Goal: Task Accomplishment & Management: Use online tool/utility

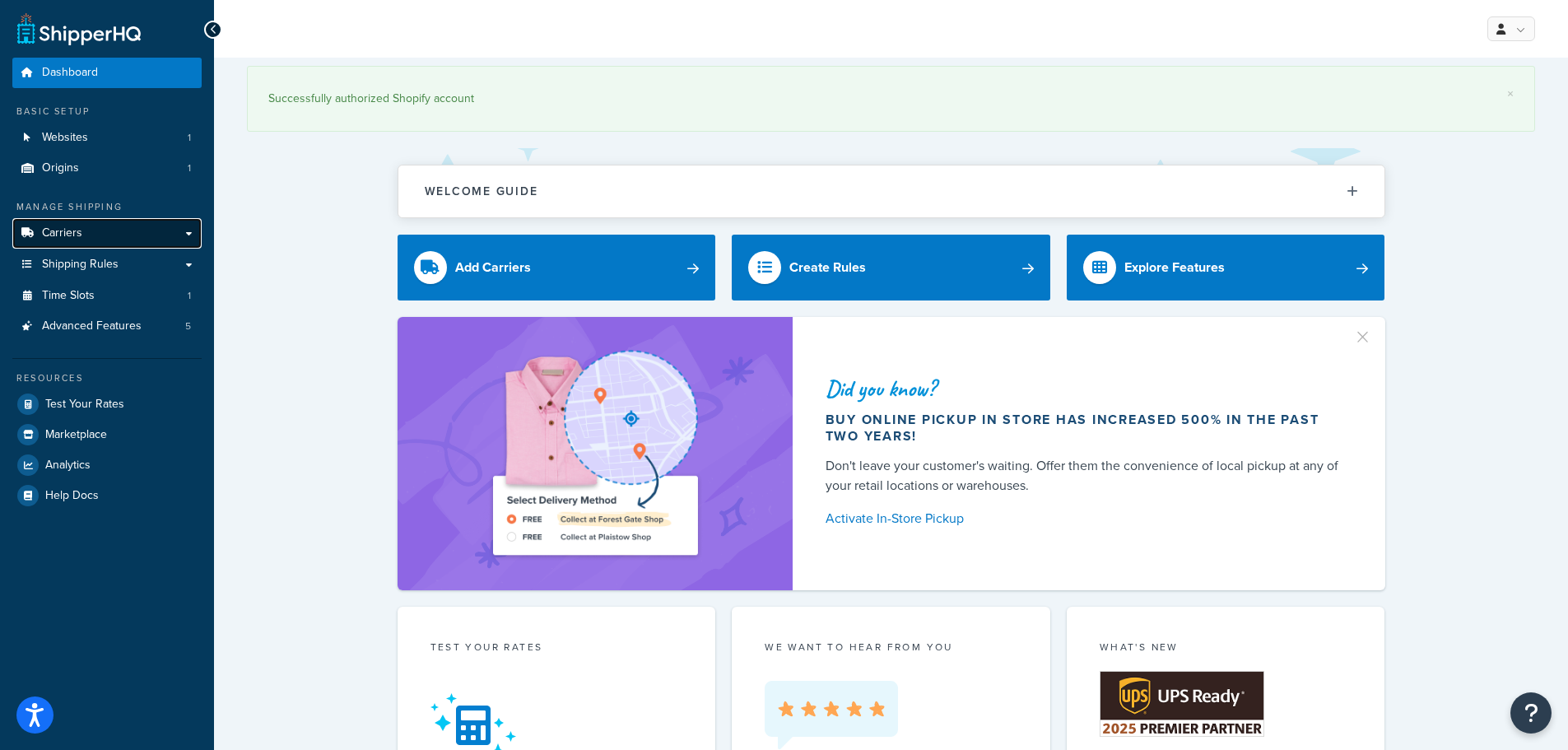
click at [79, 235] on span "Carriers" at bounding box center [63, 233] width 40 height 14
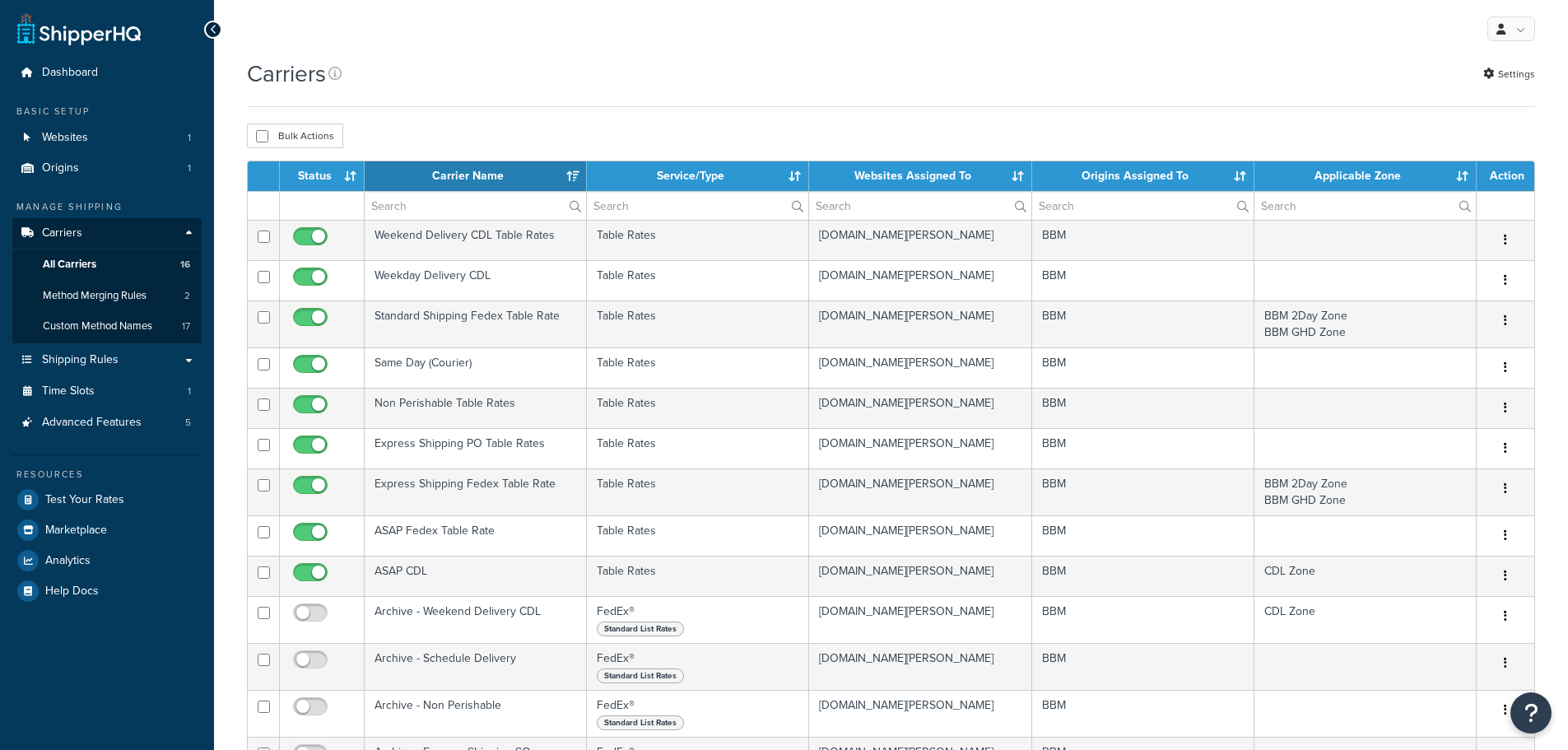
select select "15"
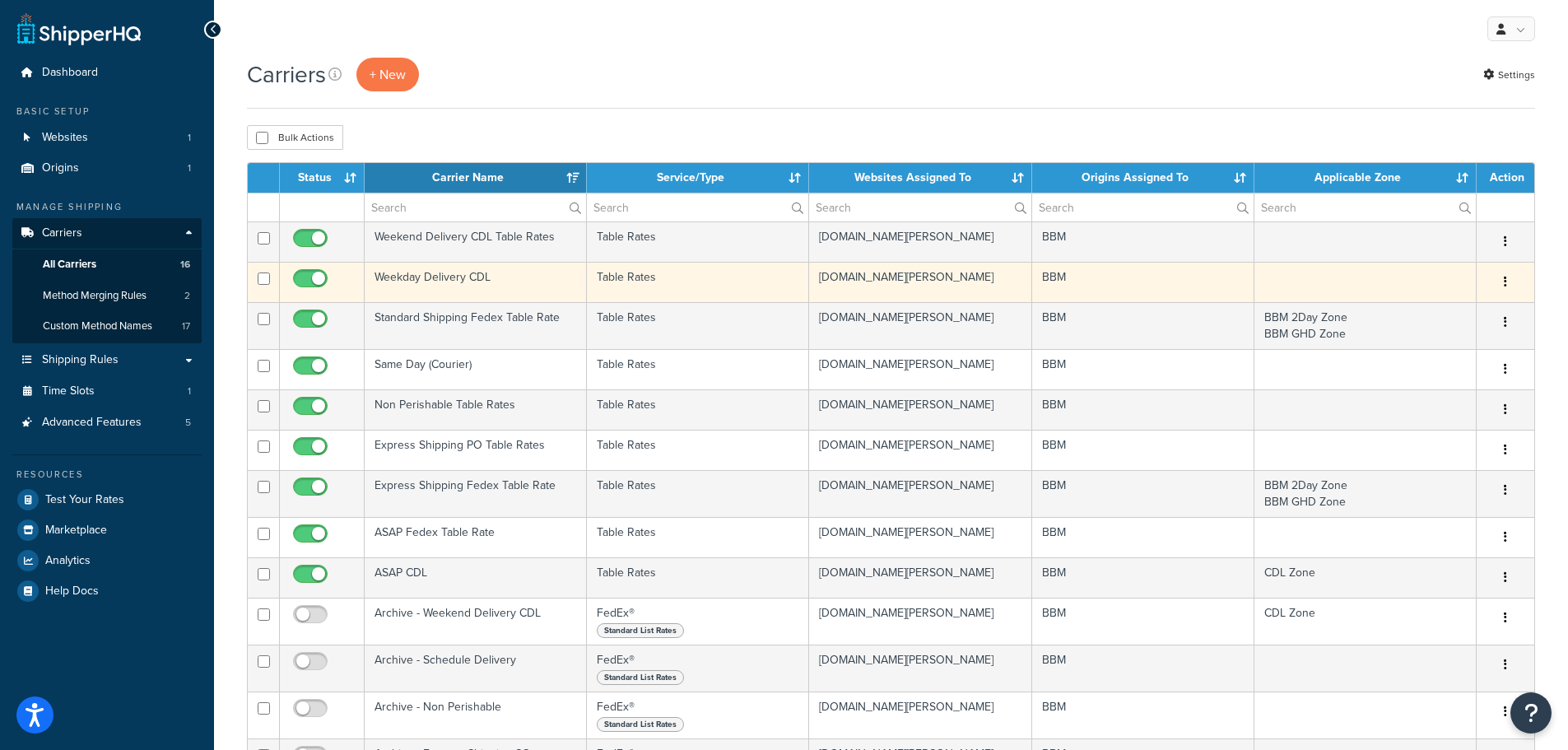
click at [430, 273] on td "Weekday Delivery CDL" at bounding box center [475, 282] width 222 height 40
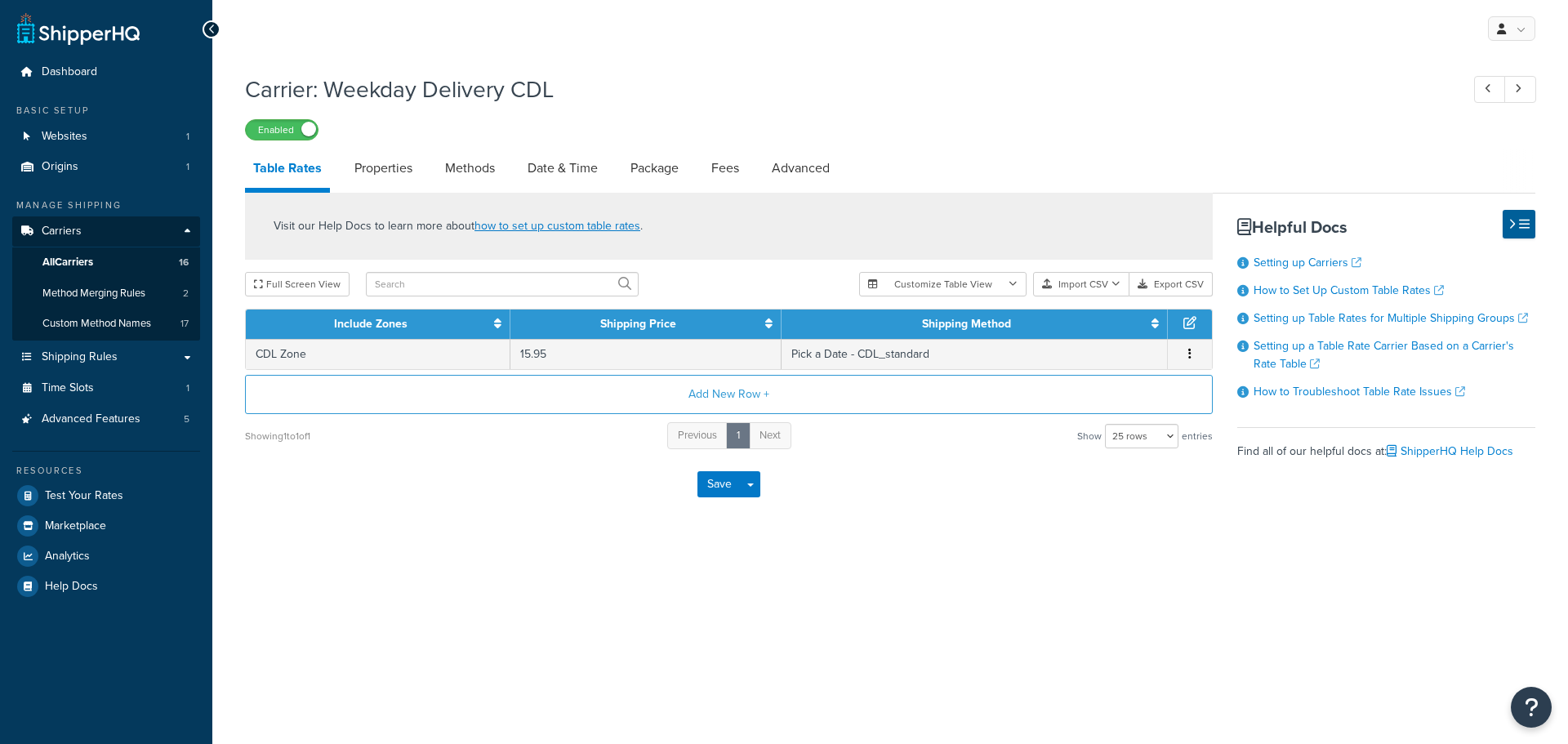
select select "25"
click at [580, 177] on link "Date & Time" at bounding box center [563, 168] width 86 height 39
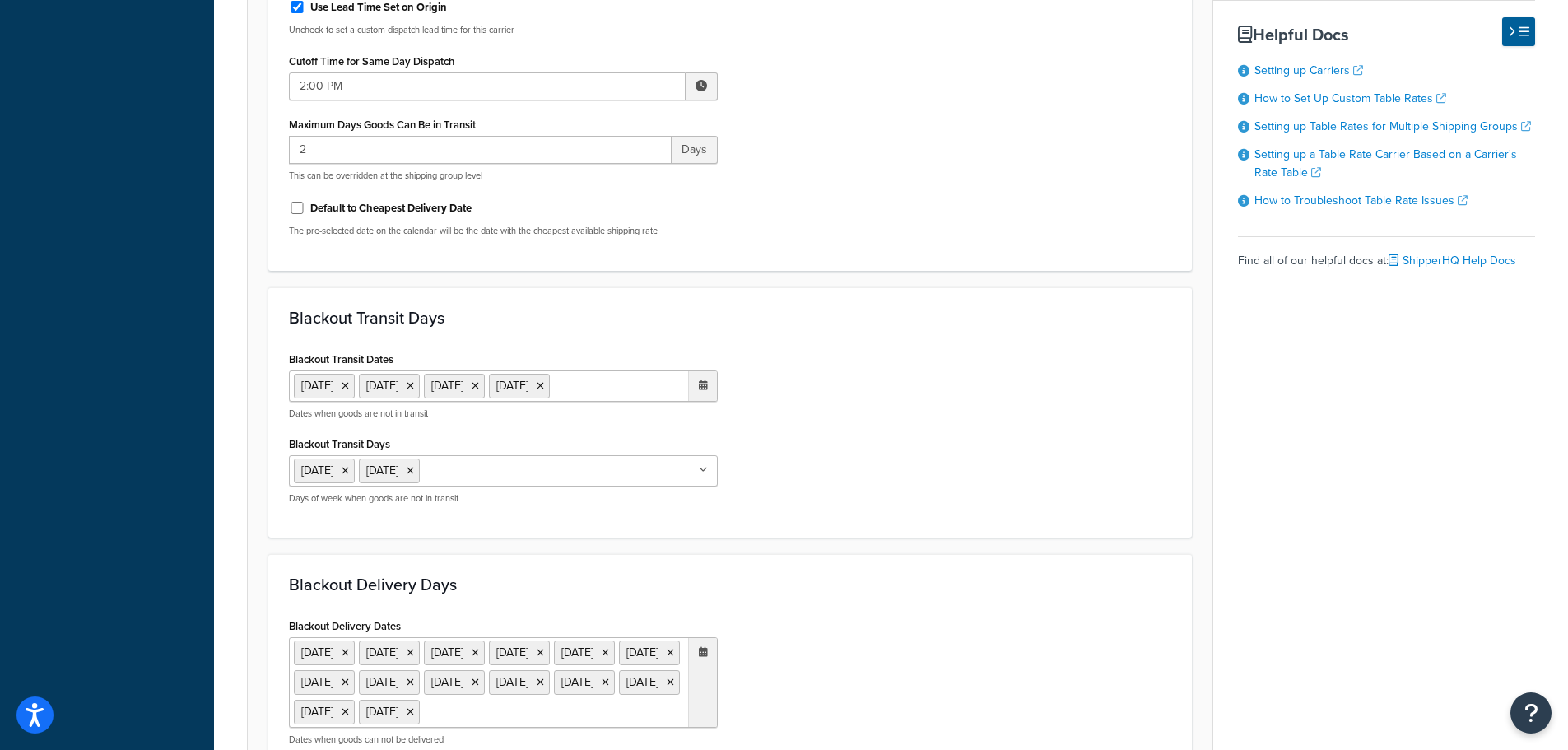
scroll to position [823, 0]
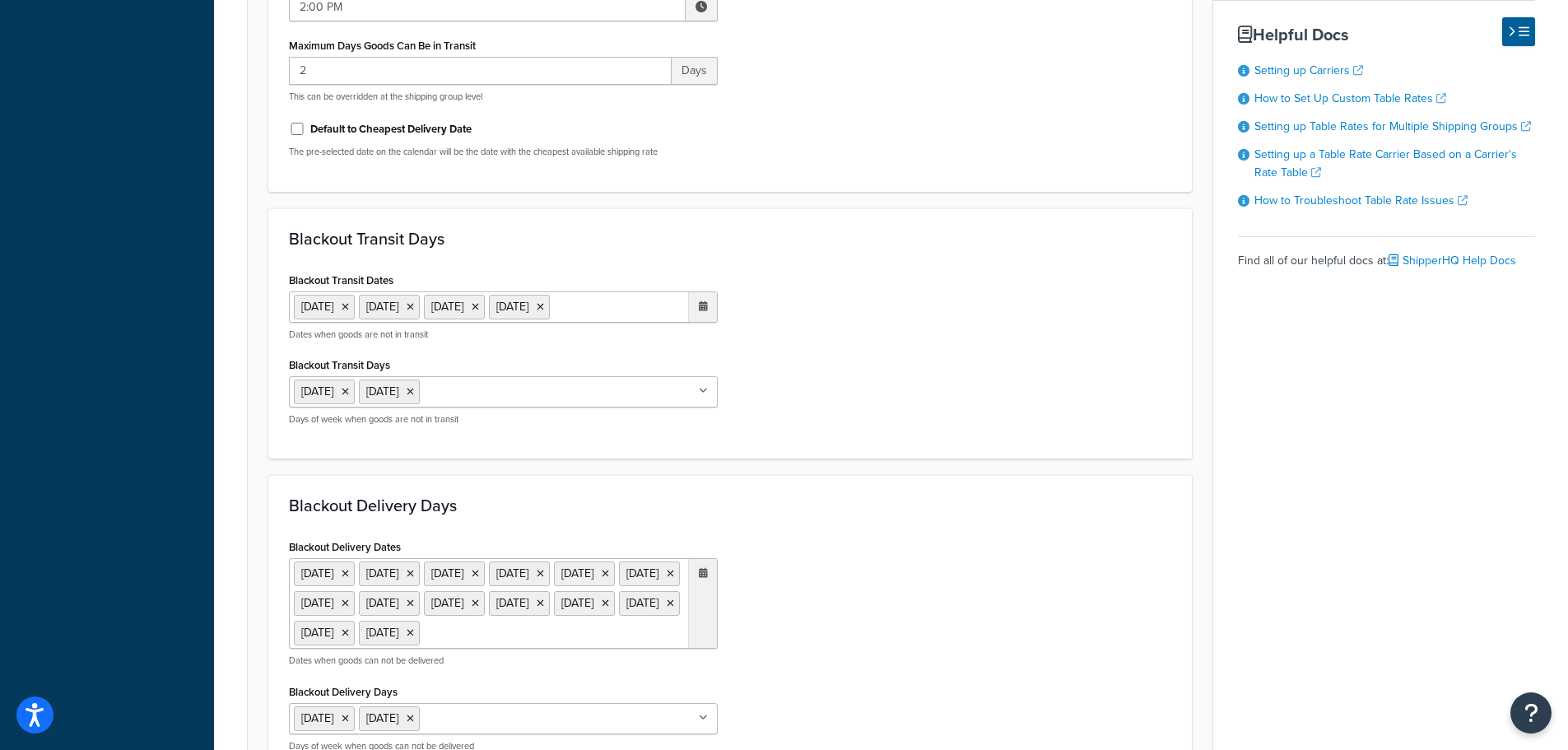
click at [467, 394] on input "Blackout Transit Days" at bounding box center [497, 391] width 146 height 18
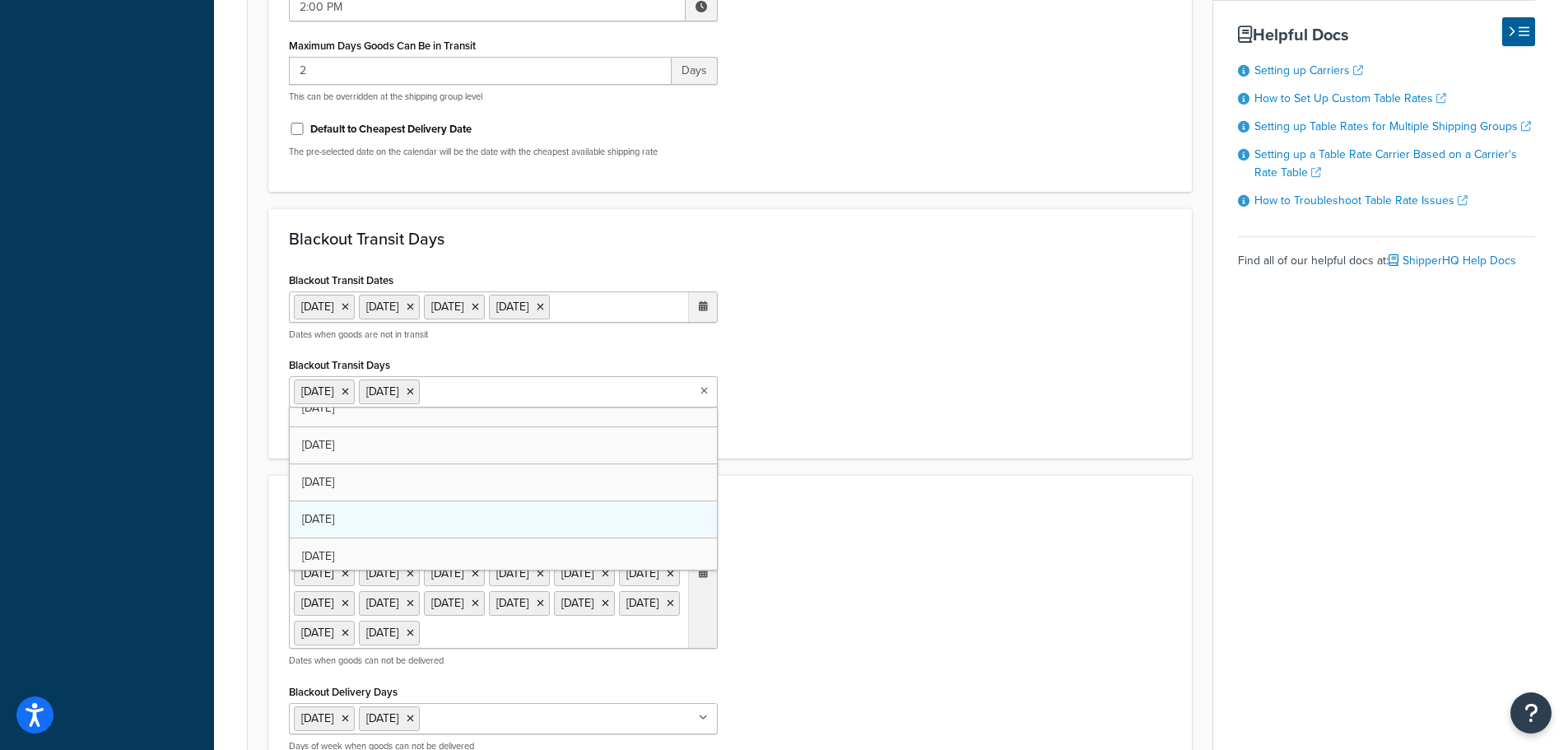
scroll to position [21, 0]
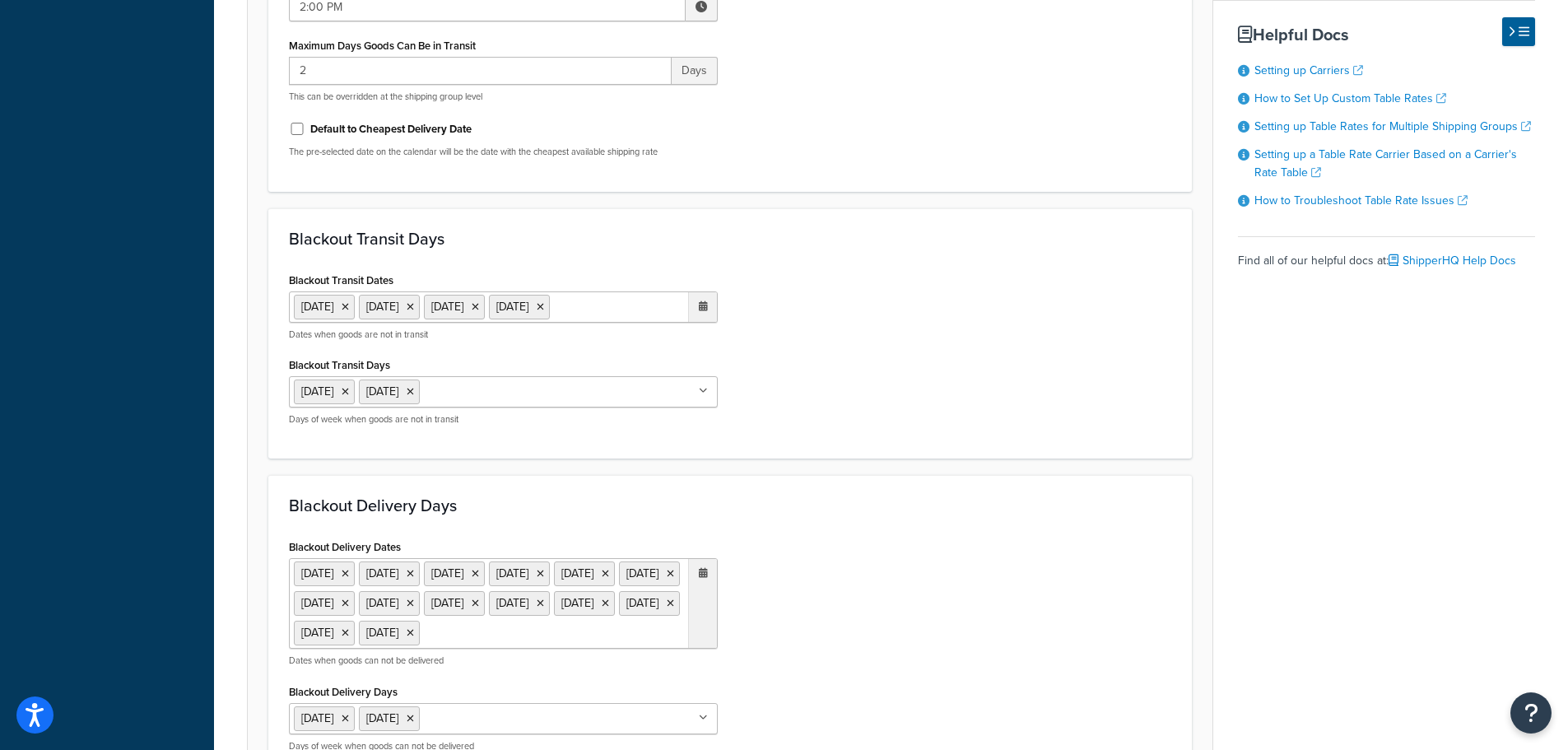
click at [793, 472] on form "Select a date and time display option. These settings are optional. Learn more …" at bounding box center [730, 201] width 965 height 1659
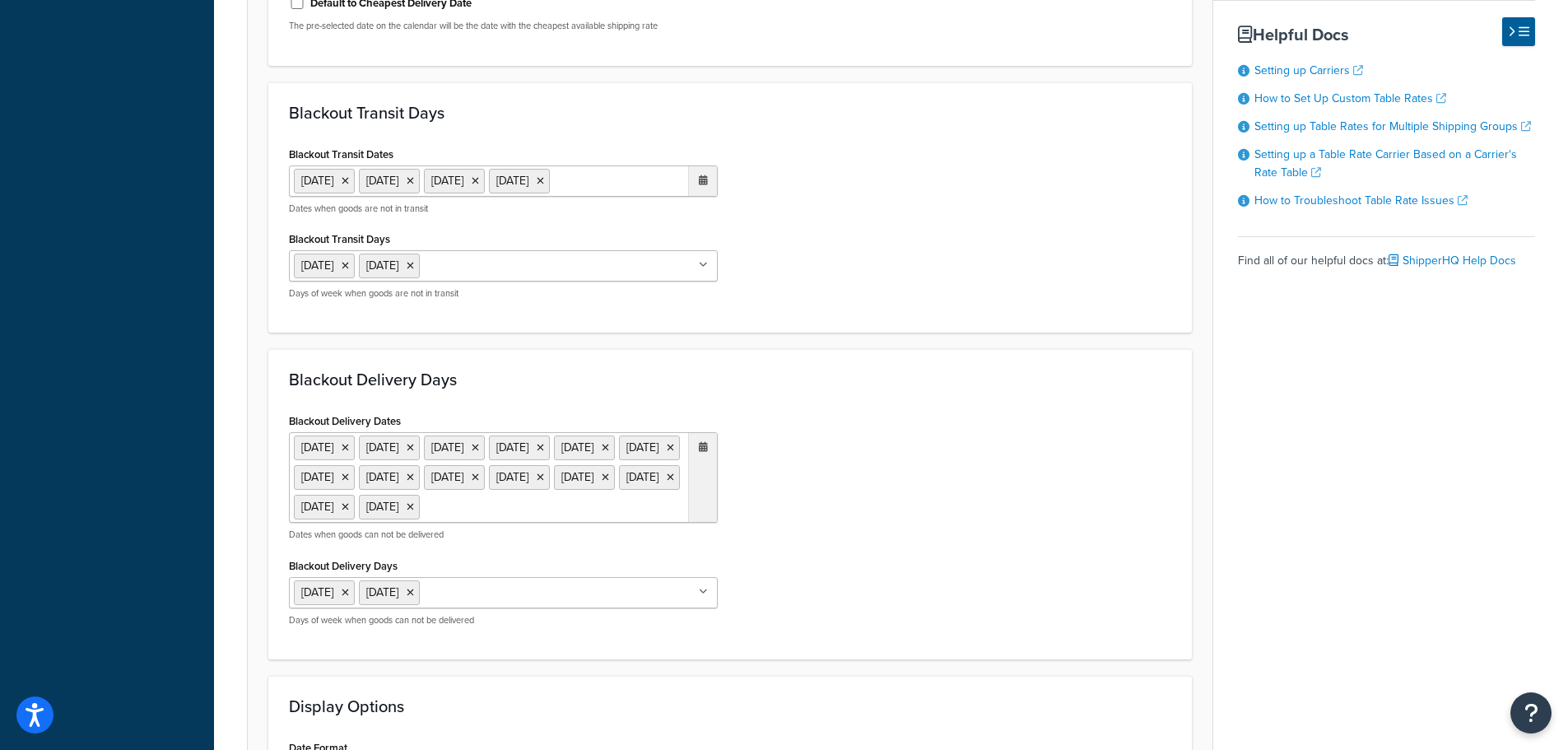
scroll to position [988, 0]
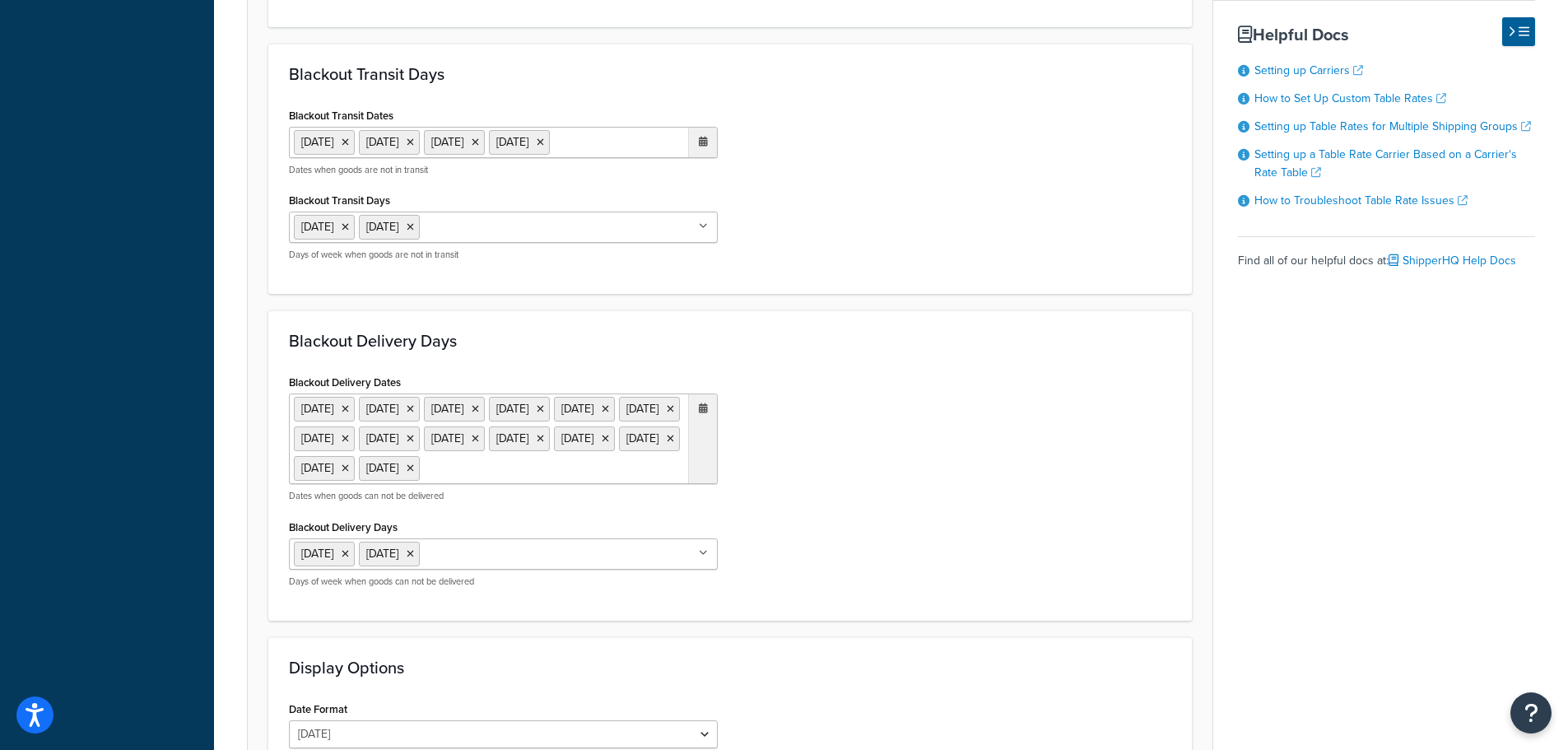
click at [473, 224] on input "Blackout Transit Days" at bounding box center [497, 226] width 146 height 18
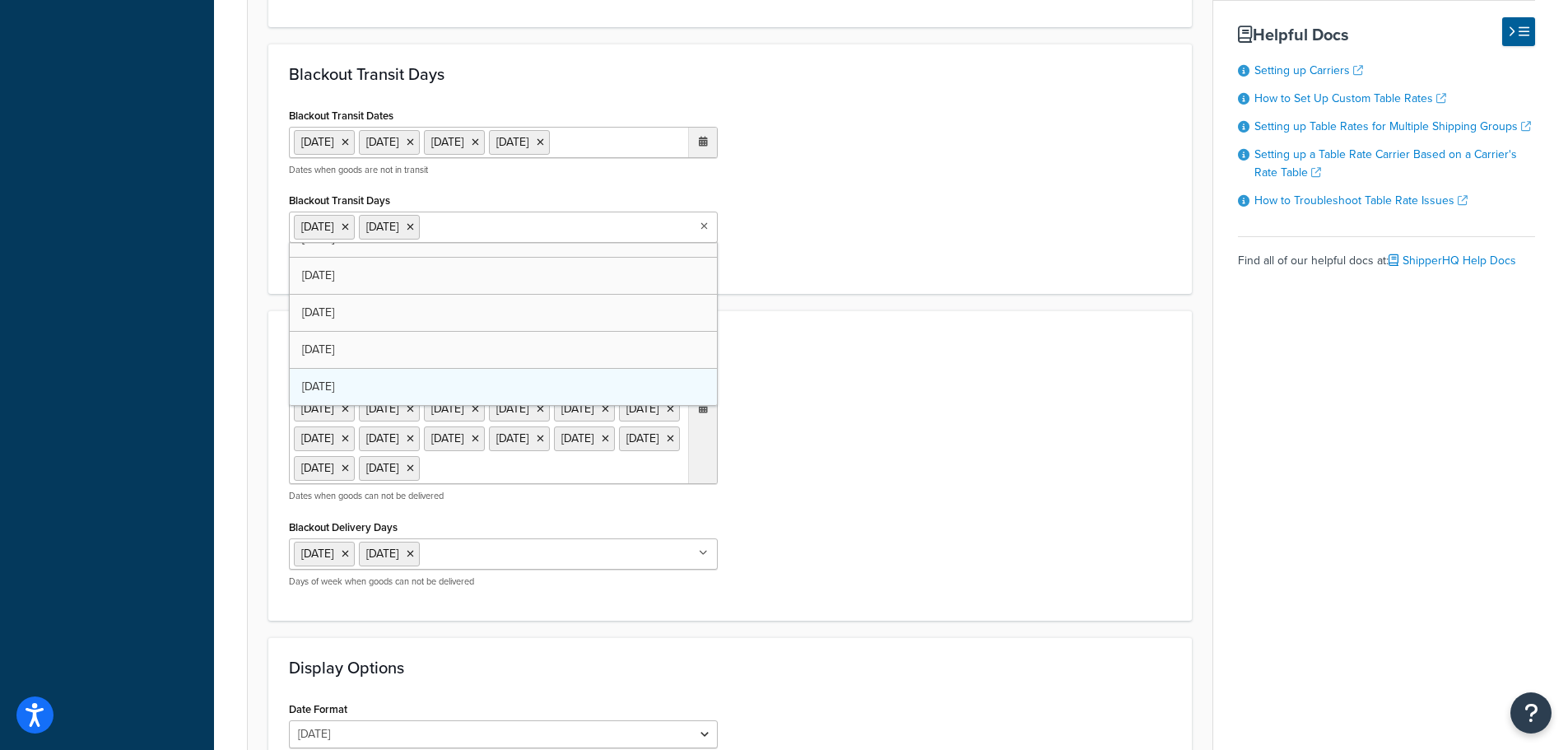
scroll to position [0, 0]
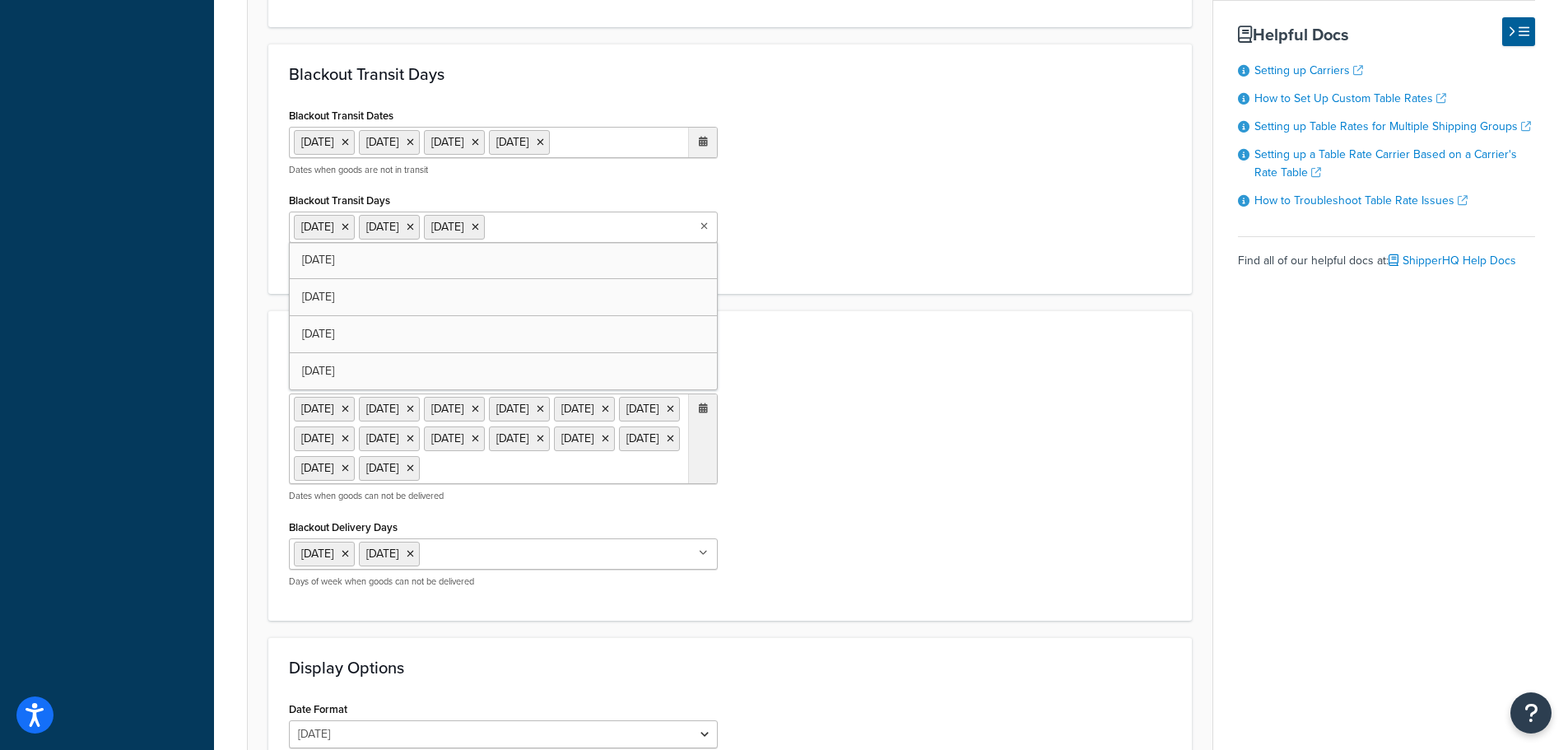
click at [821, 360] on div "Blackout Delivery Days Blackout Delivery Dates 1 Sep 2025 2 Sep 2025 11 Nov 202…" at bounding box center [730, 466] width 924 height 311
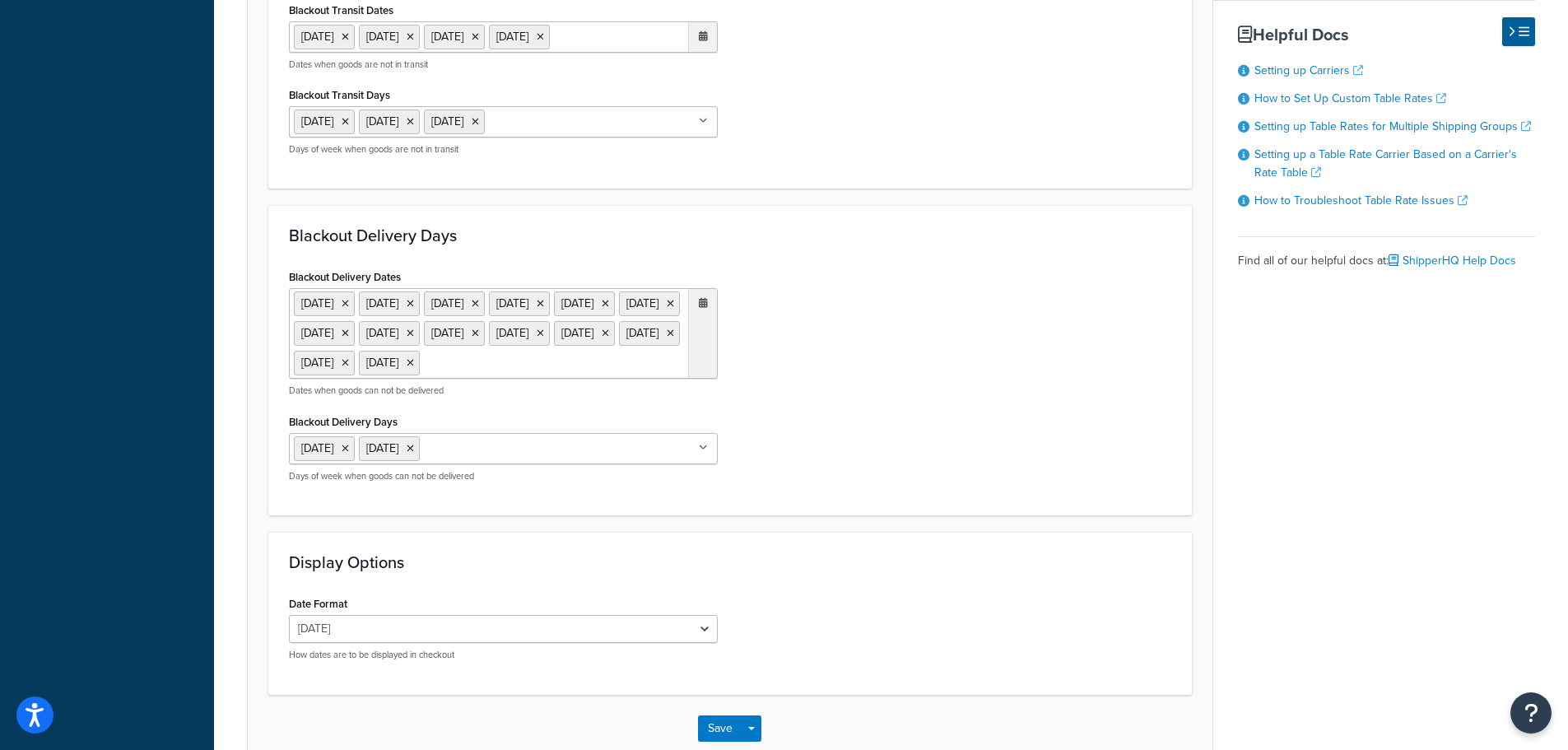
scroll to position [1221, 0]
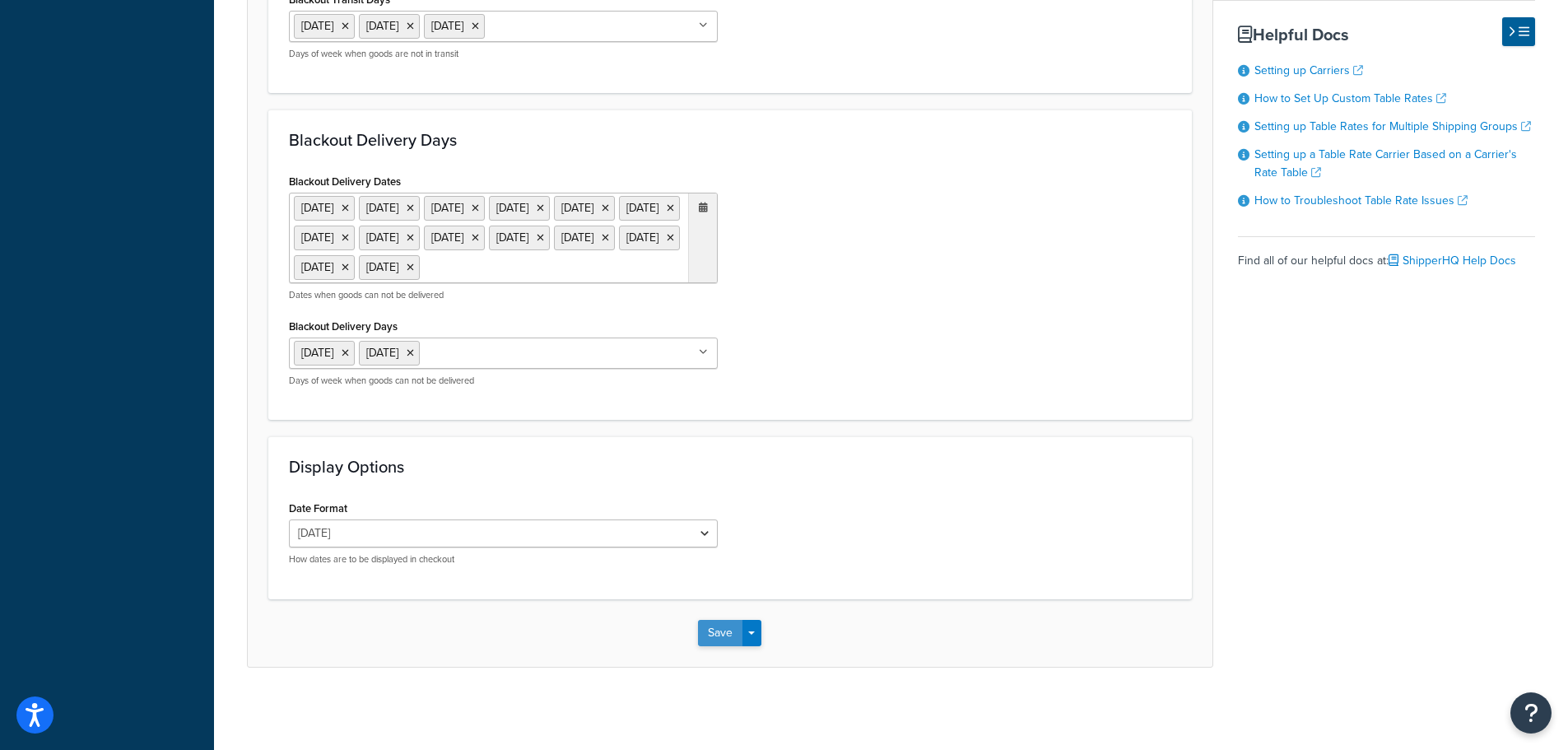
click at [710, 636] on button "Save" at bounding box center [720, 633] width 44 height 26
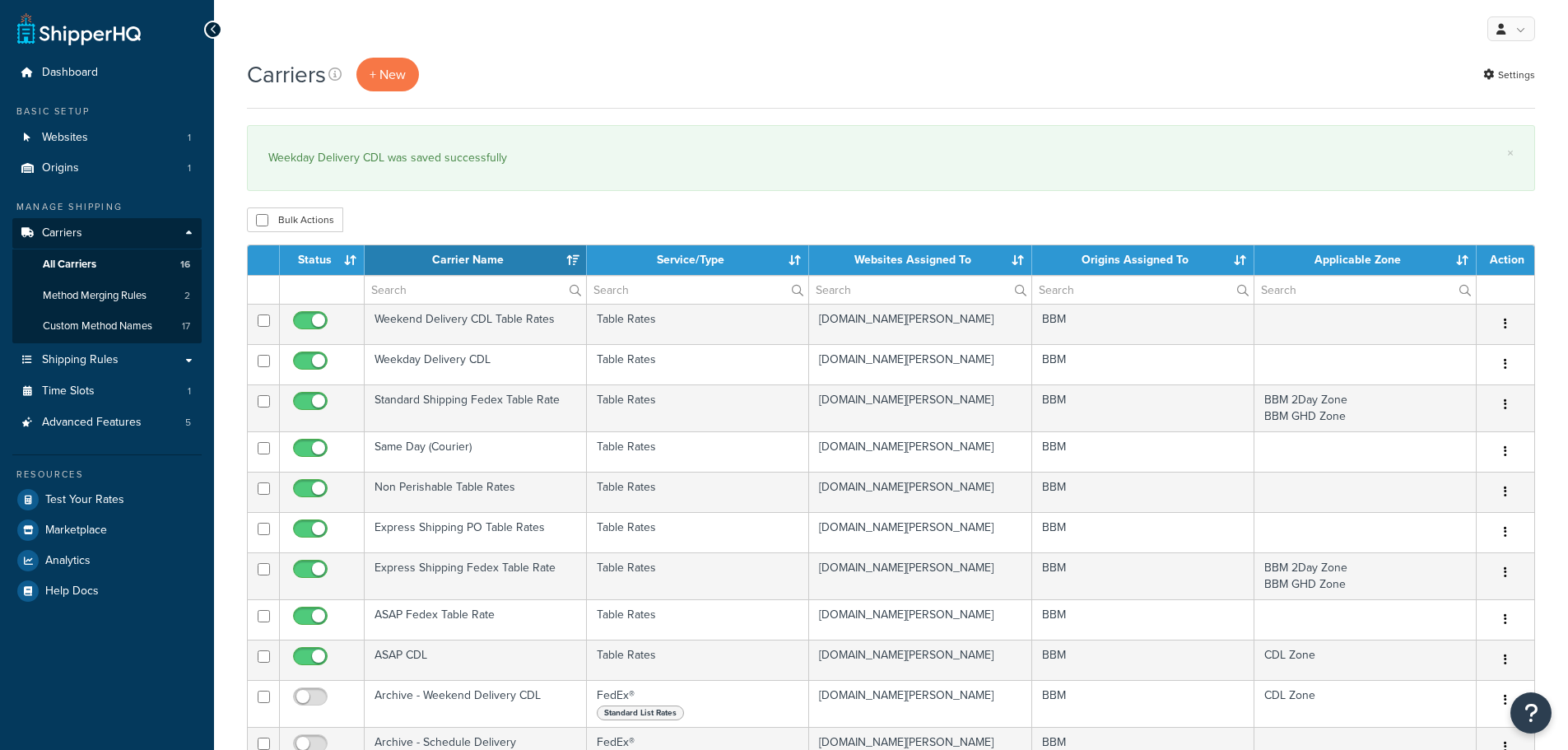
select select "15"
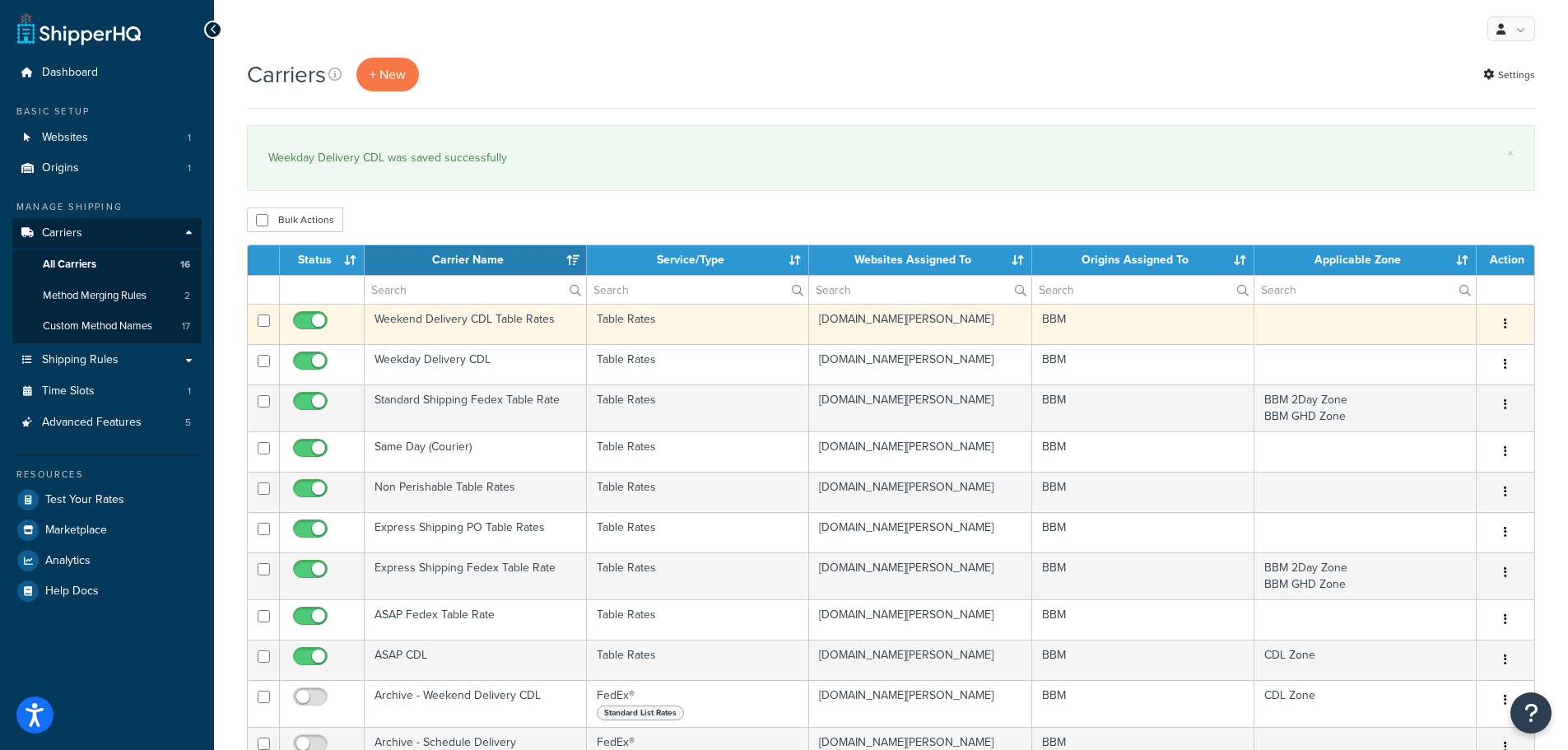
click at [437, 315] on td "Weekend Delivery CDL Table Rates" at bounding box center [475, 324] width 222 height 40
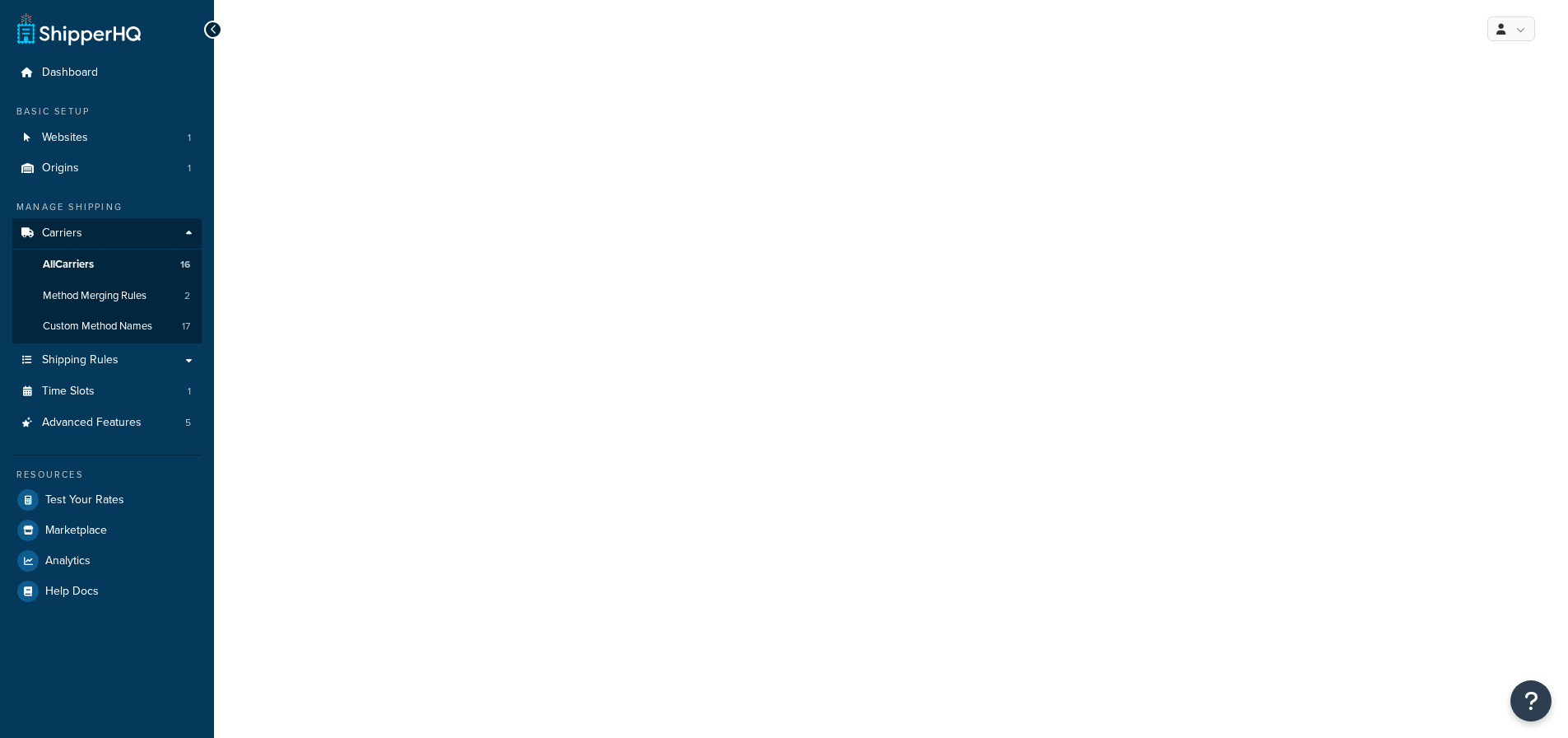
select select "25"
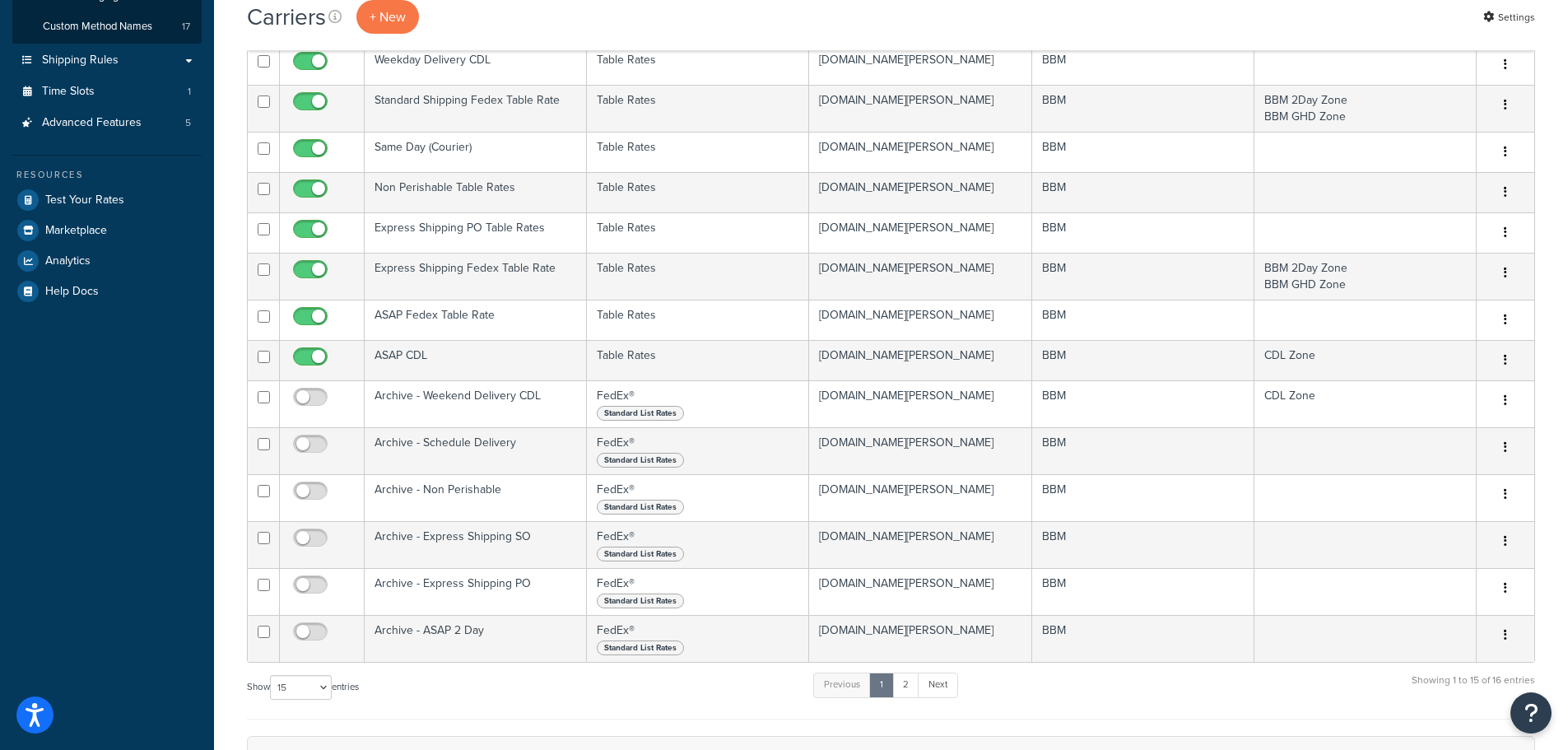
scroll to position [329, 0]
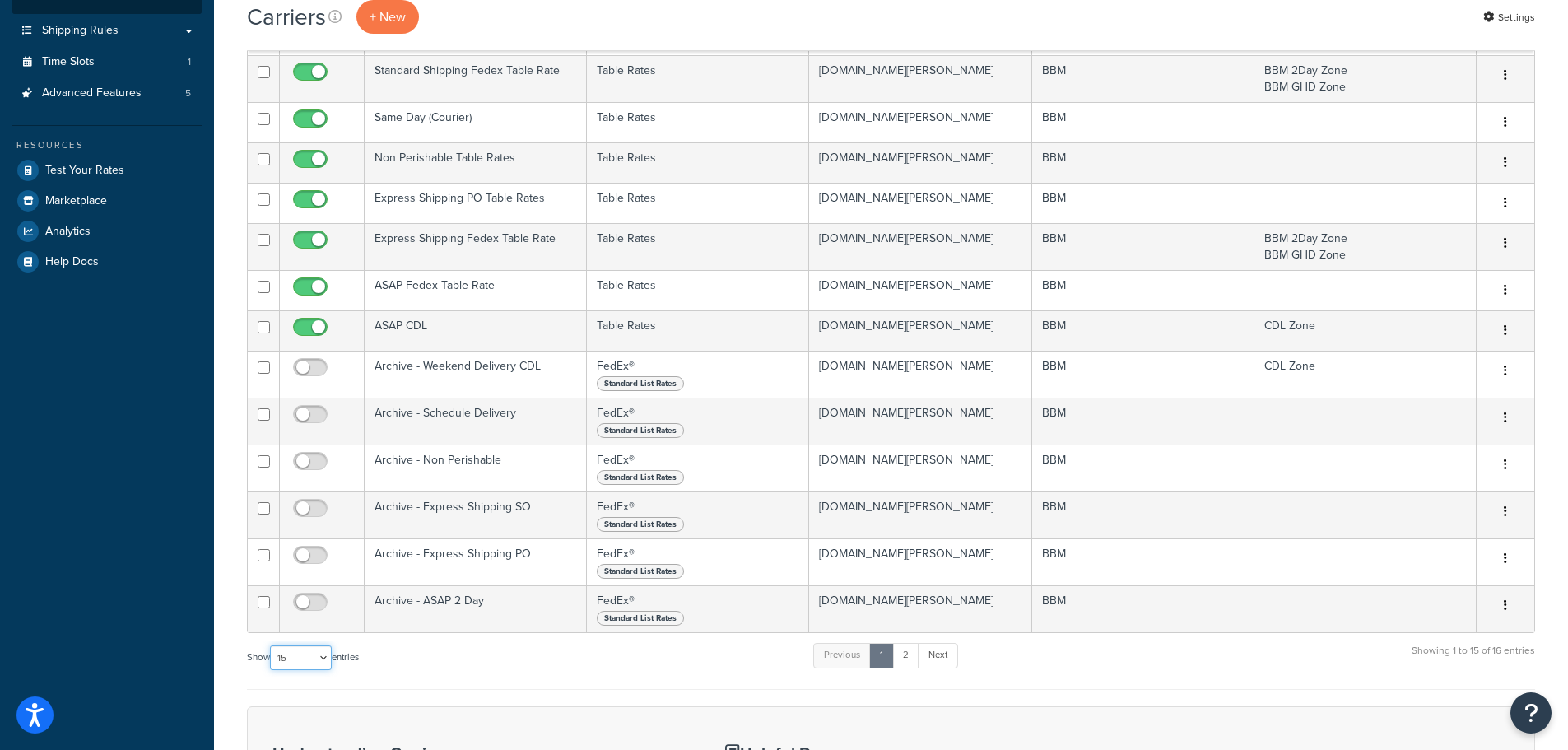
click at [325, 660] on select "10 15 25 50 100" at bounding box center [301, 658] width 62 height 25
select select "25"
click at [272, 670] on select "10 15 25 50 100" at bounding box center [301, 658] width 62 height 25
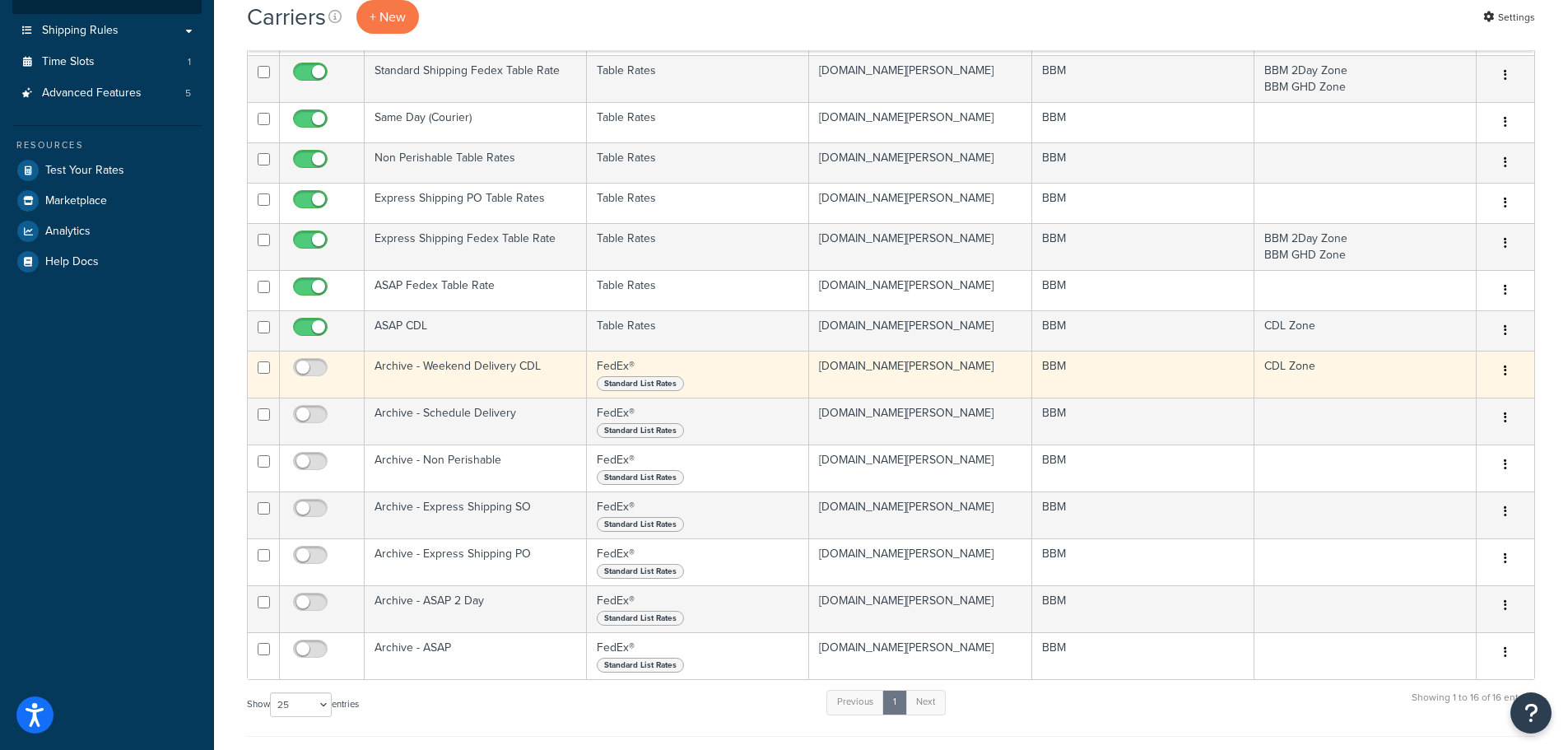
click at [510, 367] on td "Archive - Weekend Delivery CDL" at bounding box center [475, 373] width 222 height 47
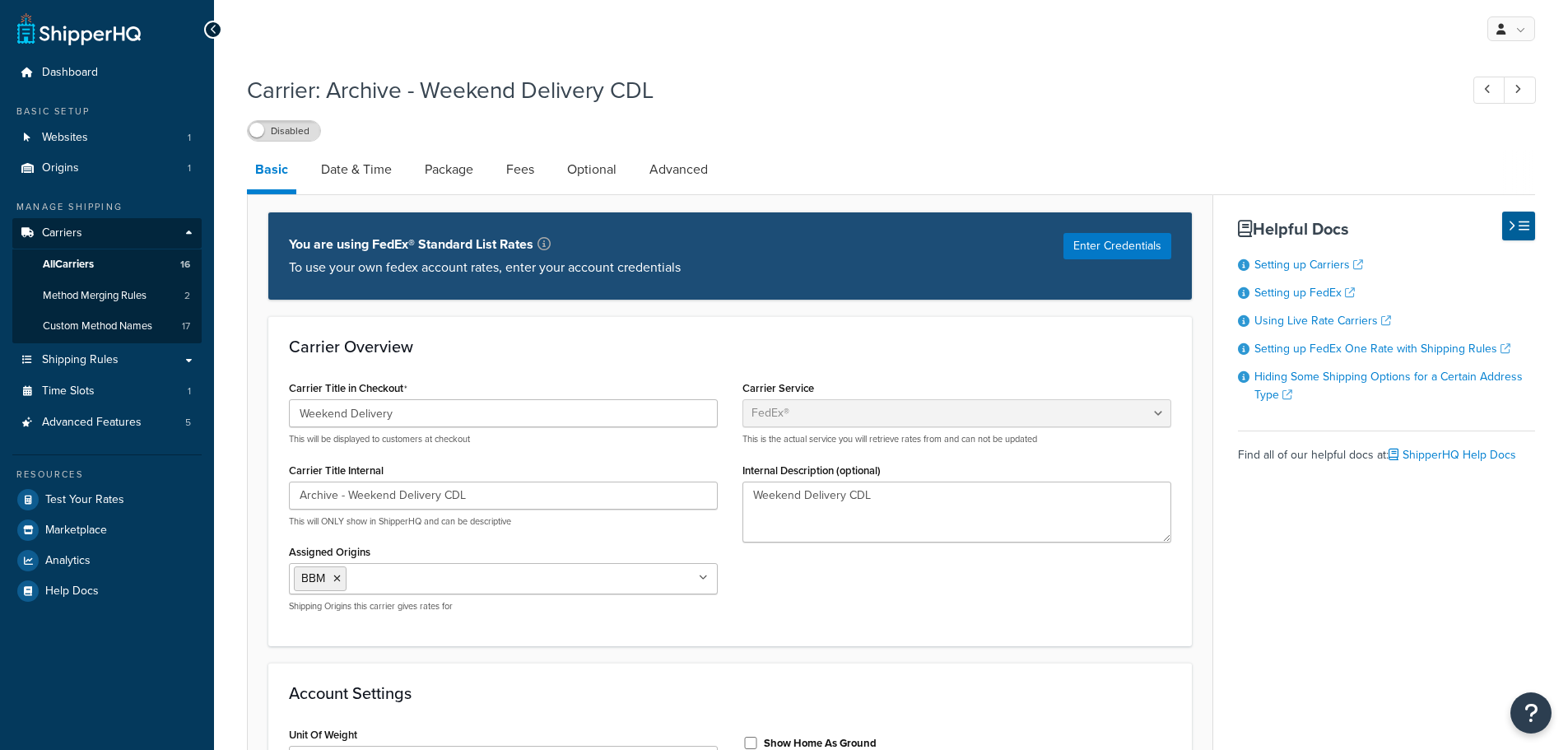
select select "fedEx"
select select "REGULAR_PICKUP"
select select "YOUR_PACKAGING"
click at [688, 172] on link "Advanced" at bounding box center [678, 169] width 75 height 40
select select "false"
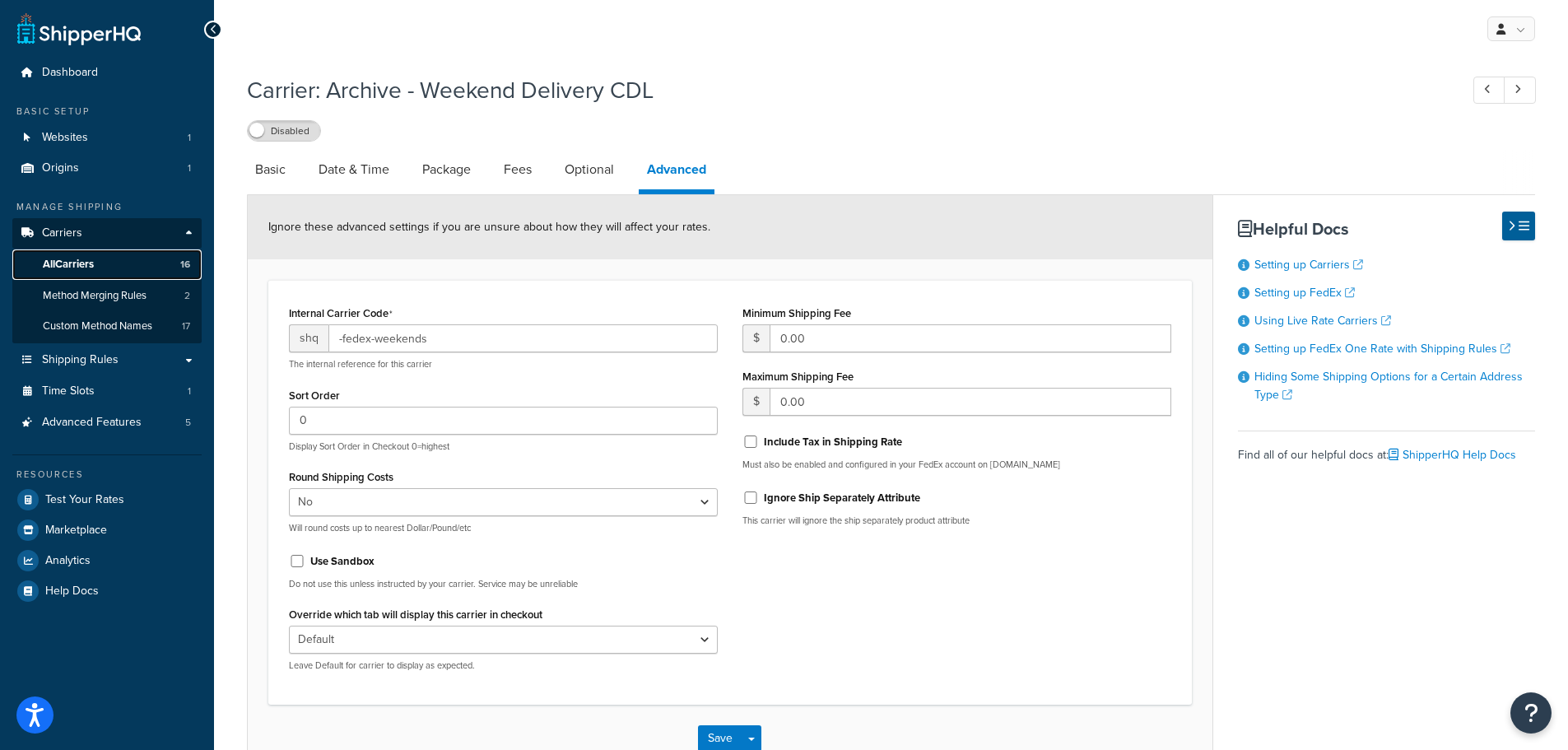
click at [90, 259] on span "All Carriers" at bounding box center [69, 265] width 51 height 14
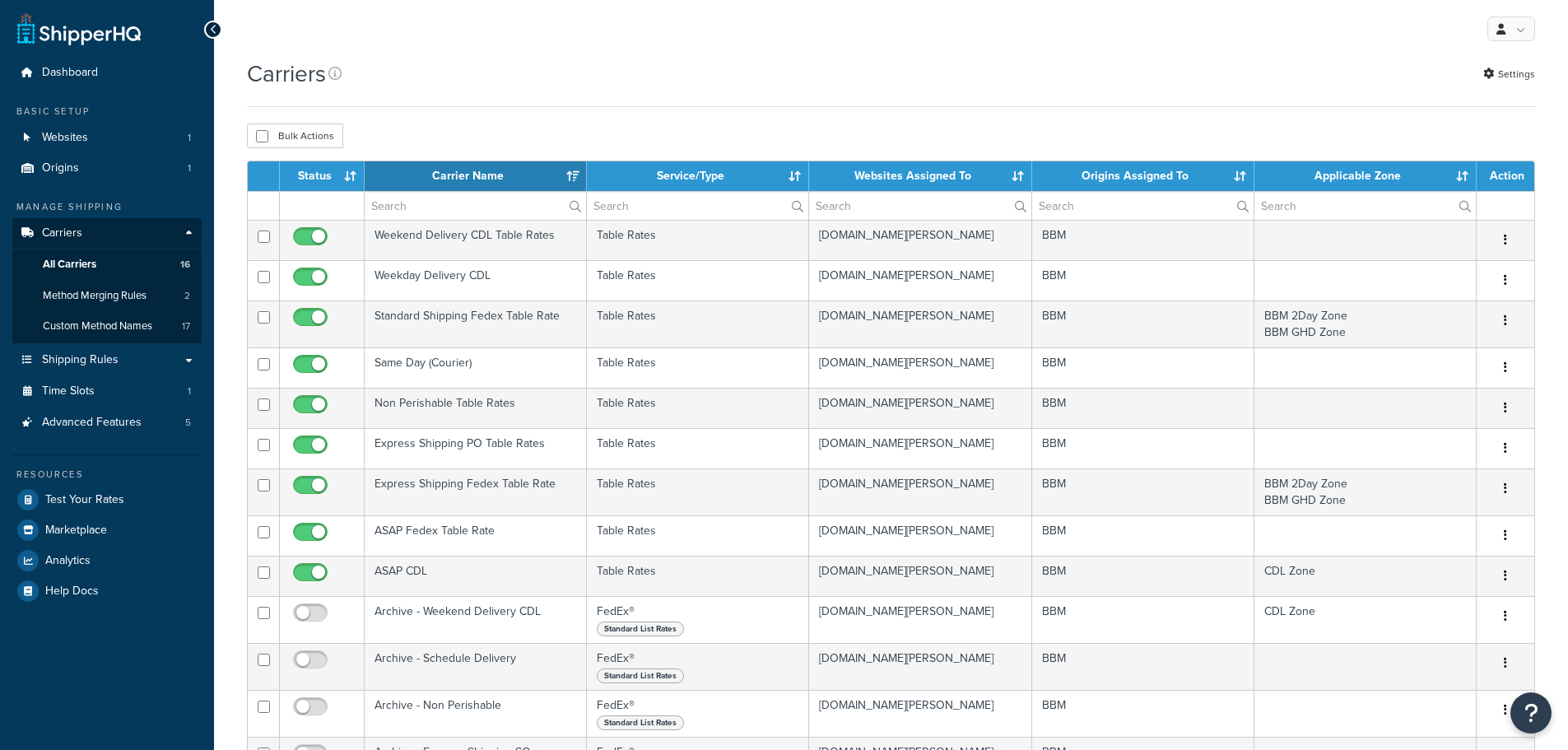
select select "15"
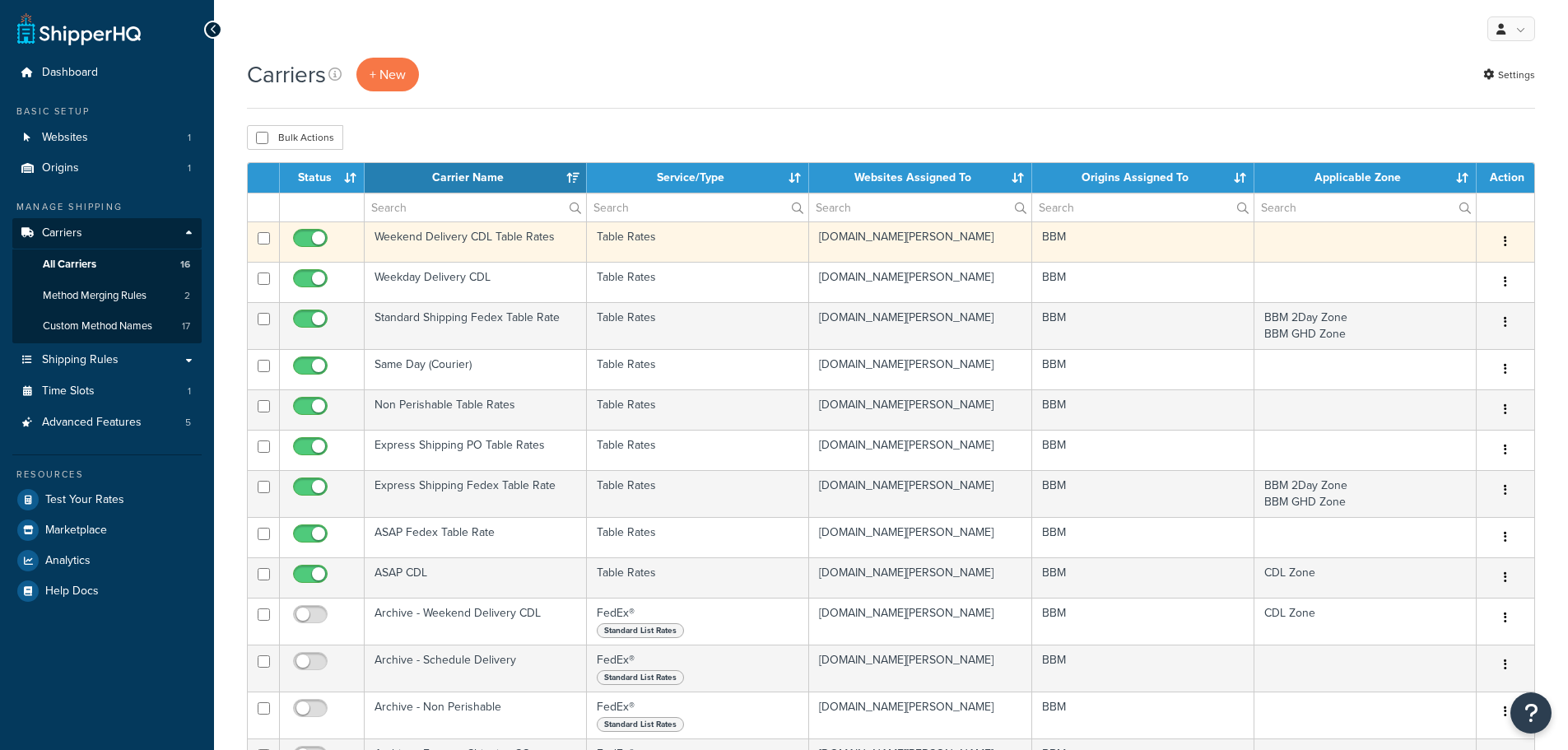
click at [453, 231] on td "Weekend Delivery CDL Table Rates" at bounding box center [475, 242] width 222 height 40
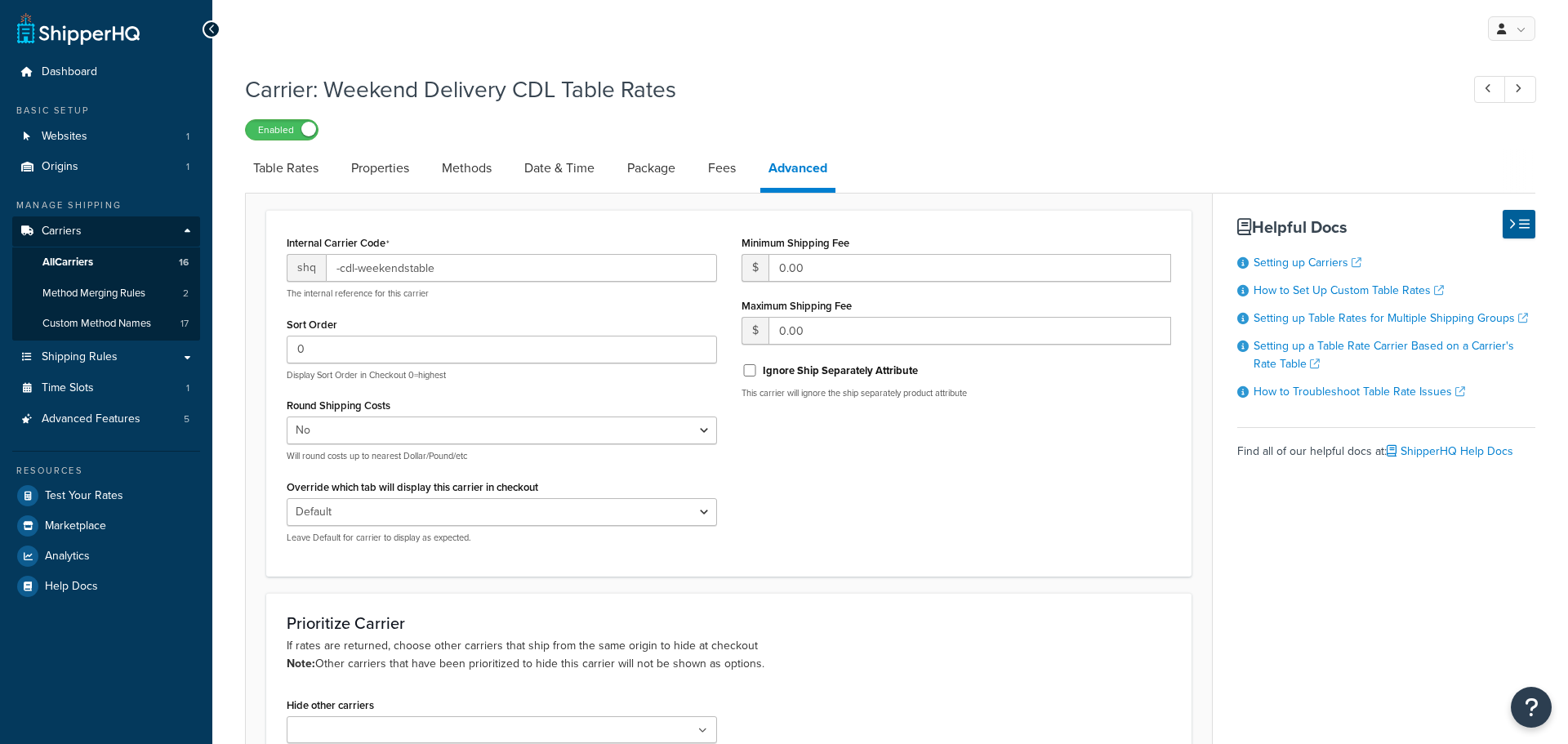
select select "false"
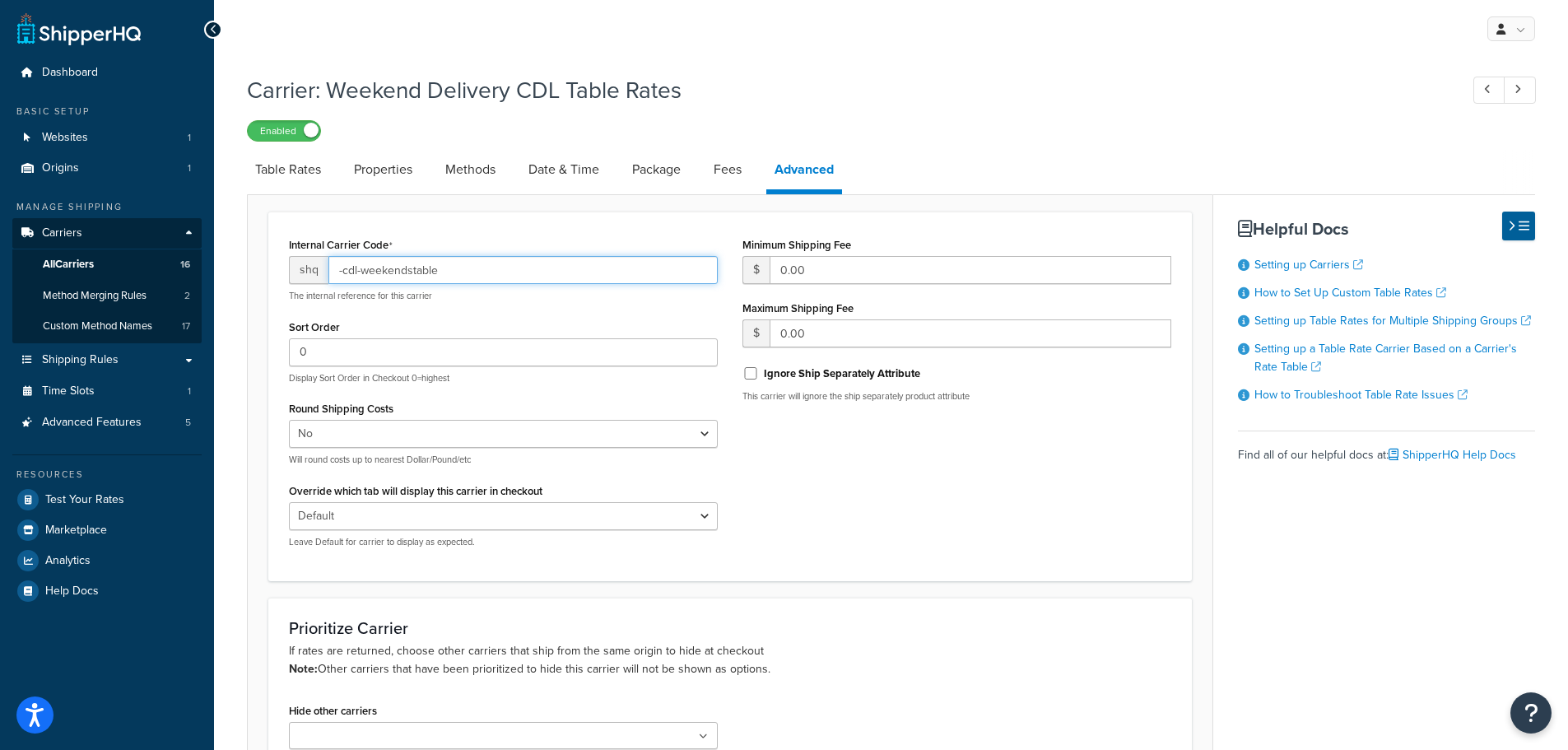
drag, startPoint x: 357, startPoint y: 270, endPoint x: 343, endPoint y: 276, distance: 15.2
click at [343, 276] on input "-cdl-weekendstable" at bounding box center [523, 270] width 389 height 28
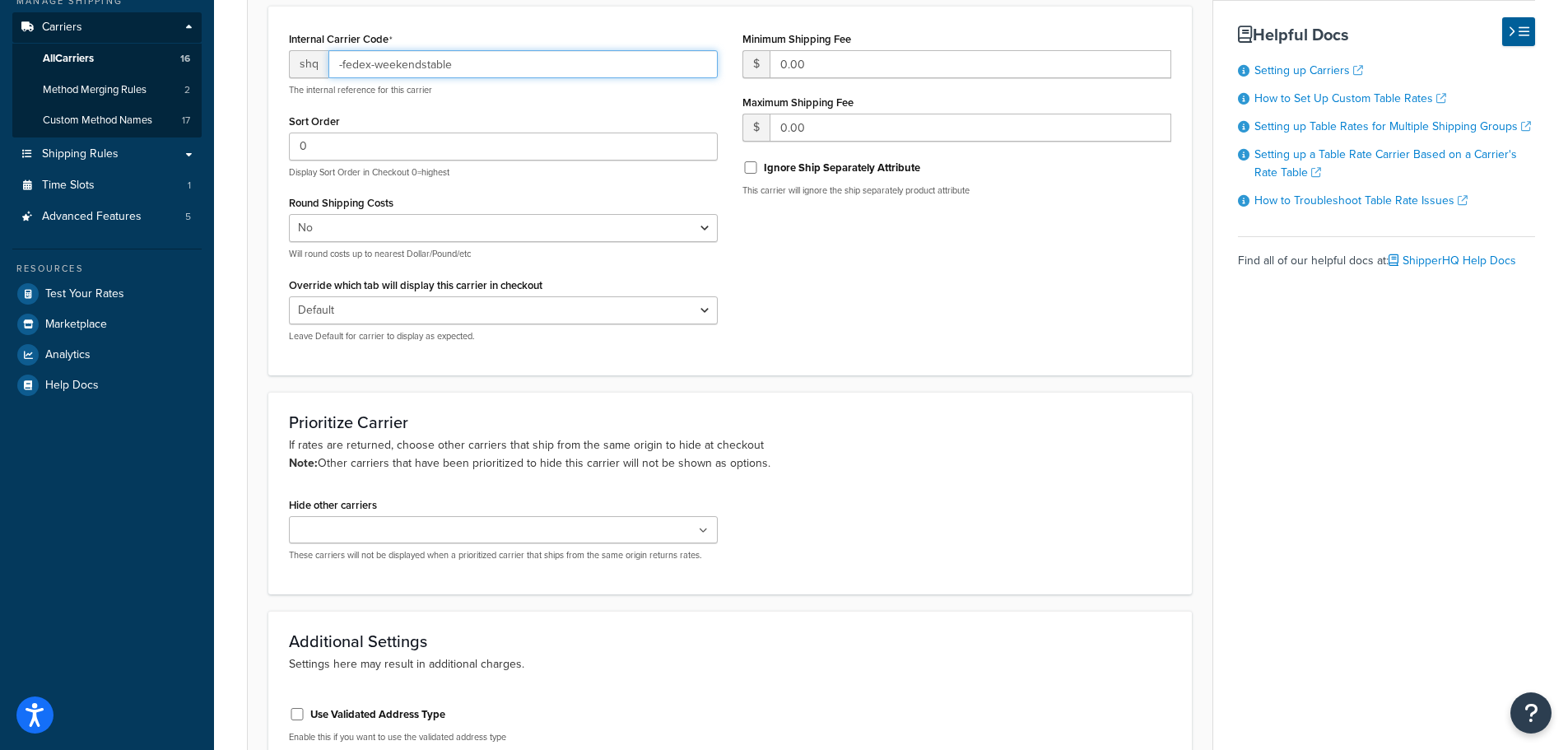
scroll to position [386, 0]
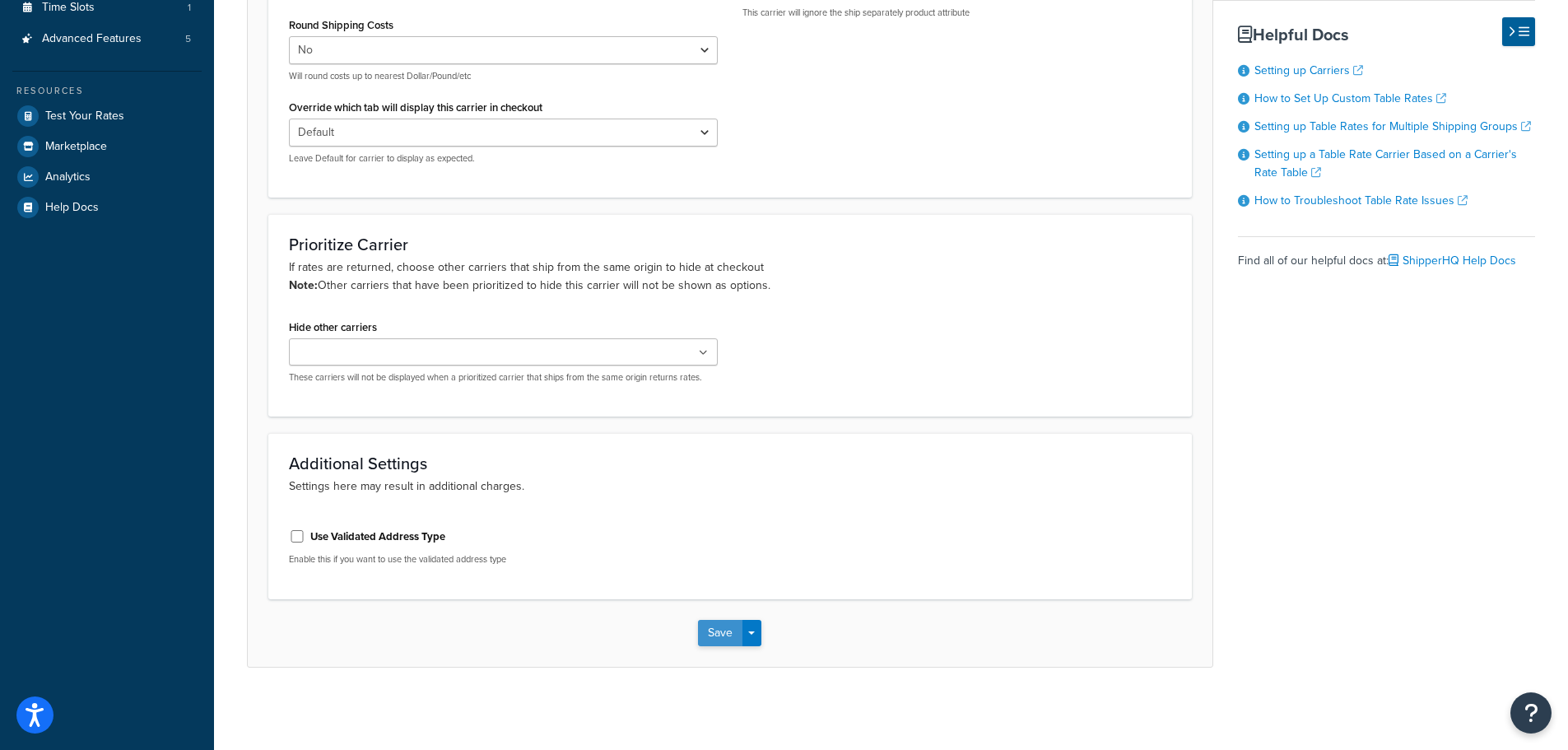
type input "-fedex-weekendstable"
click at [718, 639] on button "Save" at bounding box center [720, 633] width 44 height 26
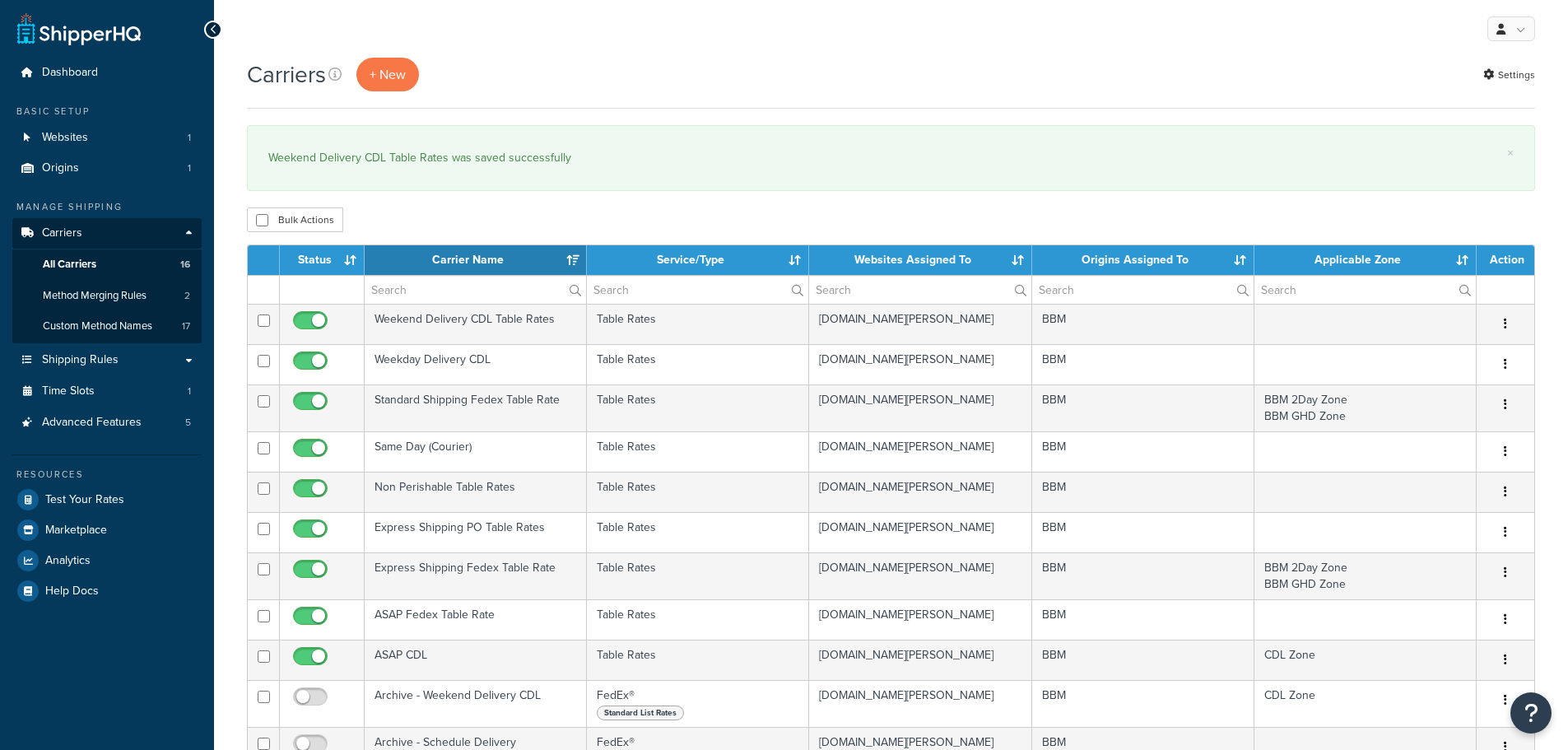
select select "15"
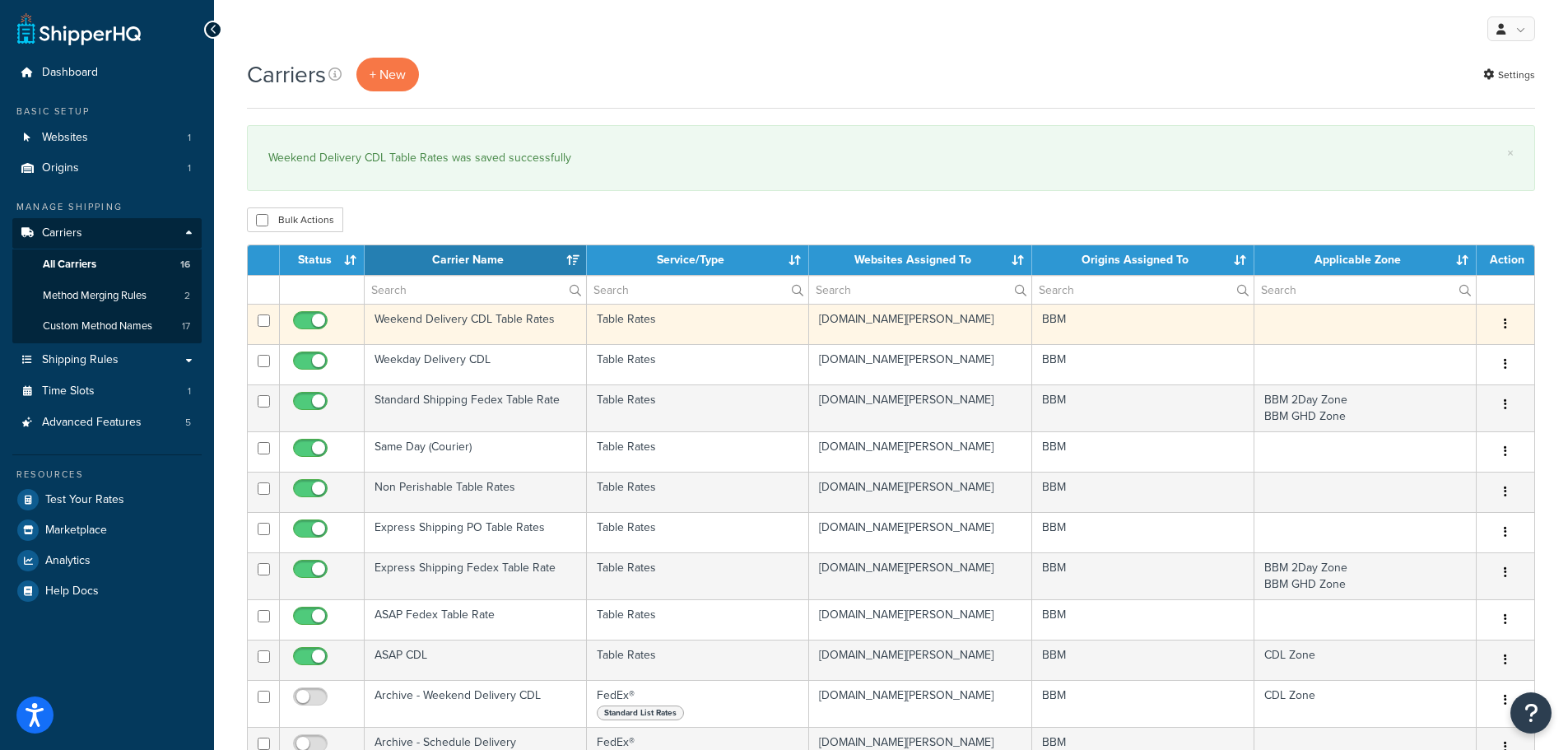
click at [445, 315] on td "Weekend Delivery CDL Table Rates" at bounding box center [475, 324] width 222 height 40
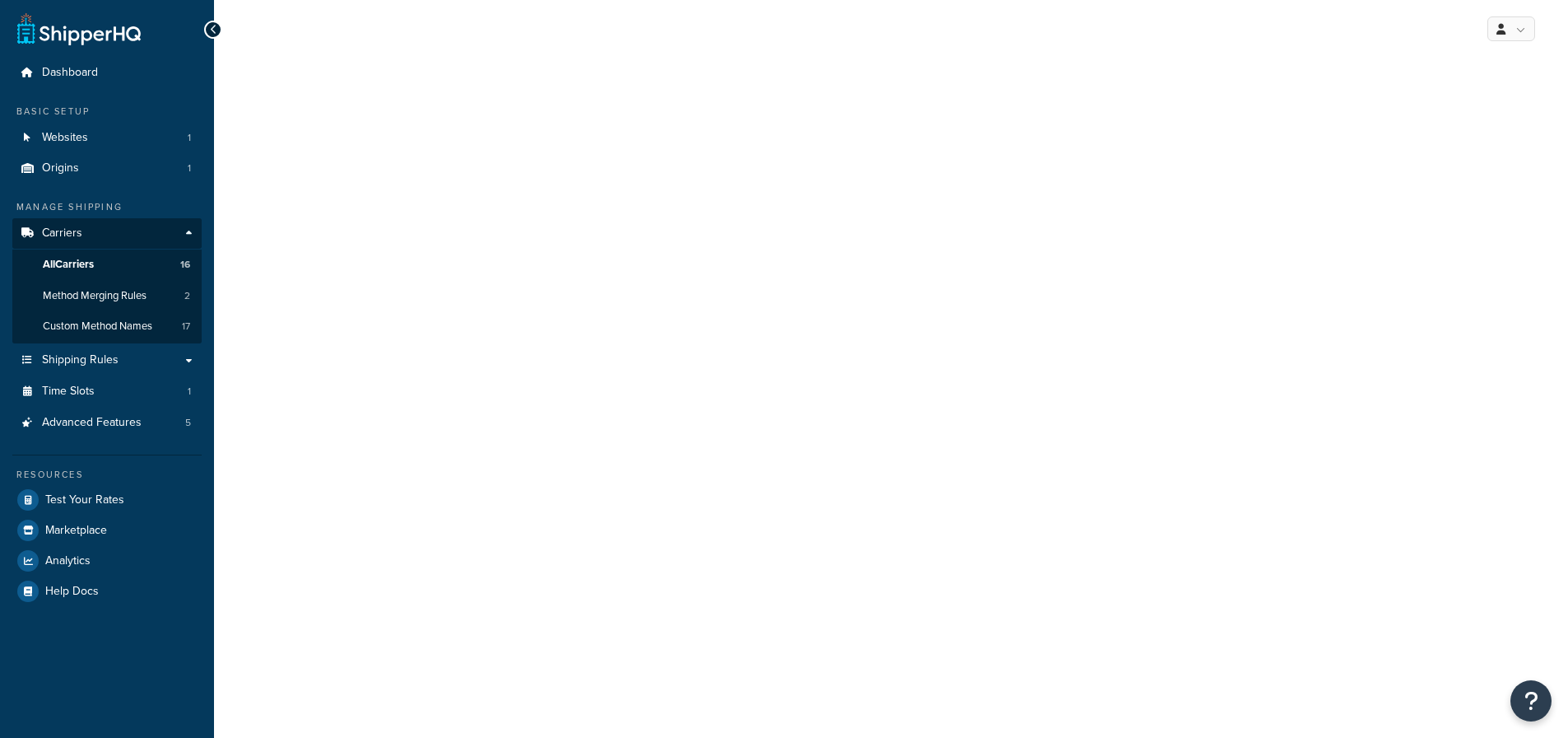
select select "25"
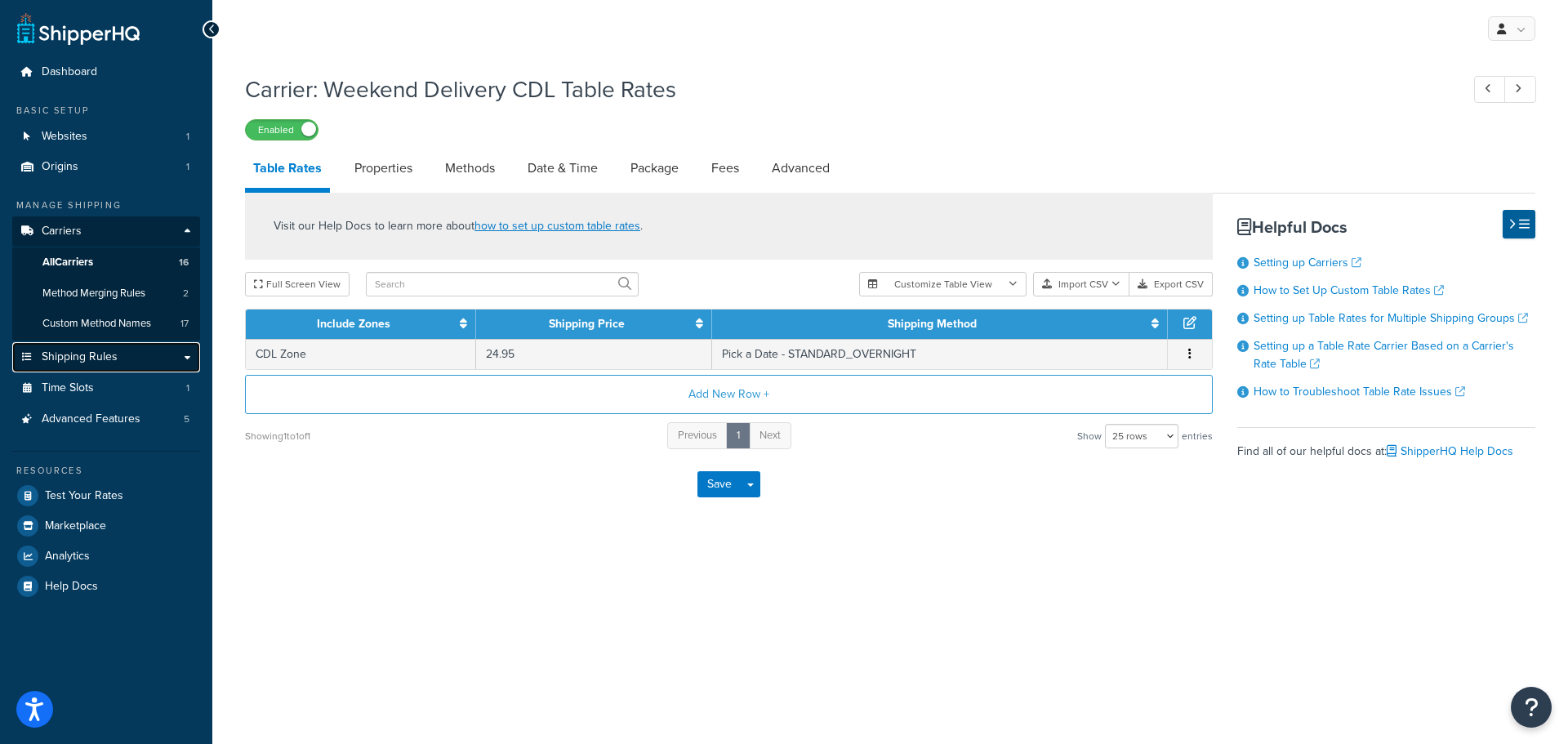
click at [114, 355] on span "Shipping Rules" at bounding box center [79, 357] width 76 height 14
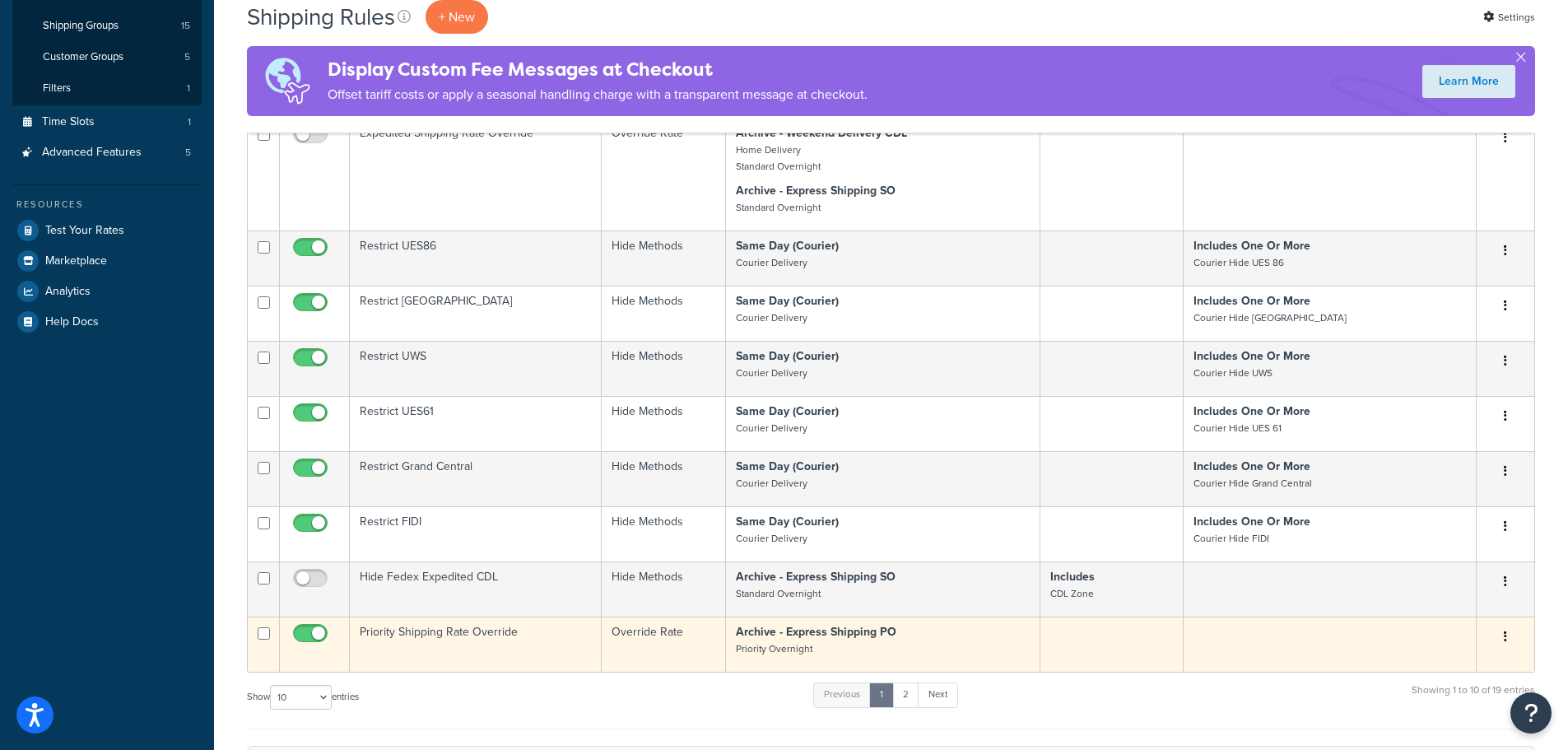
scroll to position [577, 0]
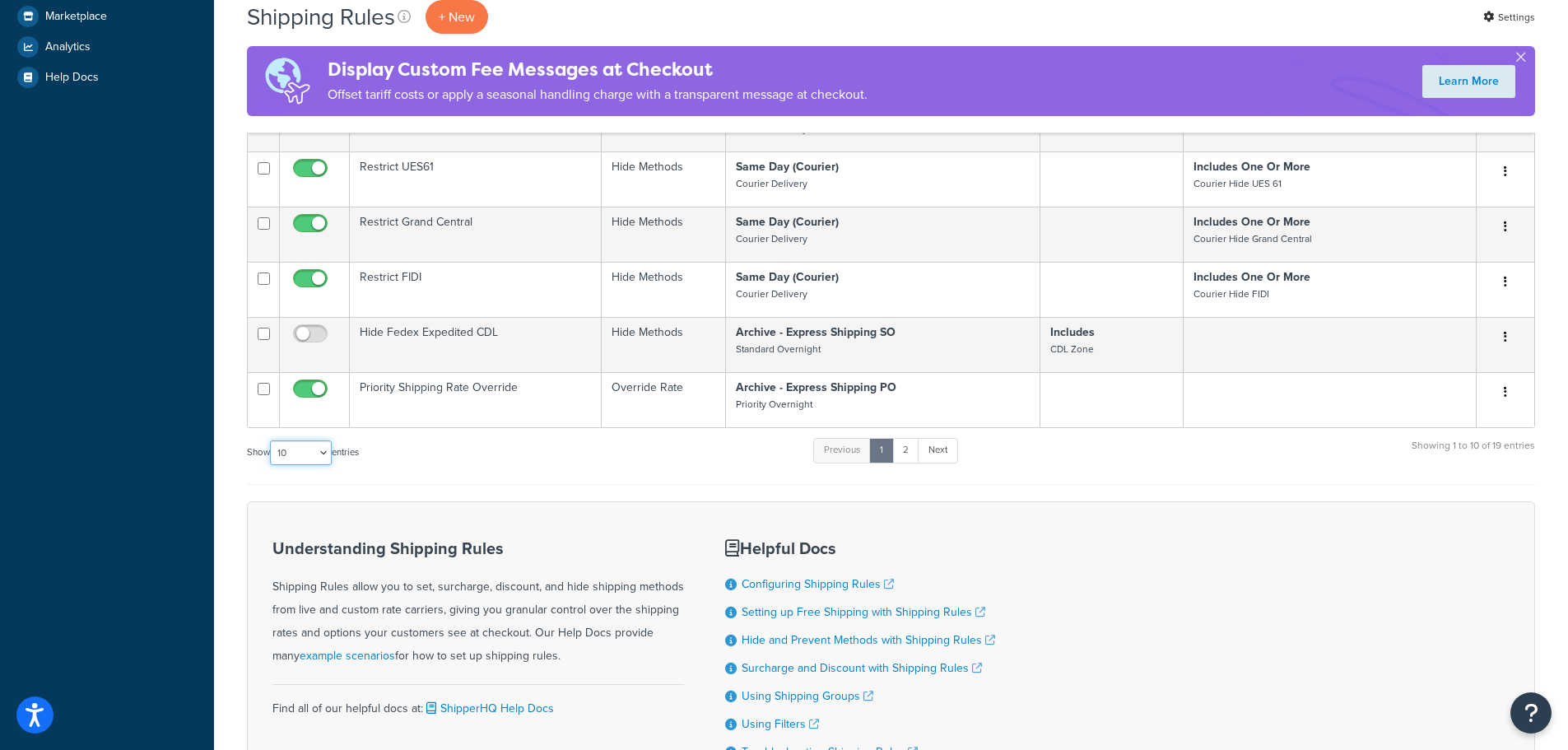
click at [324, 456] on select "10 15 25 50 100 1000" at bounding box center [301, 452] width 62 height 25
select select "25"
click at [272, 441] on select "10 15 25 50 100 1000" at bounding box center [301, 452] width 62 height 25
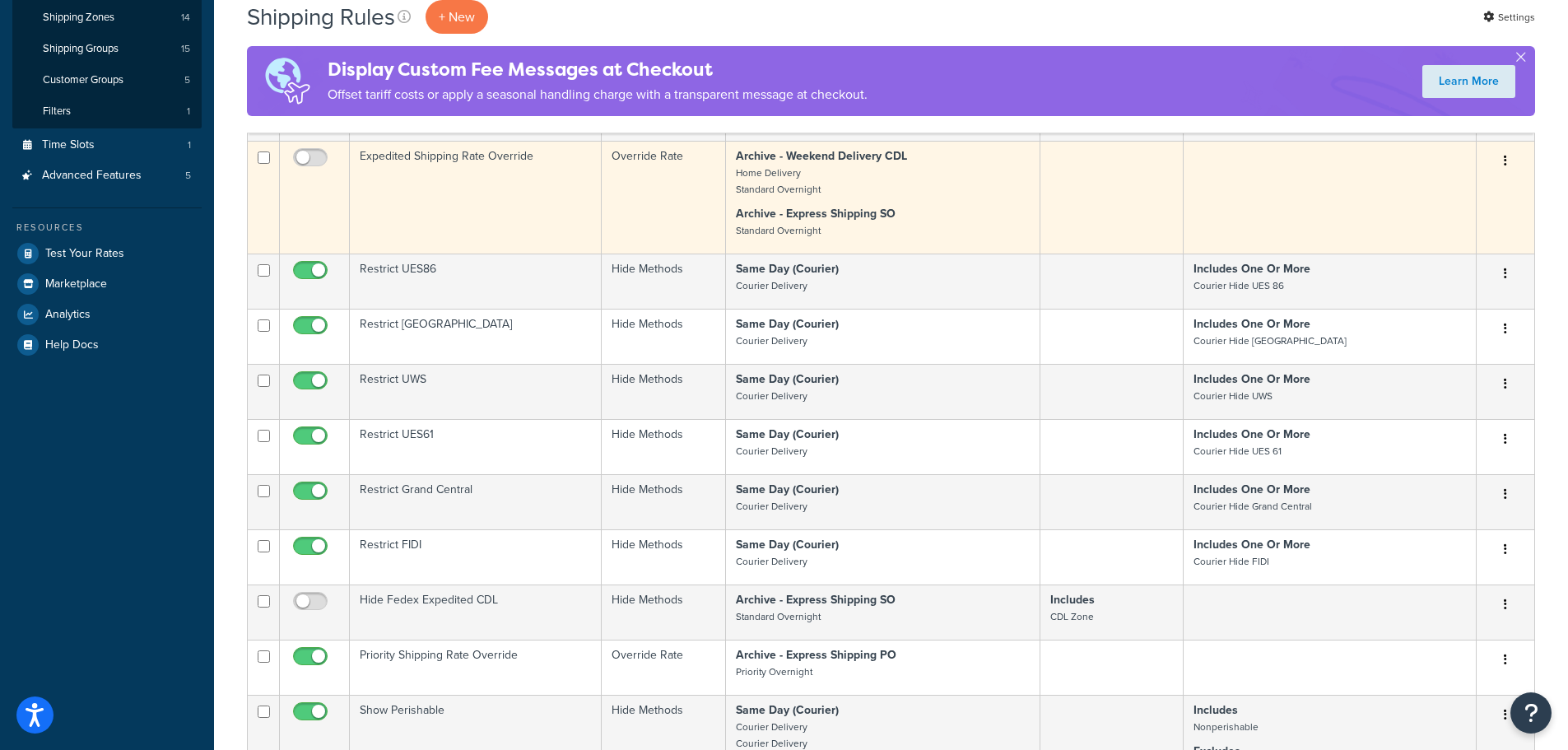
scroll to position [0, 0]
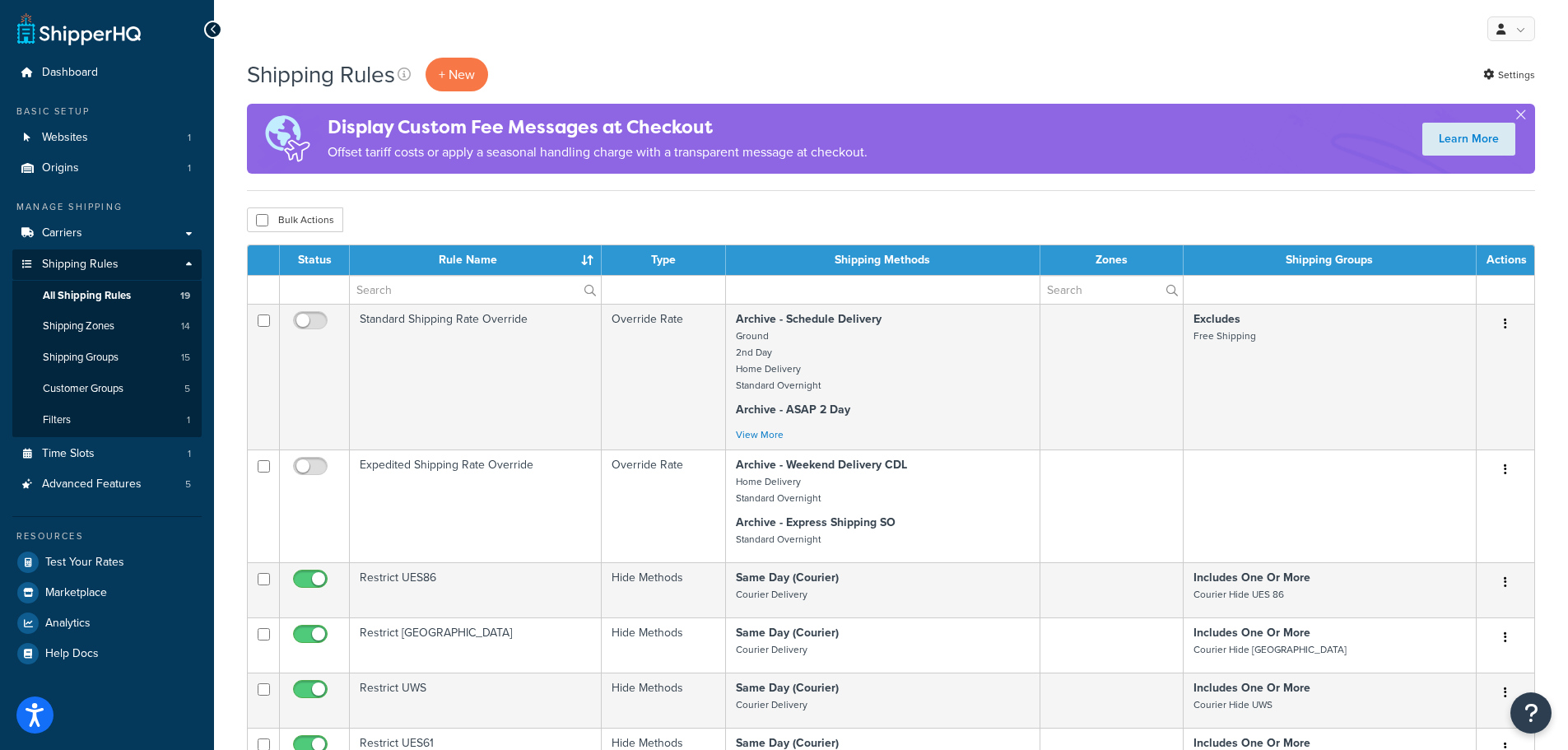
click at [469, 255] on th "Rule Name" at bounding box center [475, 261] width 252 height 30
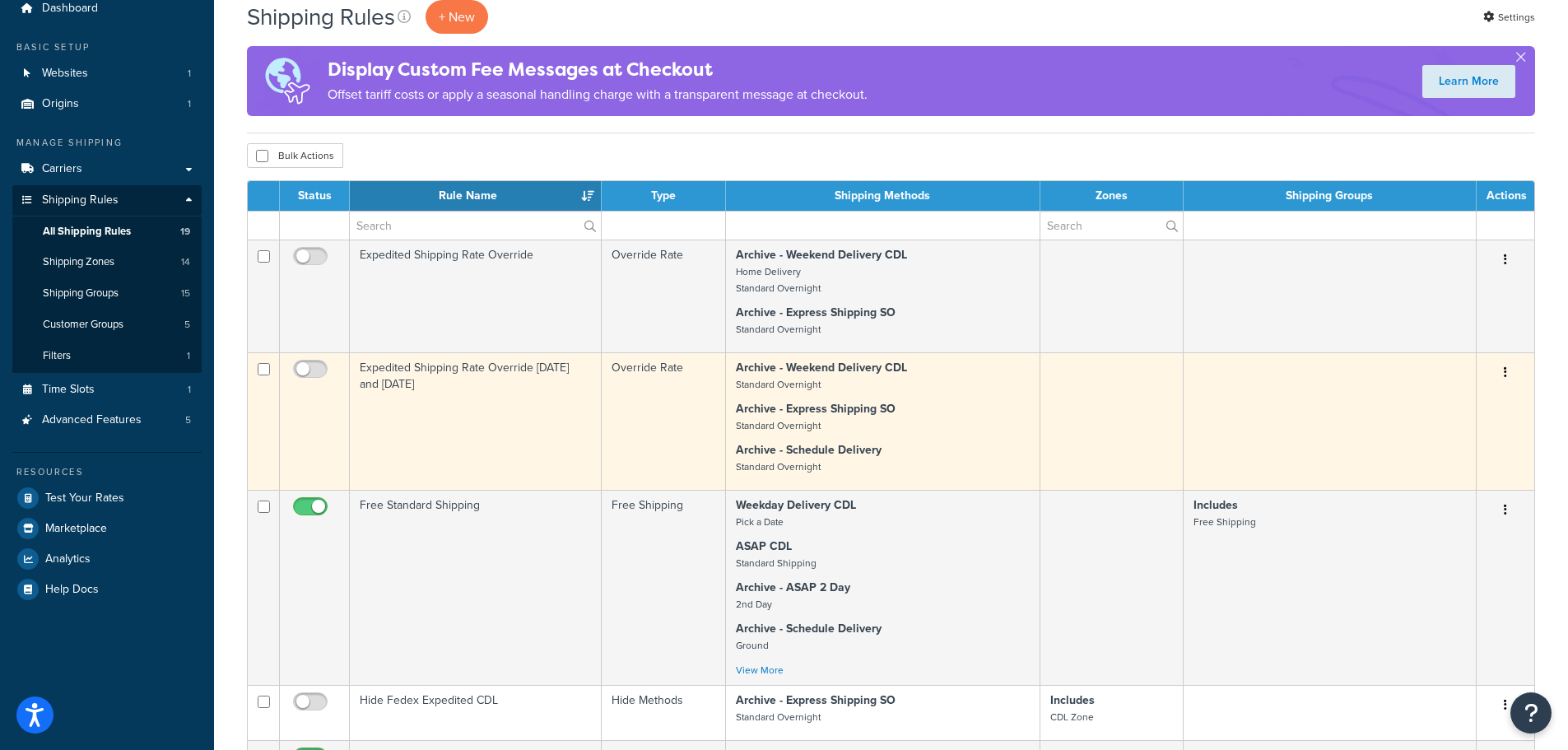
scroll to position [83, 0]
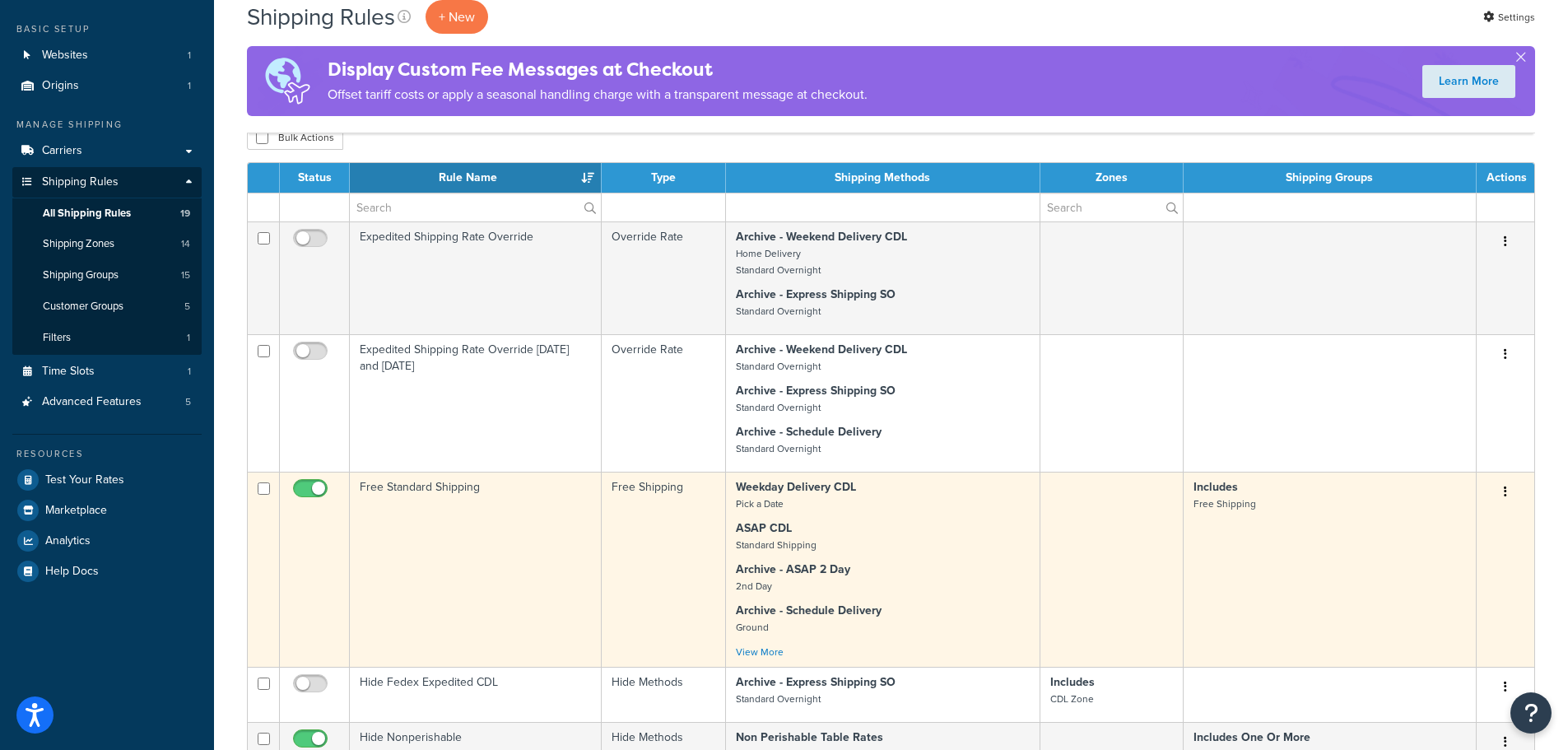
click at [448, 494] on td "Free Standard Shipping" at bounding box center [475, 570] width 252 height 195
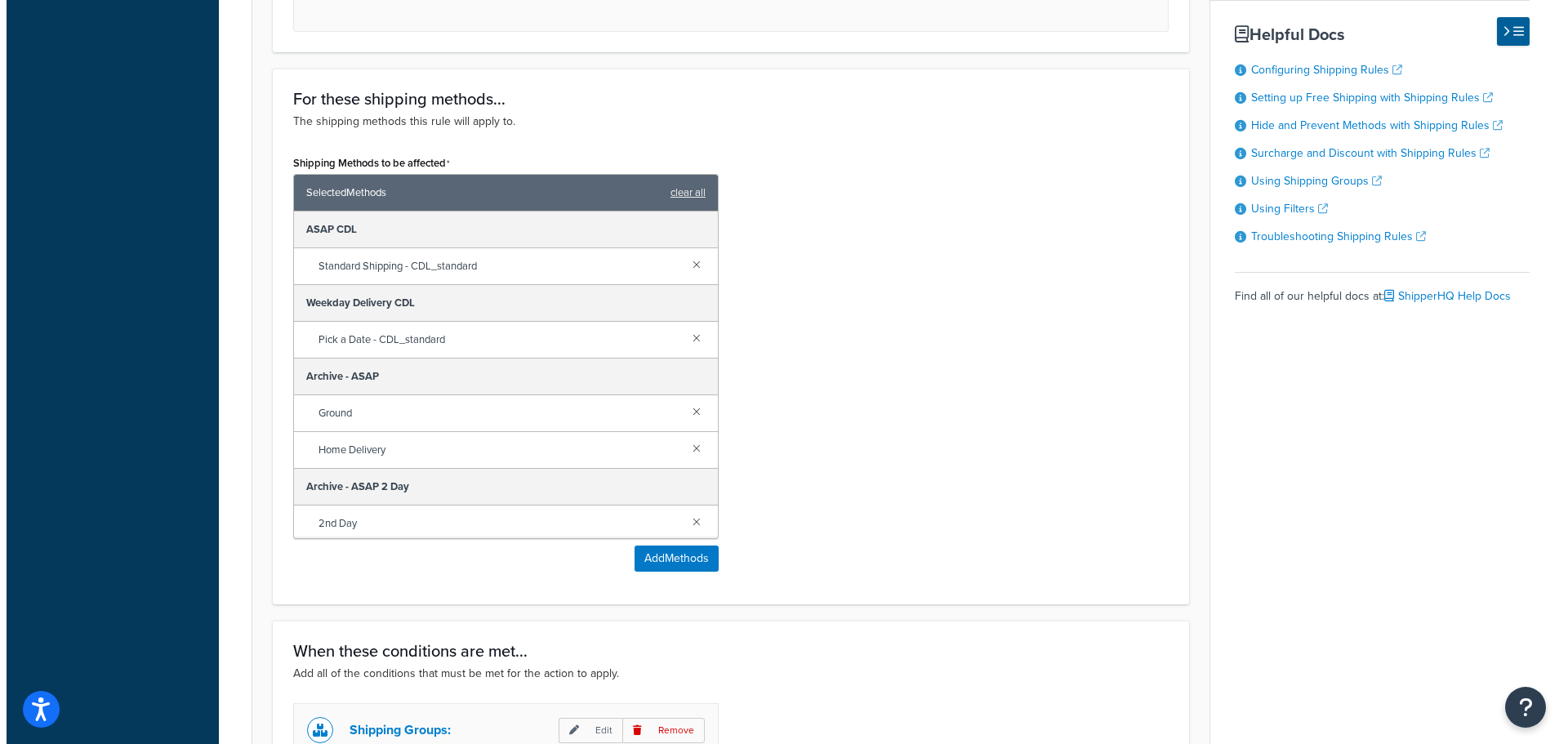
scroll to position [816, 0]
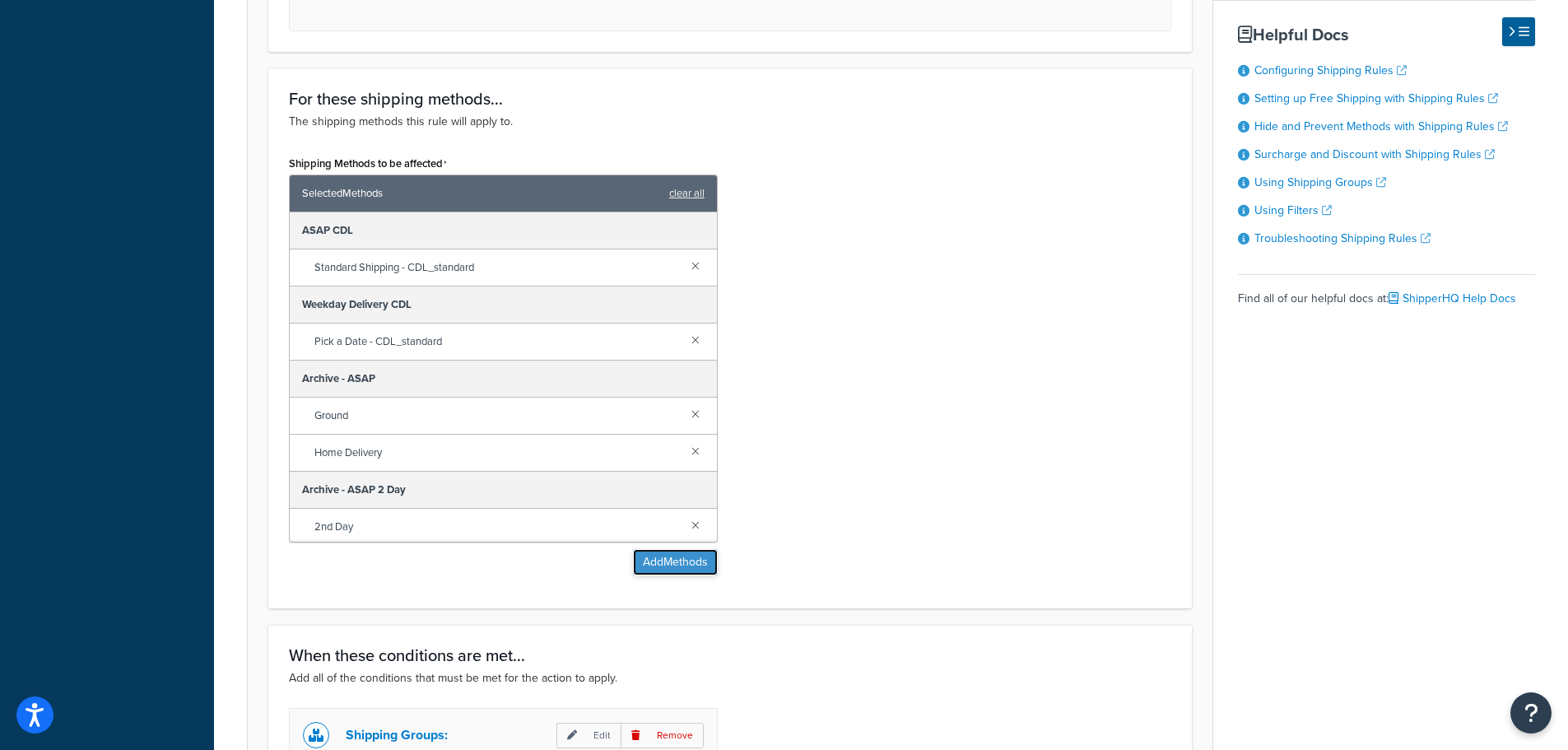
click at [688, 566] on button "Add Methods" at bounding box center [675, 562] width 85 height 26
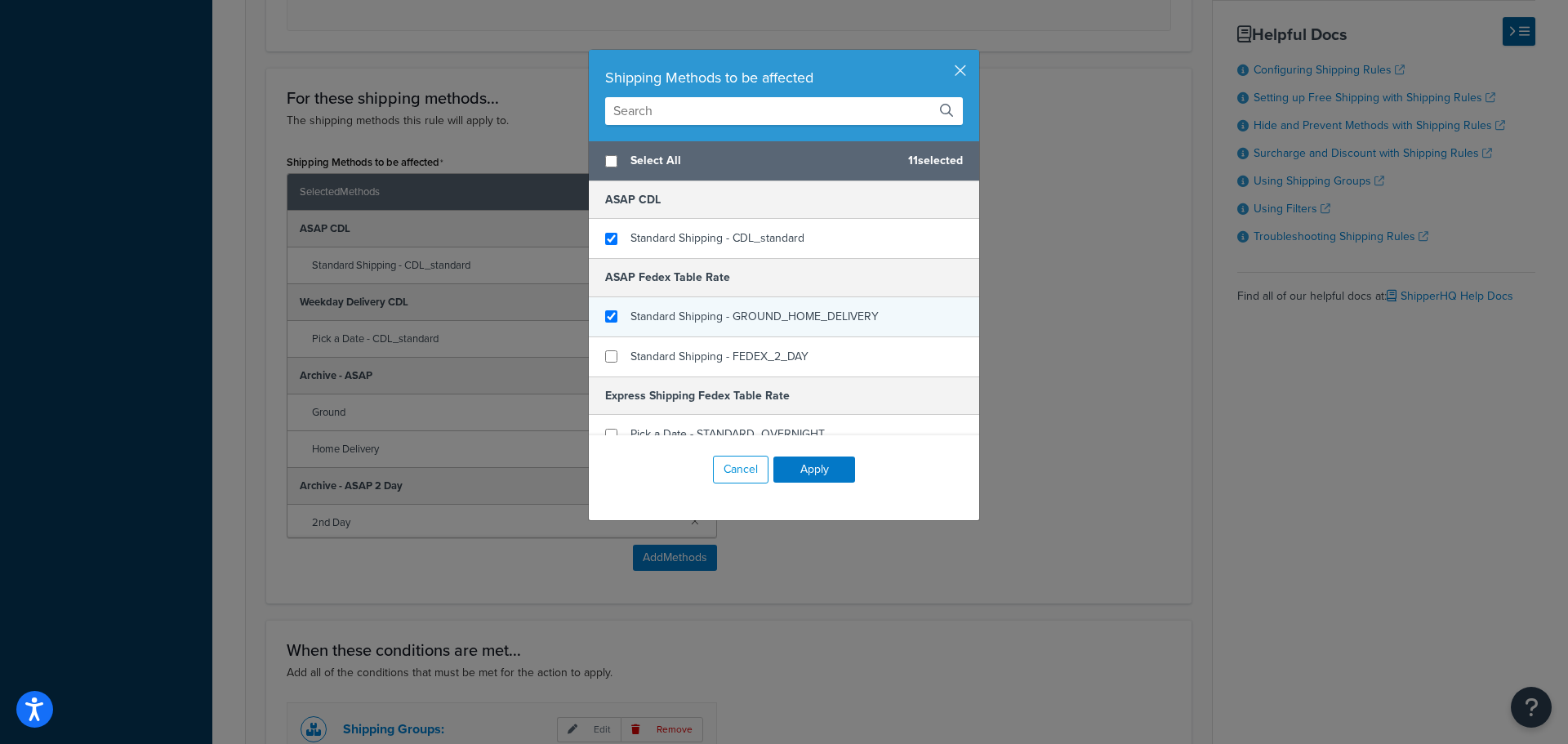
checkbox input "true"
click at [608, 330] on div "Standard Shipping - GROUND_HOME_DELIVERY" at bounding box center [784, 317] width 390 height 40
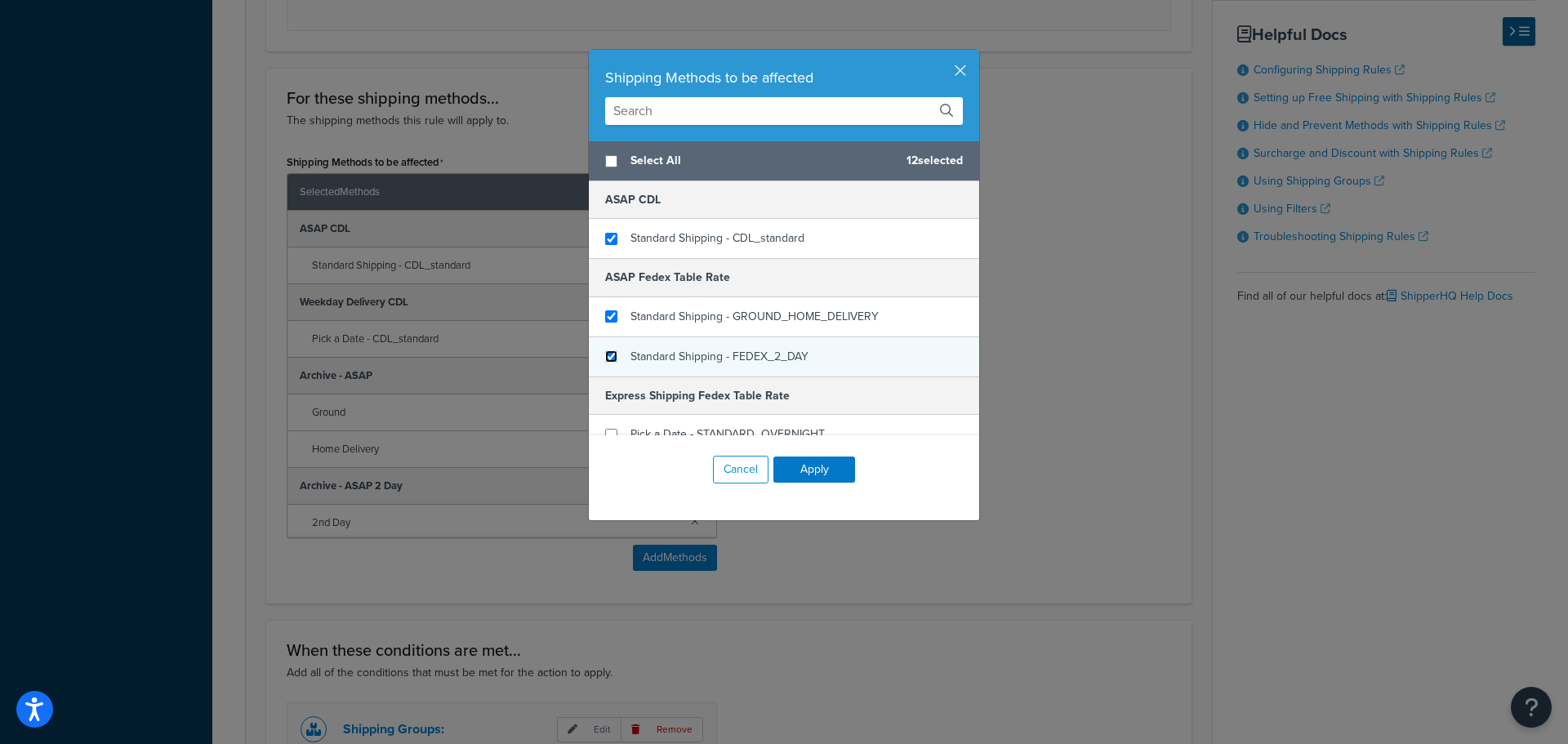
click at [609, 356] on input "checkbox" at bounding box center [611, 356] width 12 height 12
checkbox input "true"
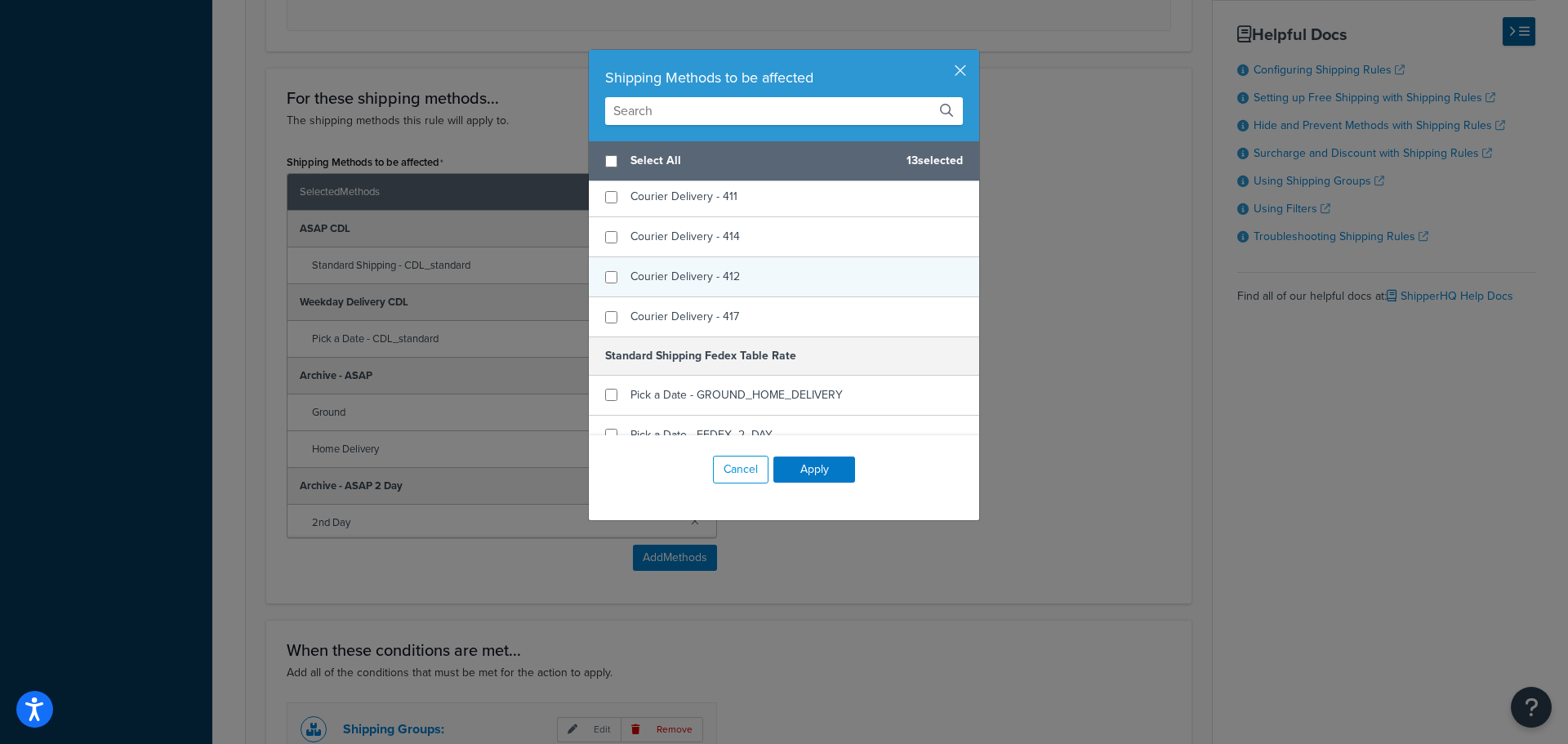
scroll to position [899, 0]
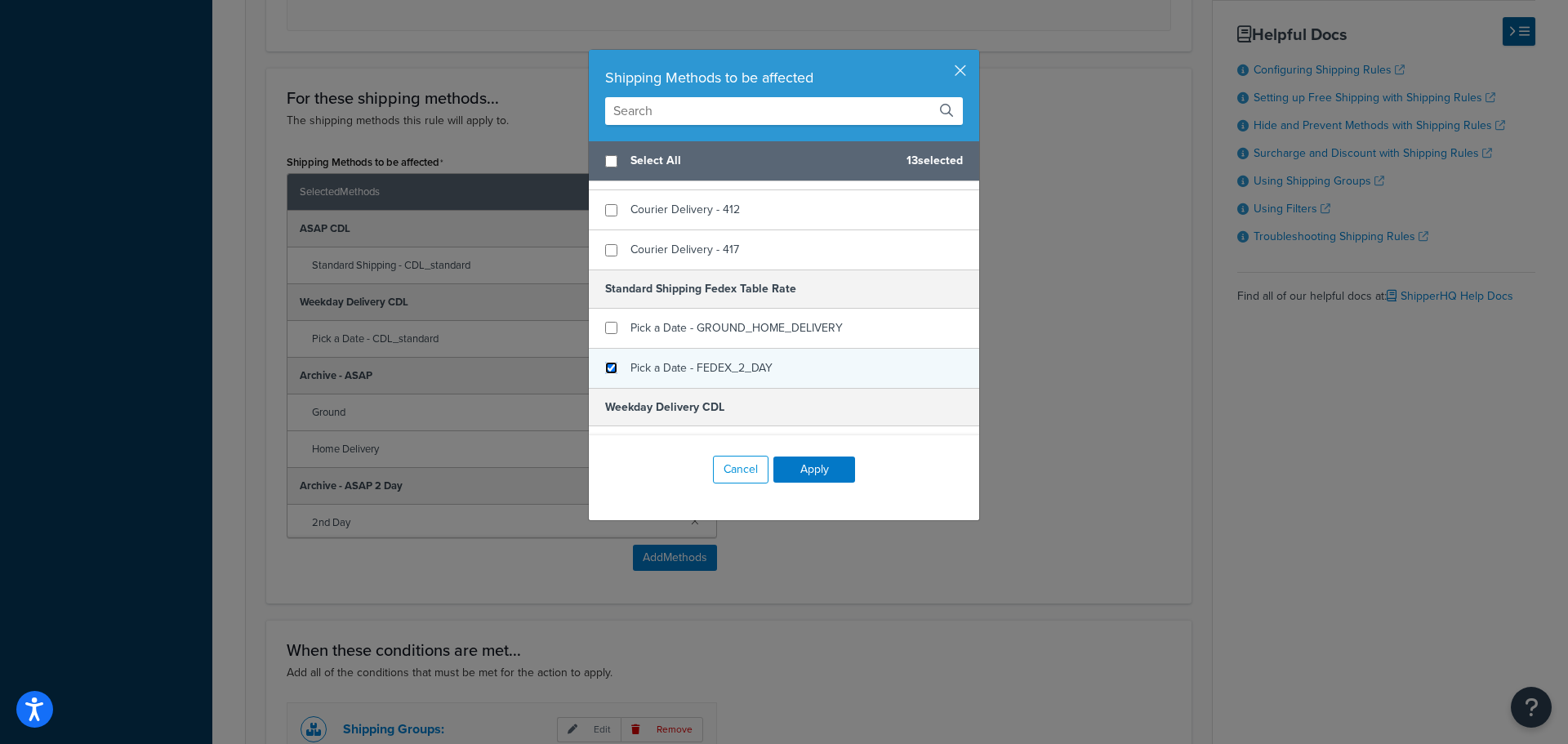
click at [605, 368] on input "checkbox" at bounding box center [611, 368] width 12 height 12
checkbox input "true"
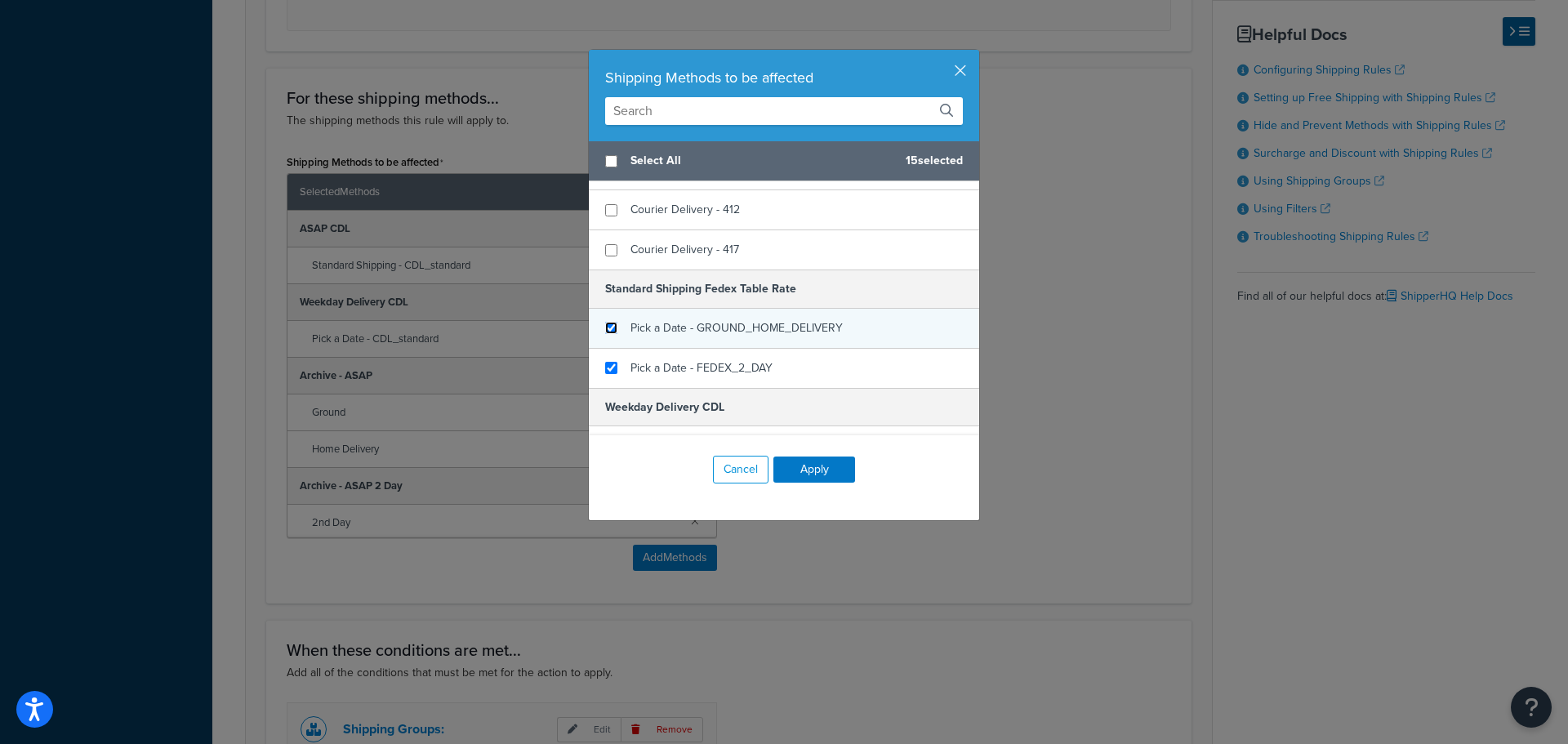
click at [607, 332] on input "checkbox" at bounding box center [611, 327] width 12 height 12
checkbox input "true"
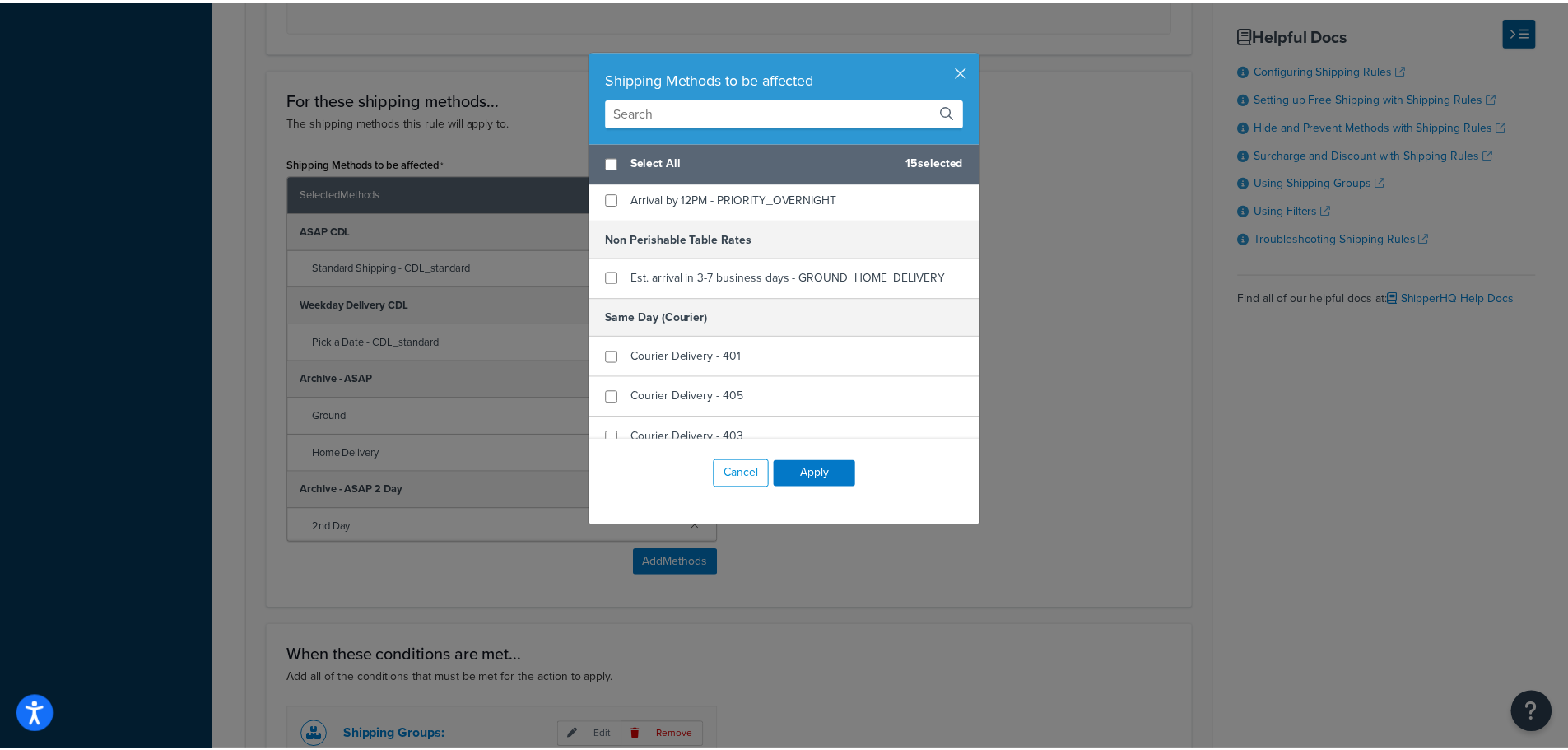
scroll to position [412, 0]
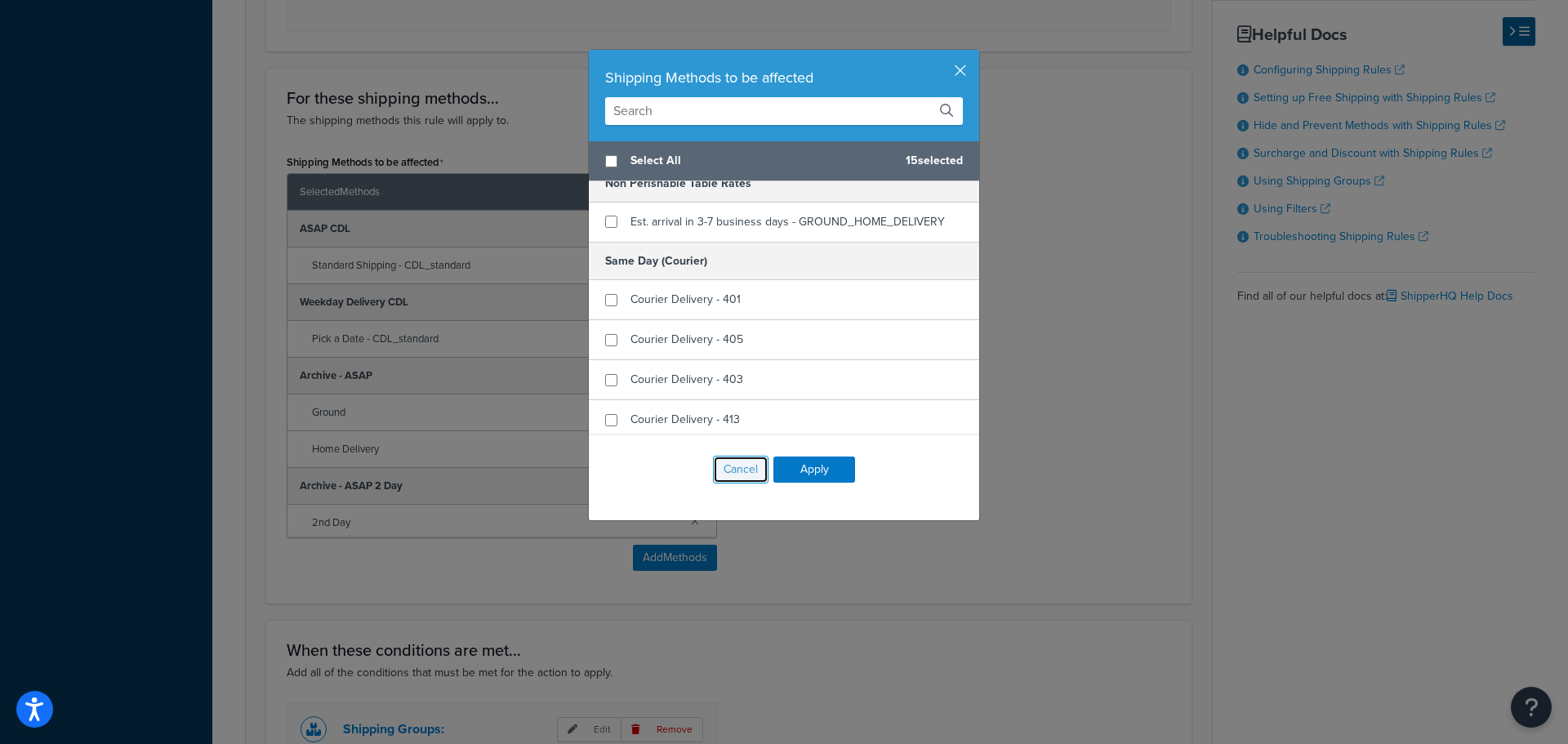
click at [728, 467] on button "Cancel" at bounding box center [741, 470] width 56 height 28
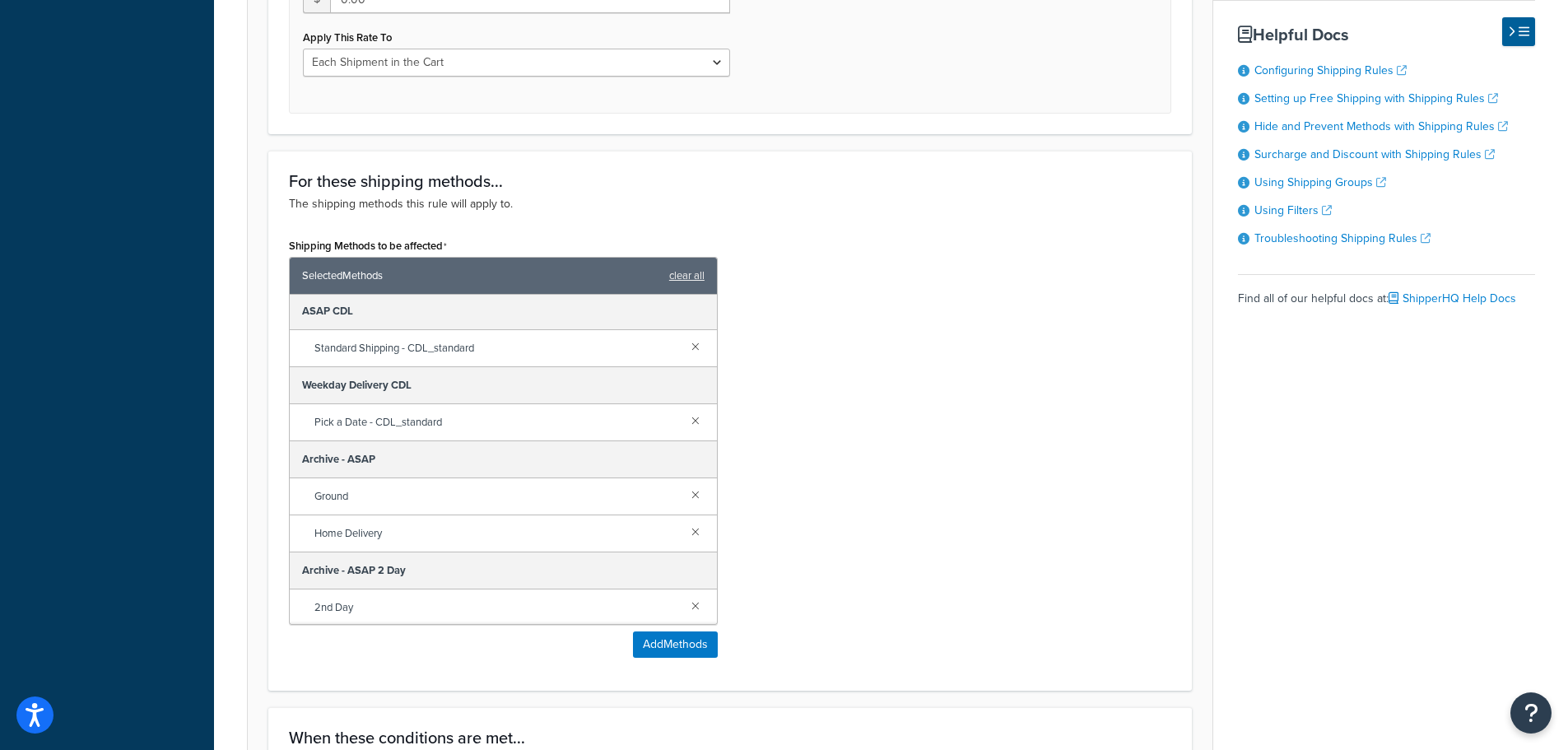
scroll to position [0, 0]
click at [666, 645] on button "Add Methods" at bounding box center [675, 644] width 85 height 26
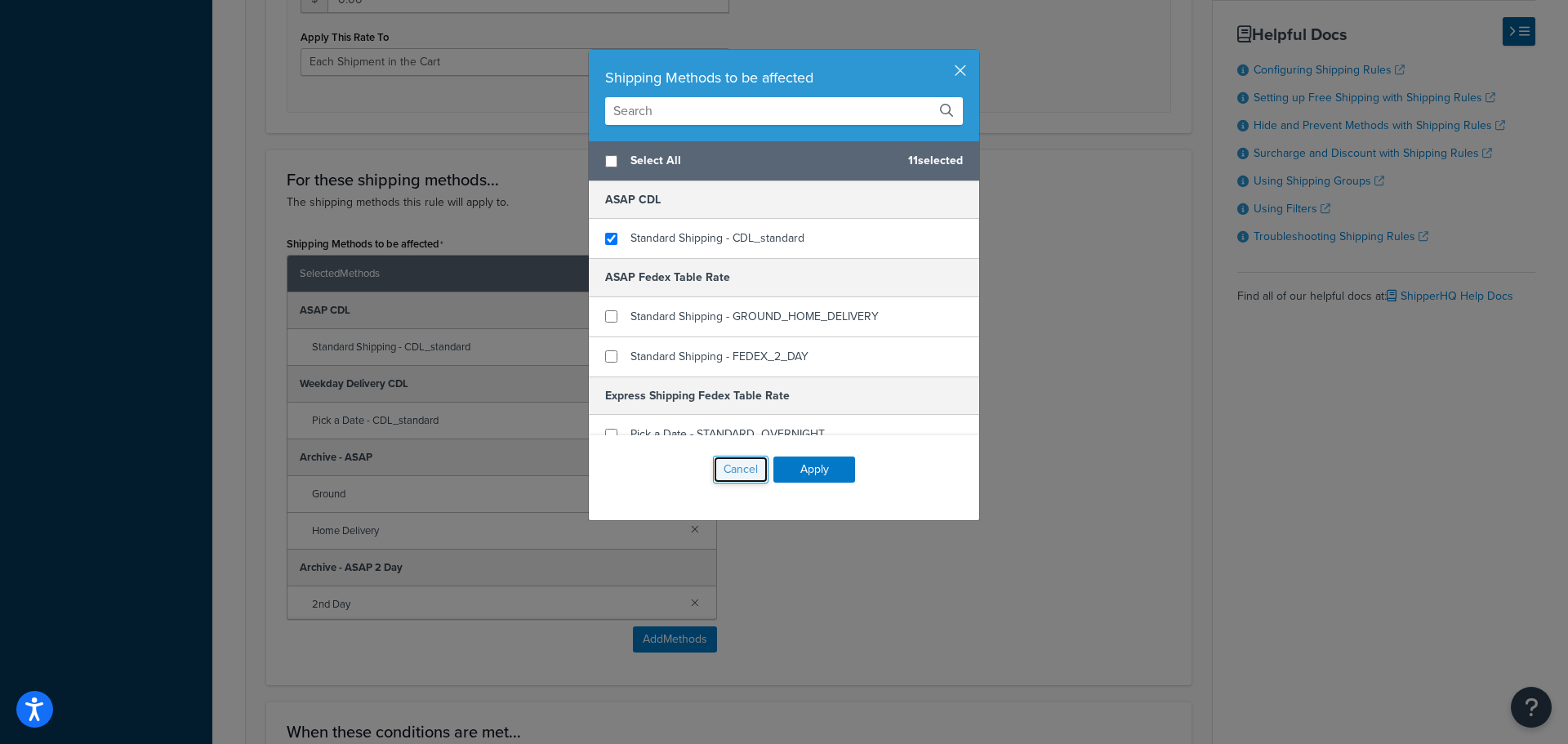
click at [733, 475] on button "Cancel" at bounding box center [741, 470] width 56 height 28
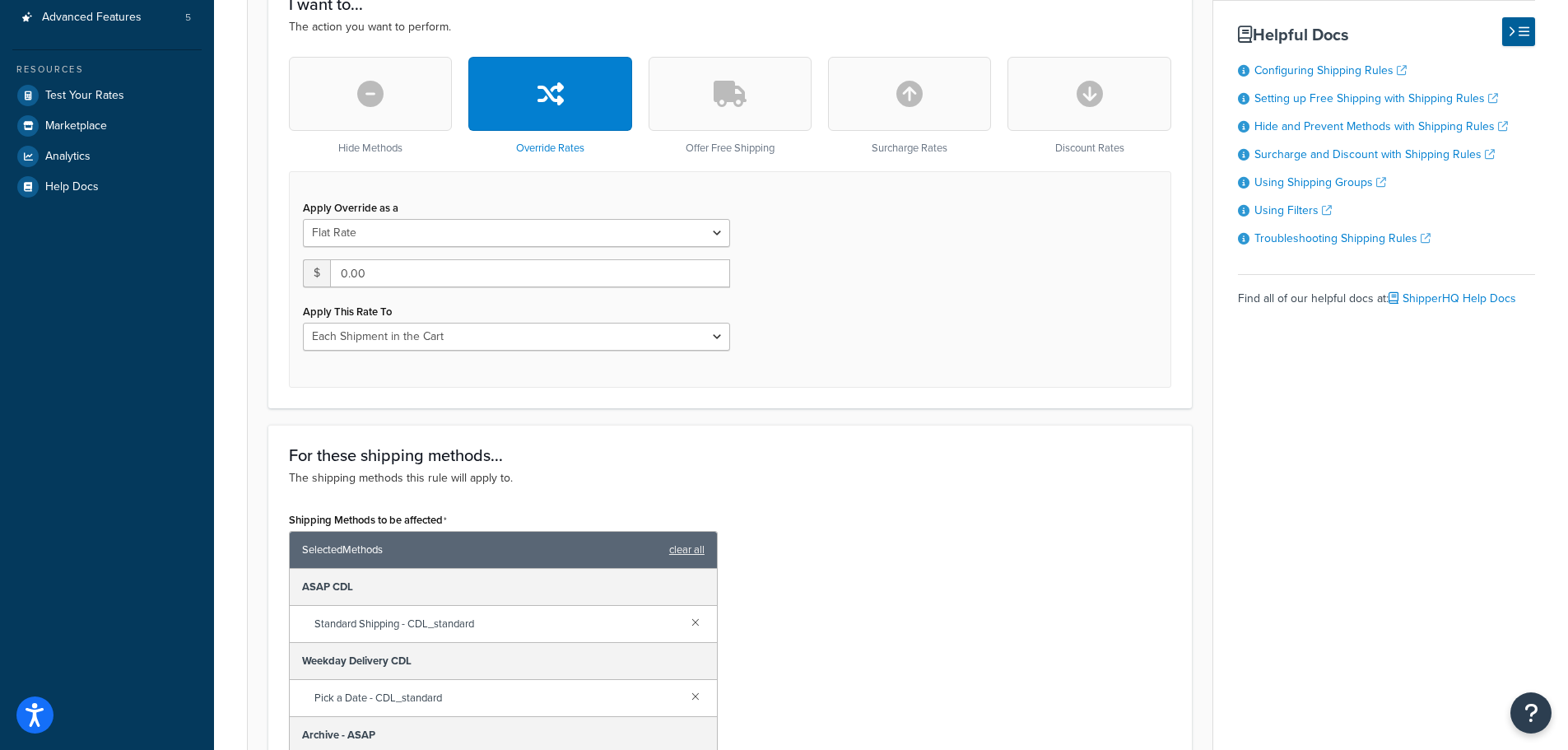
scroll to position [247, 0]
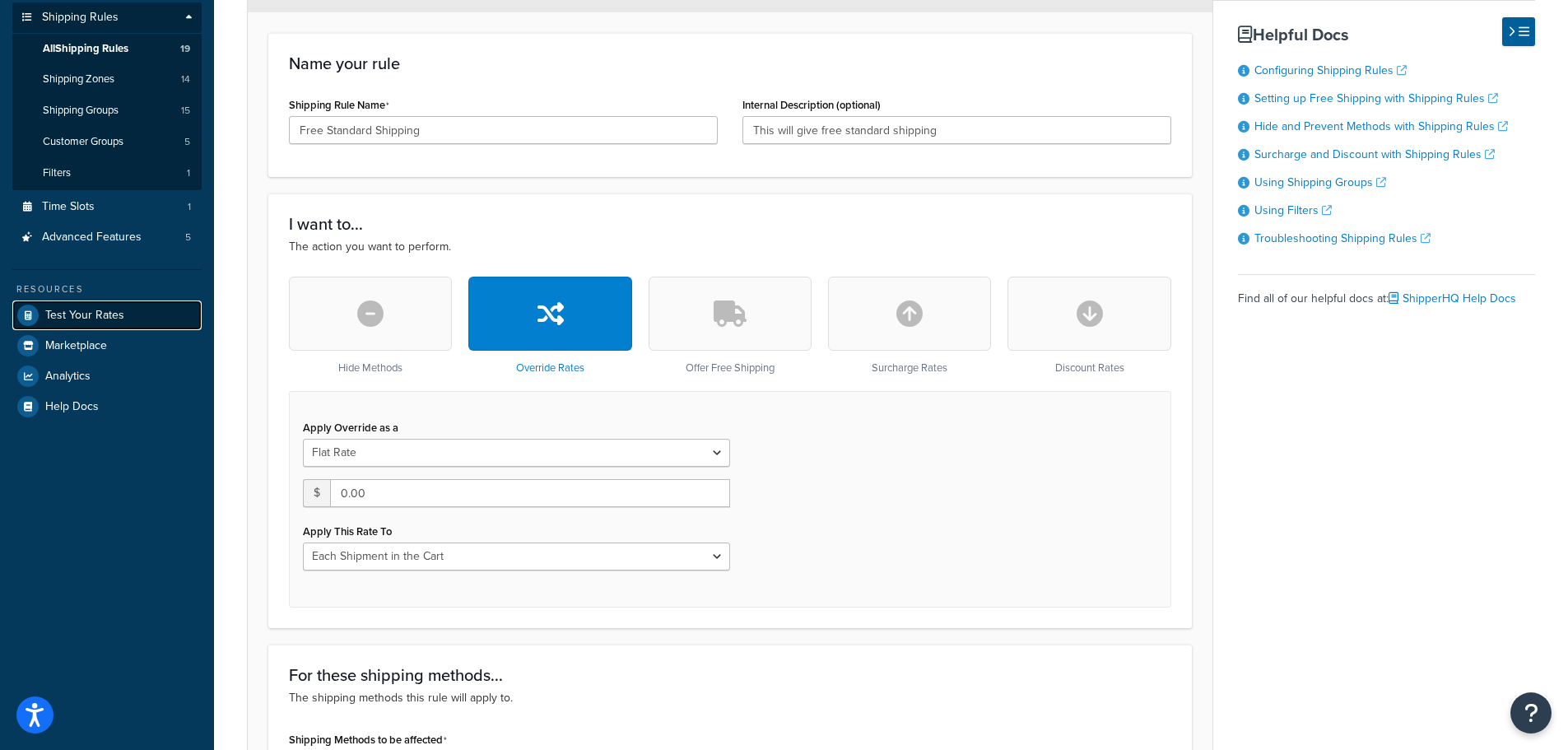
click at [118, 318] on span "Test Your Rates" at bounding box center [85, 316] width 79 height 14
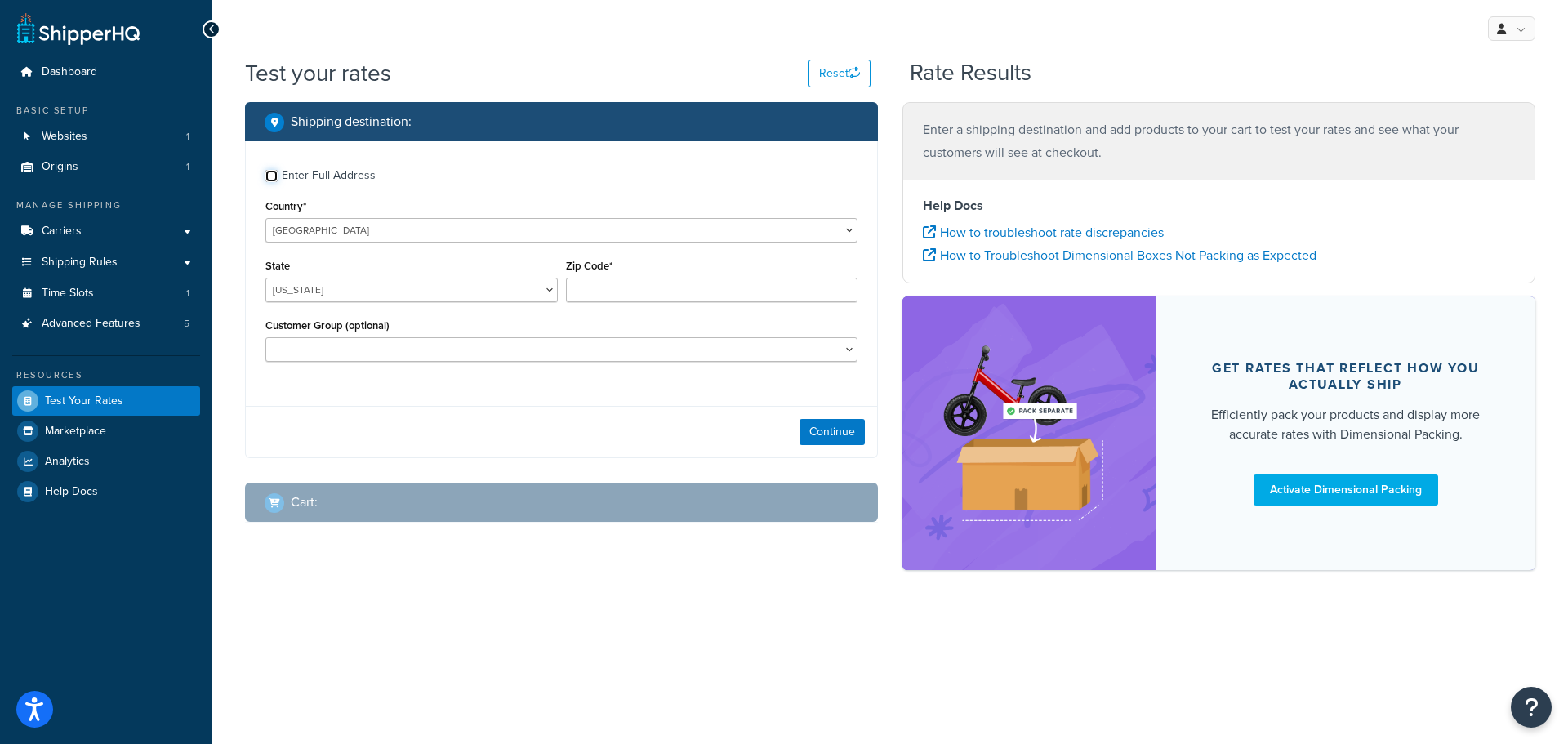
click at [272, 181] on input "Enter Full Address" at bounding box center [272, 176] width 12 height 12
checkbox input "true"
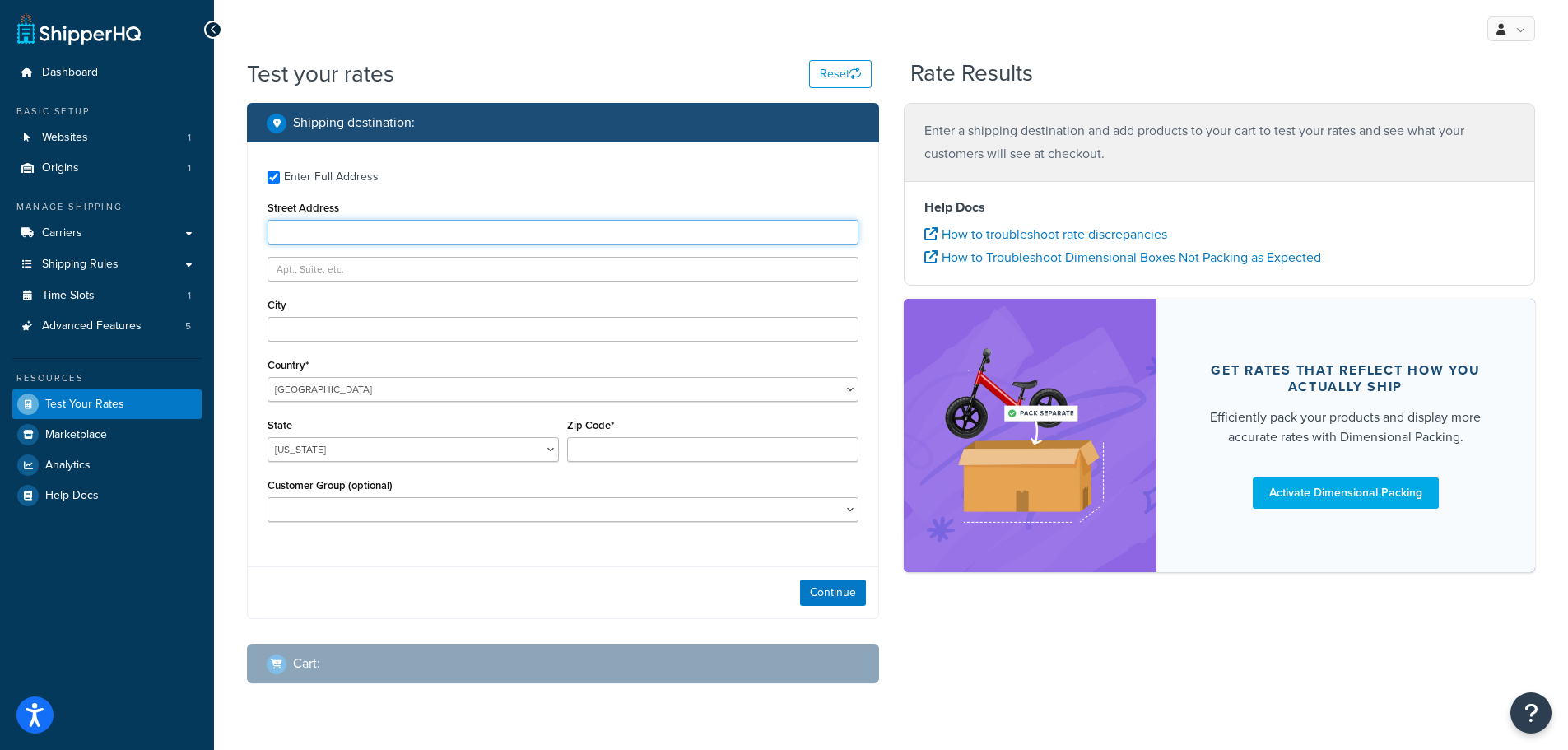
click at [366, 235] on input "Street Address" at bounding box center [563, 232] width 591 height 25
paste input "2740 East 4th Street"
type input "2740 East 4th Street"
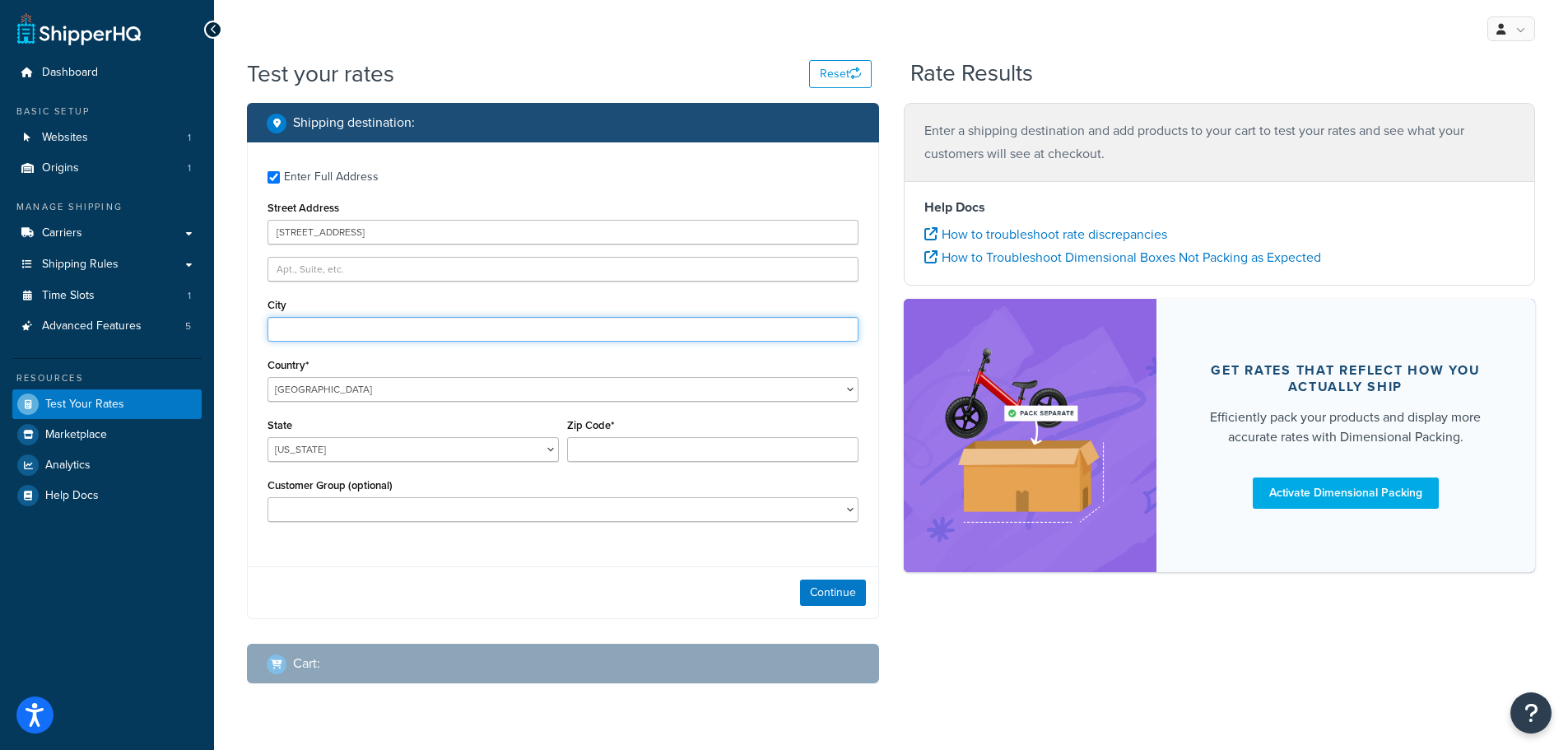
click at [330, 333] on input "City" at bounding box center [563, 329] width 591 height 25
paste input "National City"
type input "National City"
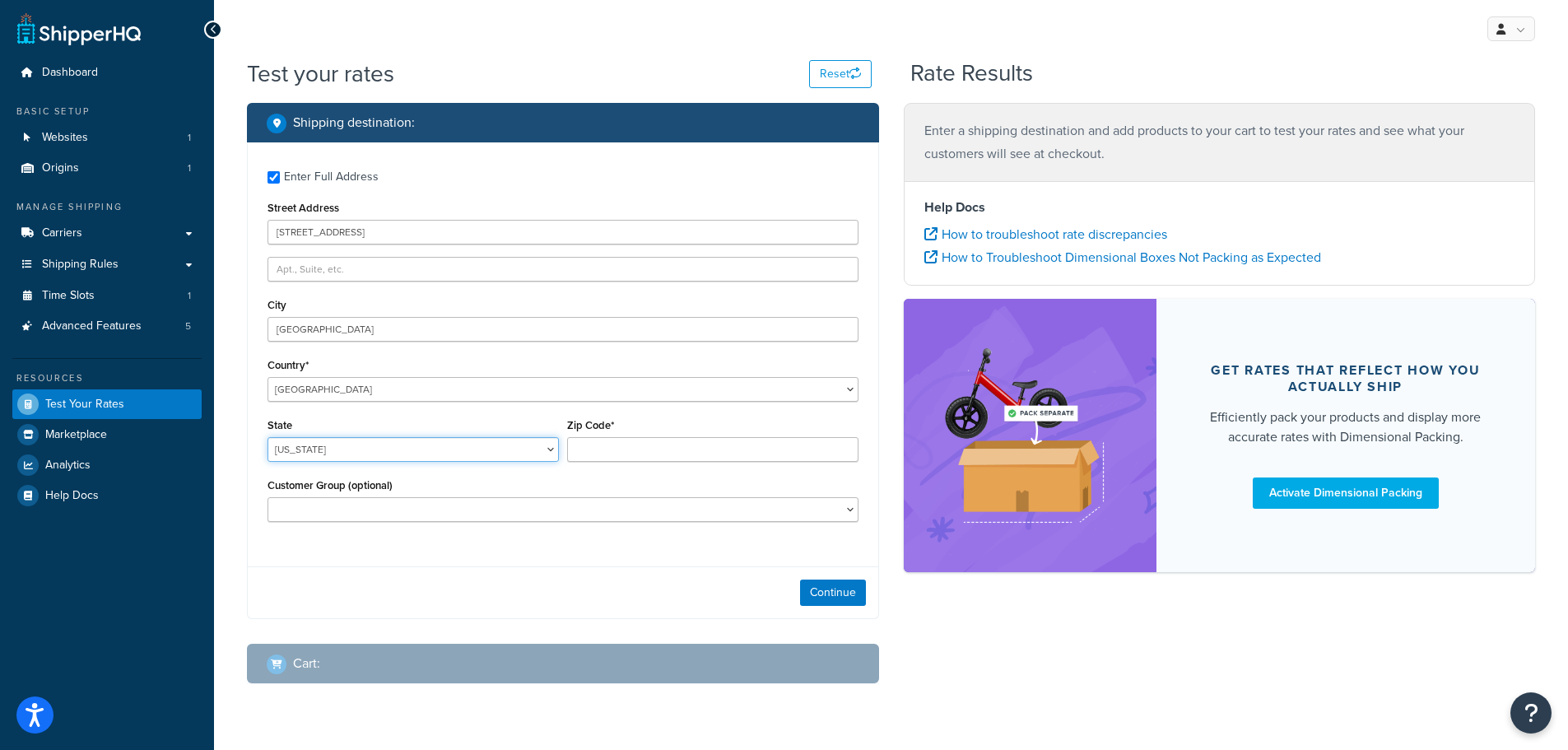
click at [290, 450] on select "Alabama Alaska American Samoa Arizona Arkansas Armed Forces Americas Armed Forc…" at bounding box center [413, 450] width 291 height 25
select select "CA"
click at [268, 438] on select "Alabama Alaska American Samoa Arizona Arkansas Armed Forces Americas Armed Forc…" at bounding box center [413, 450] width 291 height 25
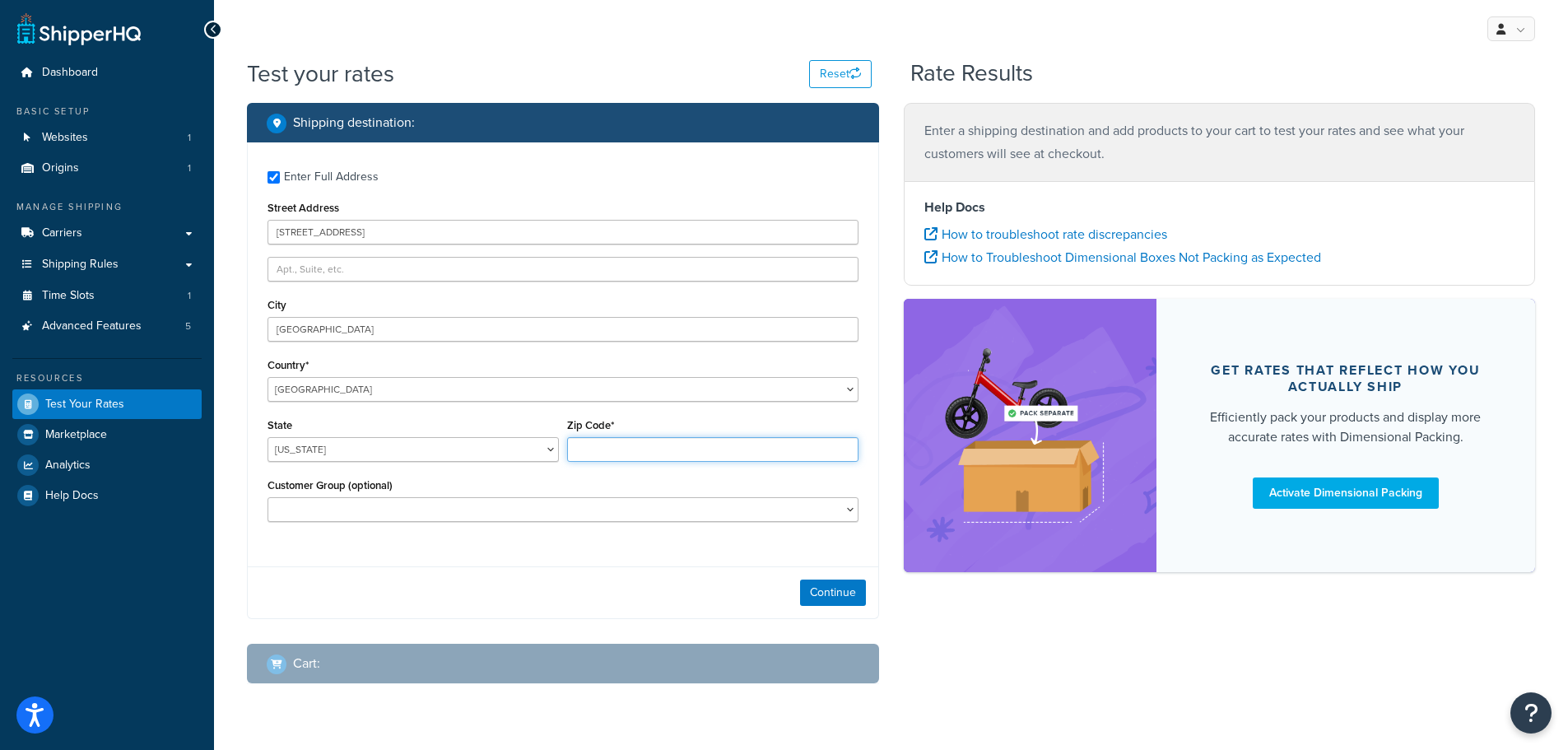
click at [615, 452] on input "Zip Code*" at bounding box center [712, 450] width 291 height 25
paste input "91950"
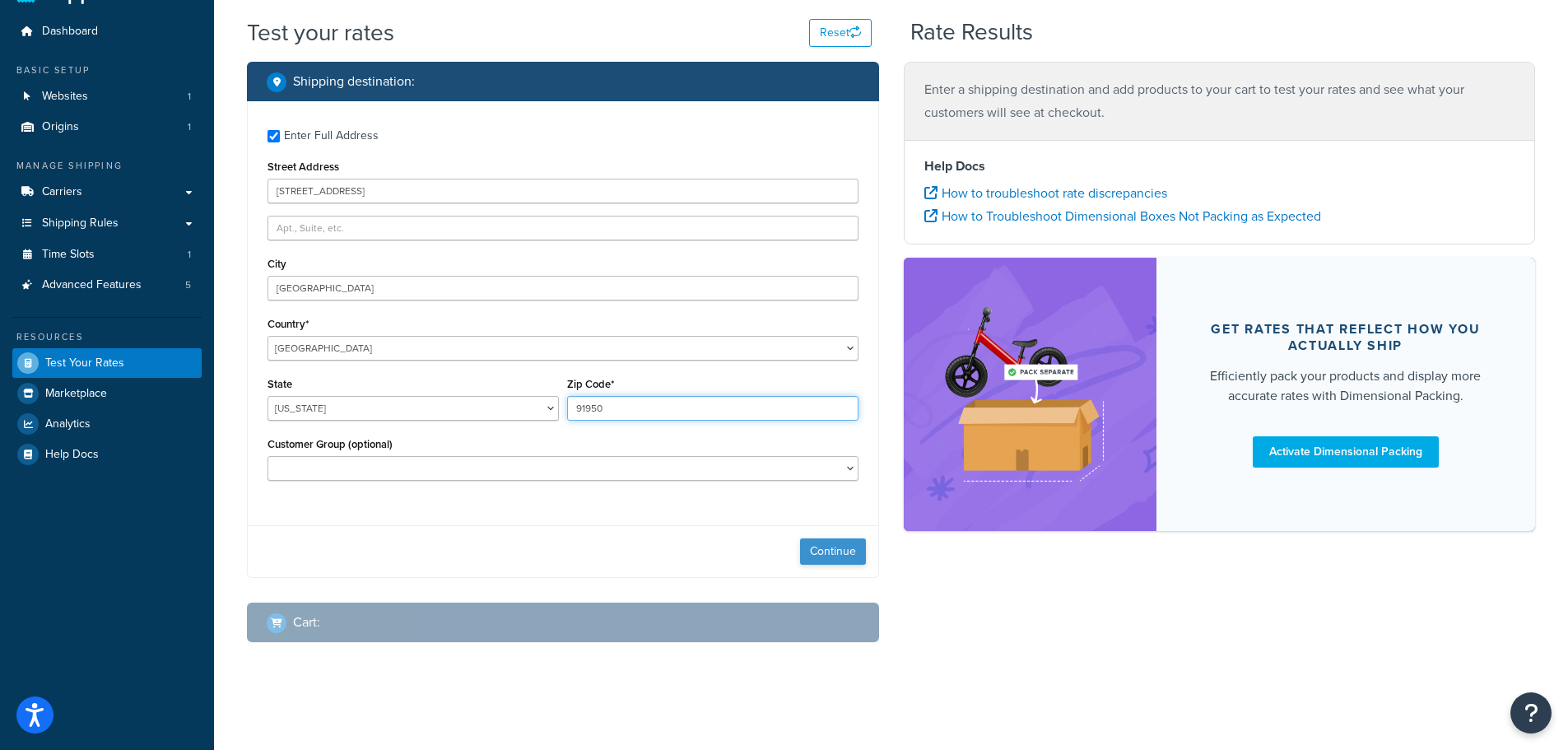
type input "91950"
click at [832, 547] on button "Continue" at bounding box center [833, 552] width 66 height 26
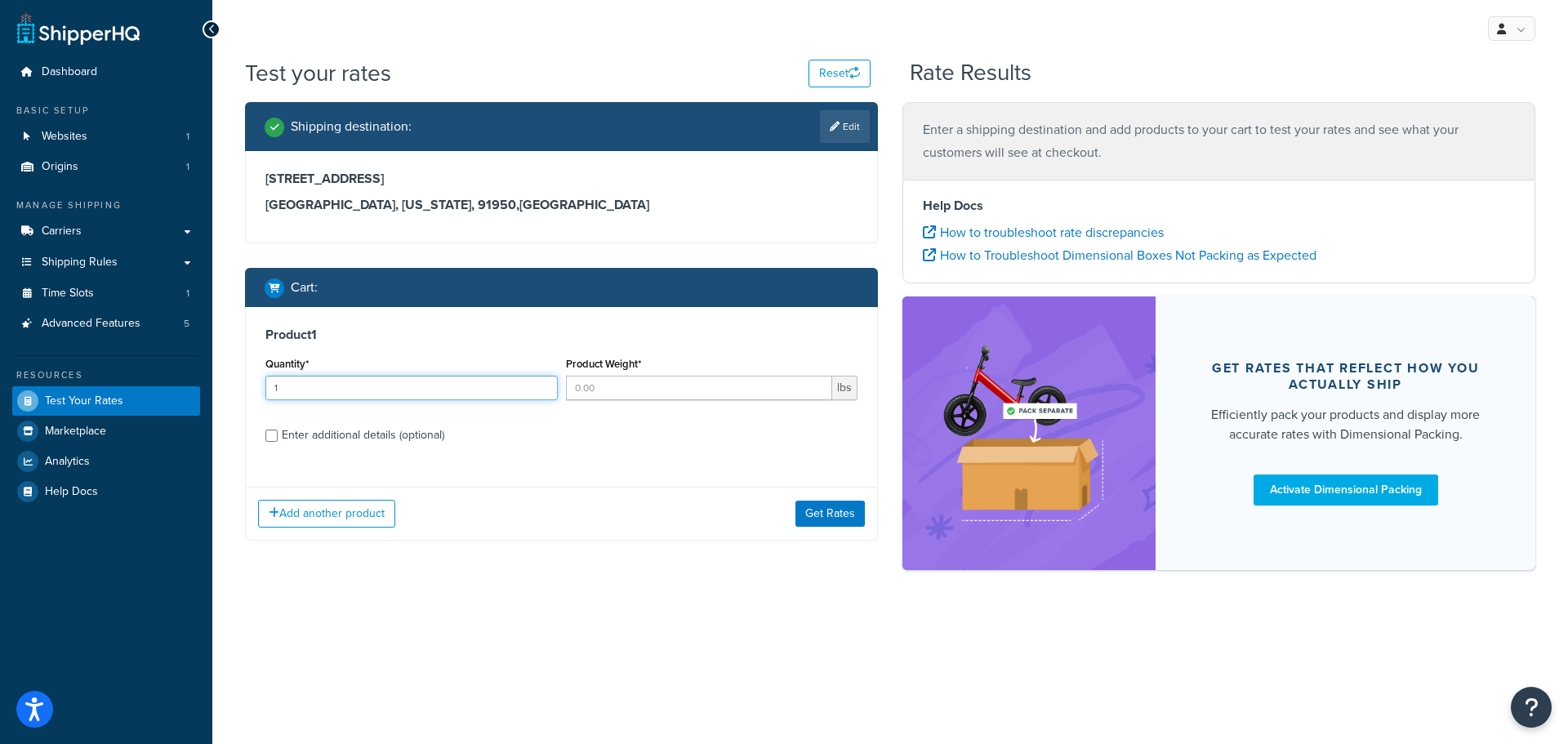
type input "1"
click at [542, 381] on input "1" at bounding box center [411, 388] width 293 height 24
type input "1"
click at [815, 383] on input "1" at bounding box center [700, 388] width 267 height 24
click at [359, 437] on div "Enter additional details (optional)" at bounding box center [363, 435] width 162 height 23
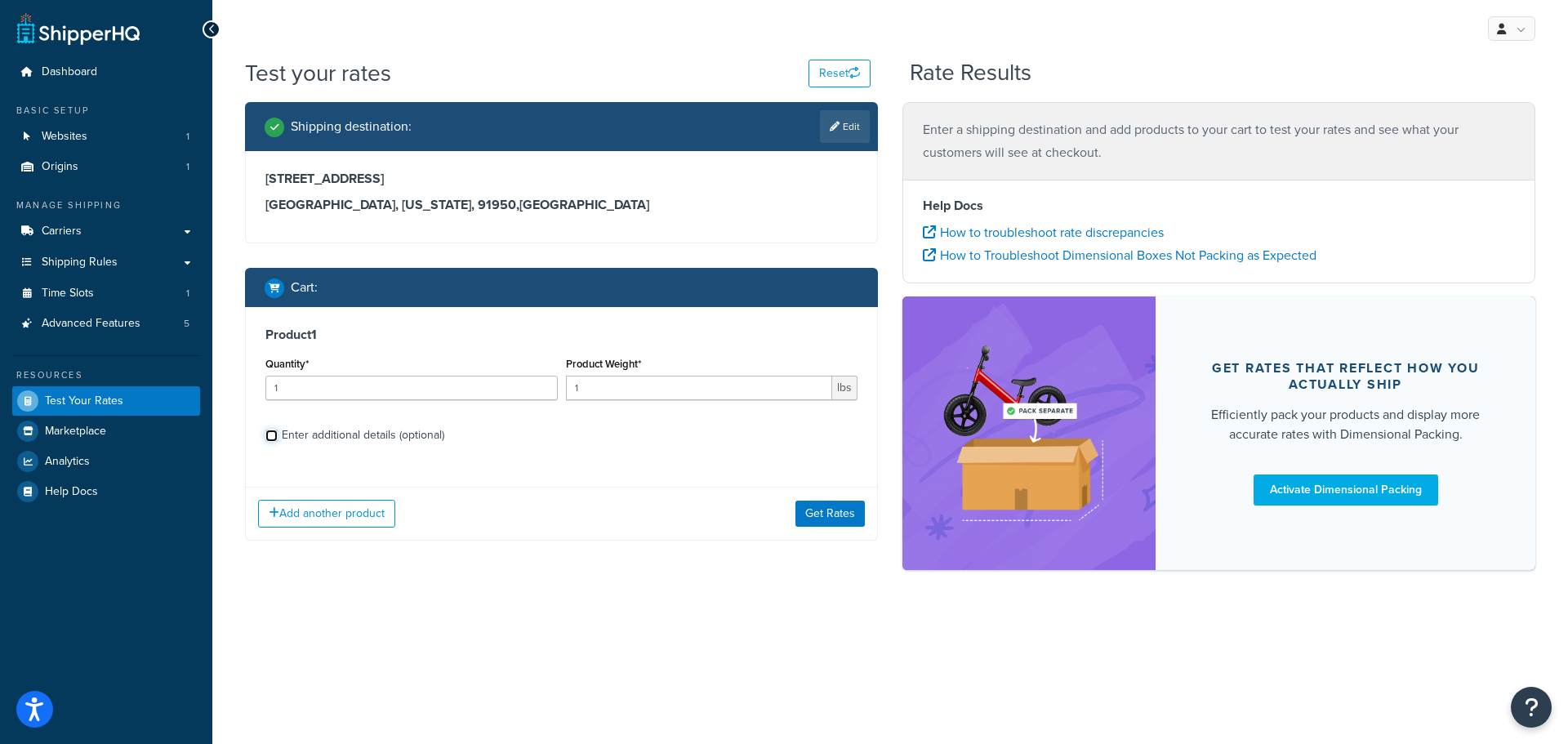
click at [278, 437] on input "Enter additional details (optional)" at bounding box center [272, 436] width 12 height 12
checkbox input "true"
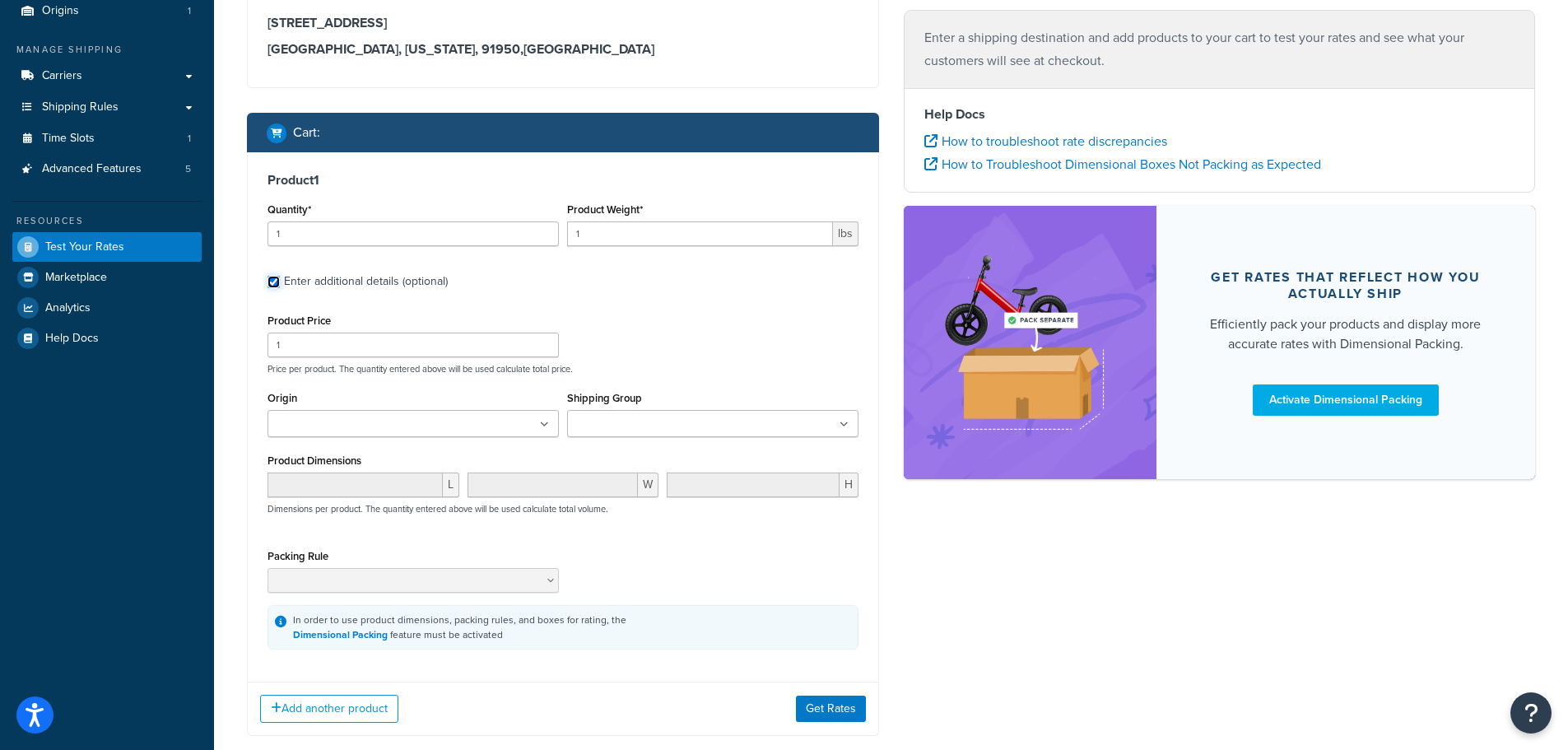
scroll to position [165, 0]
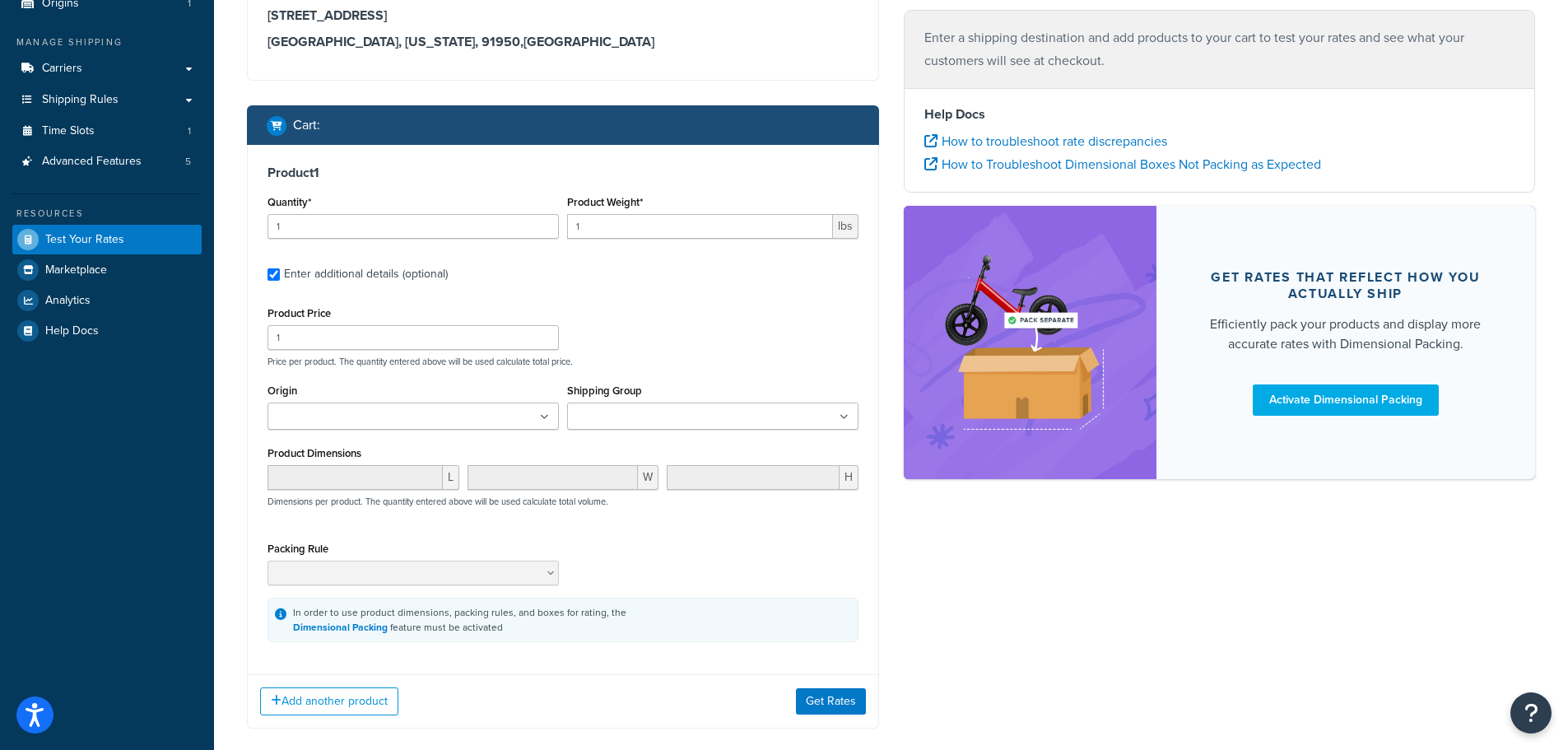
click at [630, 415] on input "Shipping Group" at bounding box center [645, 417] width 146 height 18
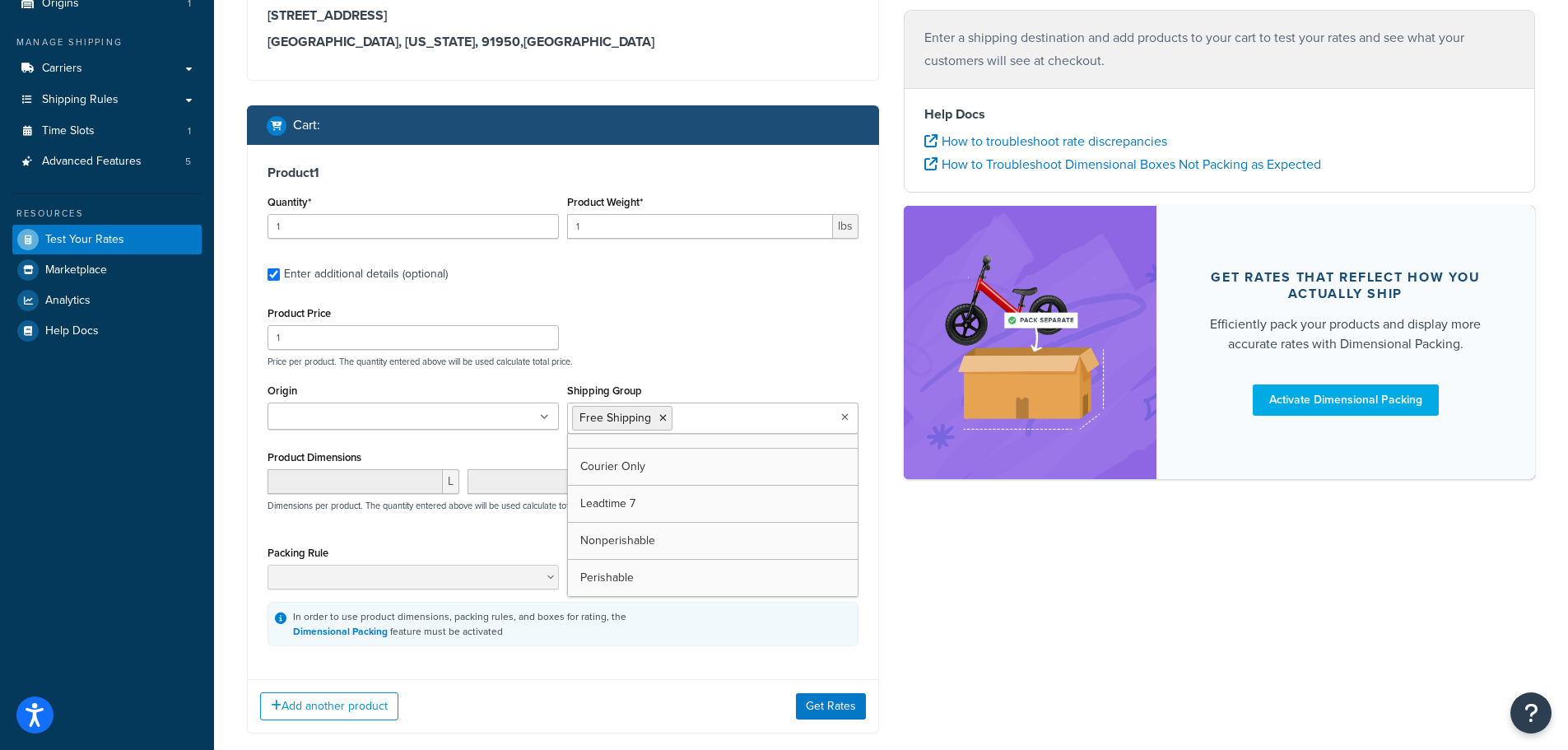
scroll to position [318, 0]
click at [840, 709] on button "Get Rates" at bounding box center [830, 706] width 70 height 26
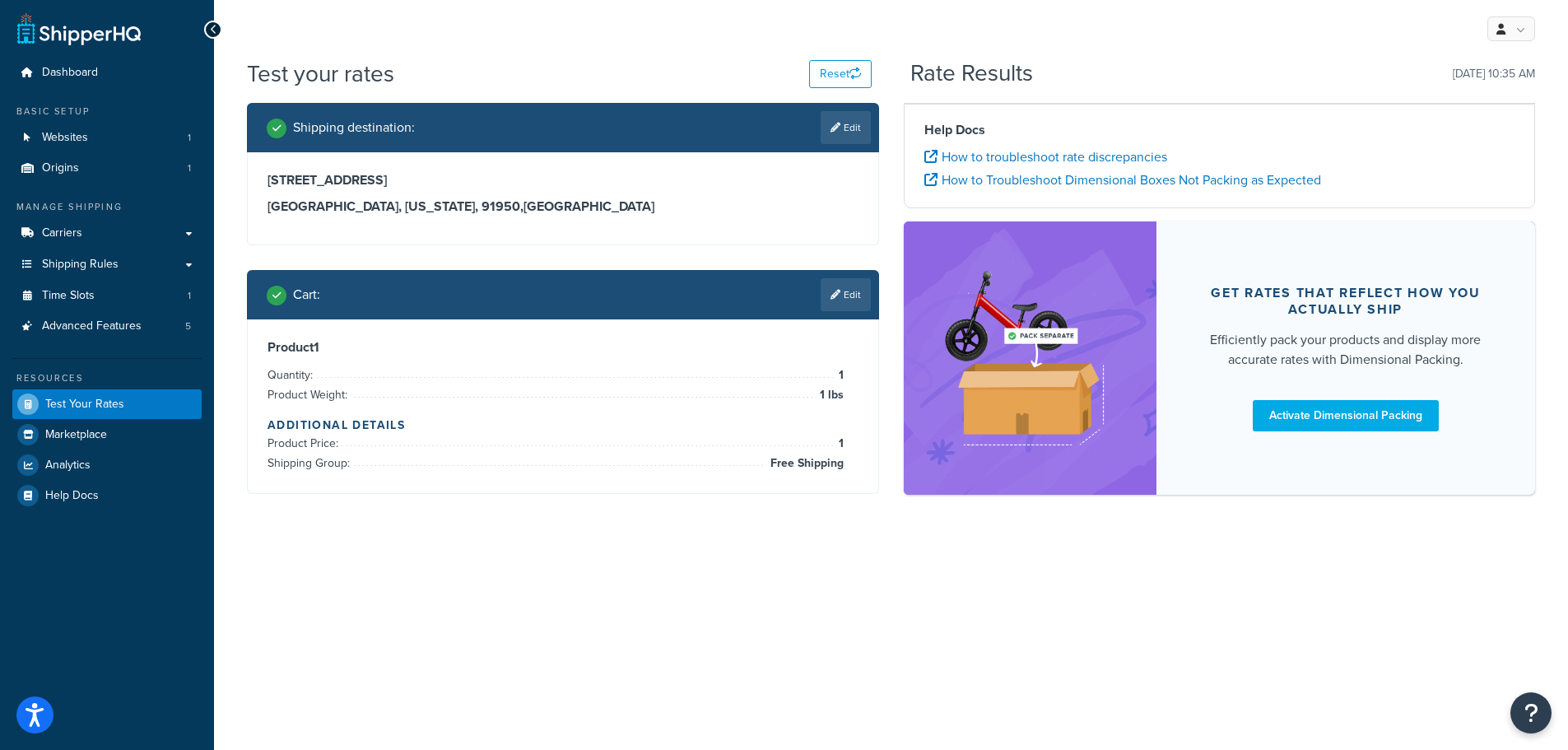
scroll to position [0, 0]
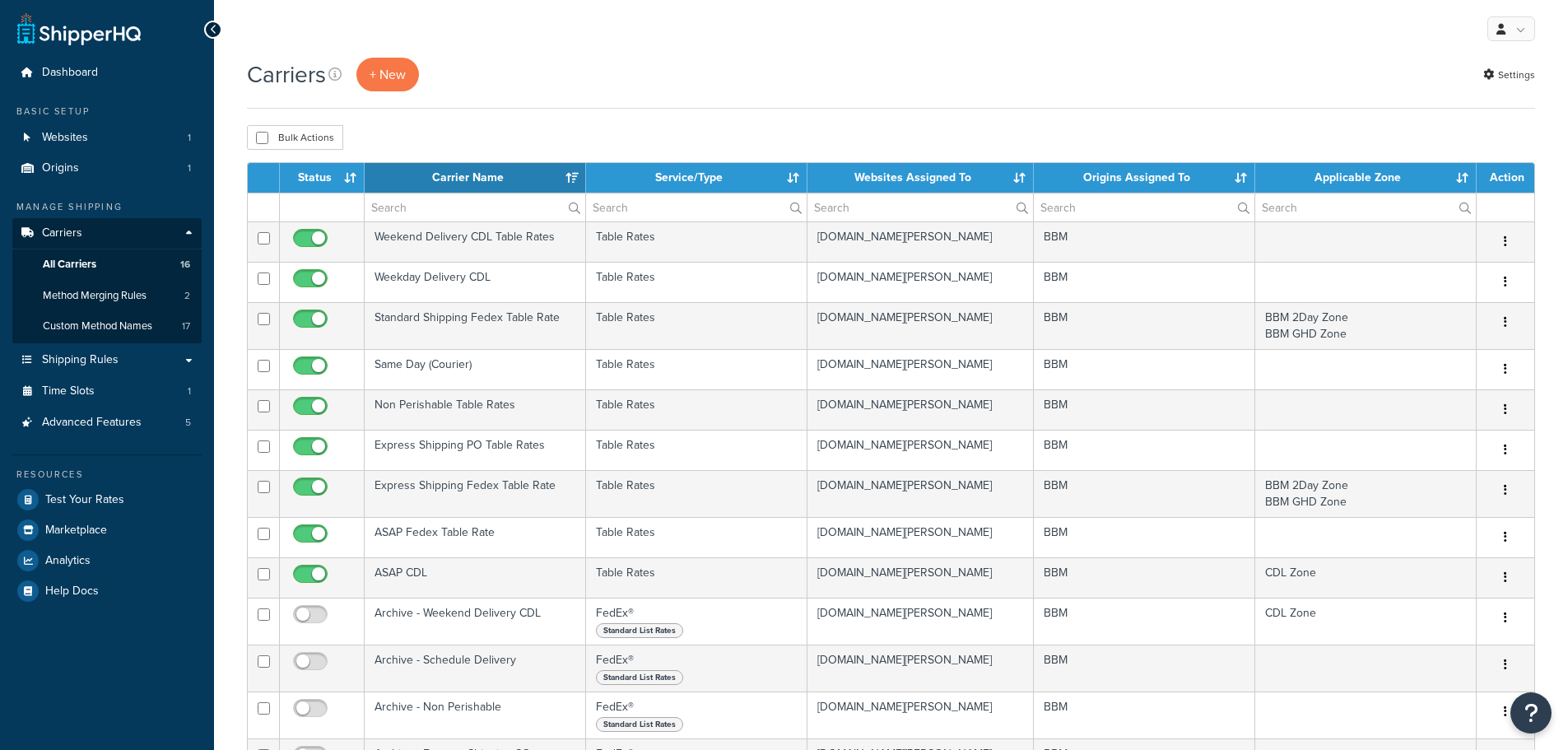
select select "15"
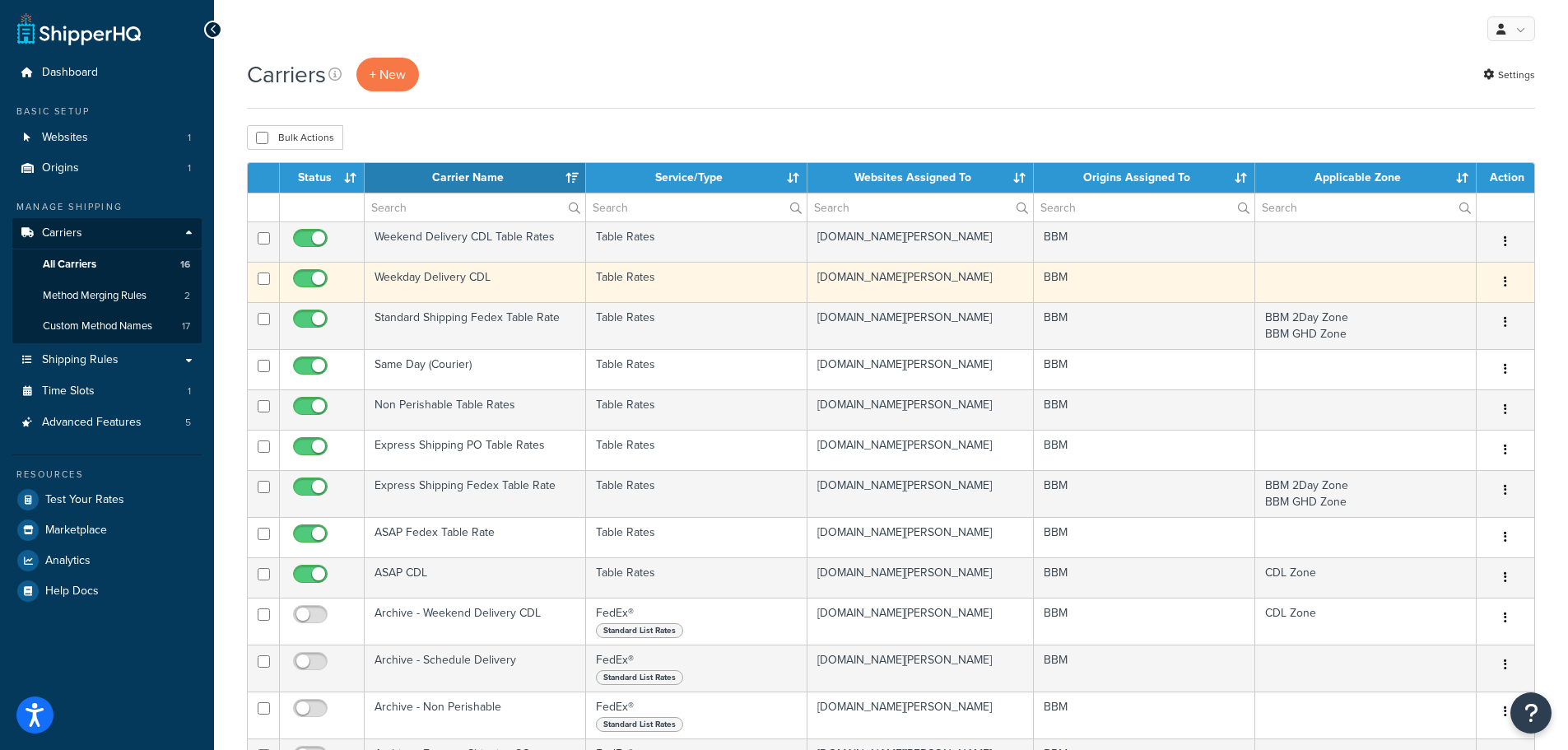
click at [409, 276] on td "Weekday Delivery CDL" at bounding box center [475, 282] width 222 height 40
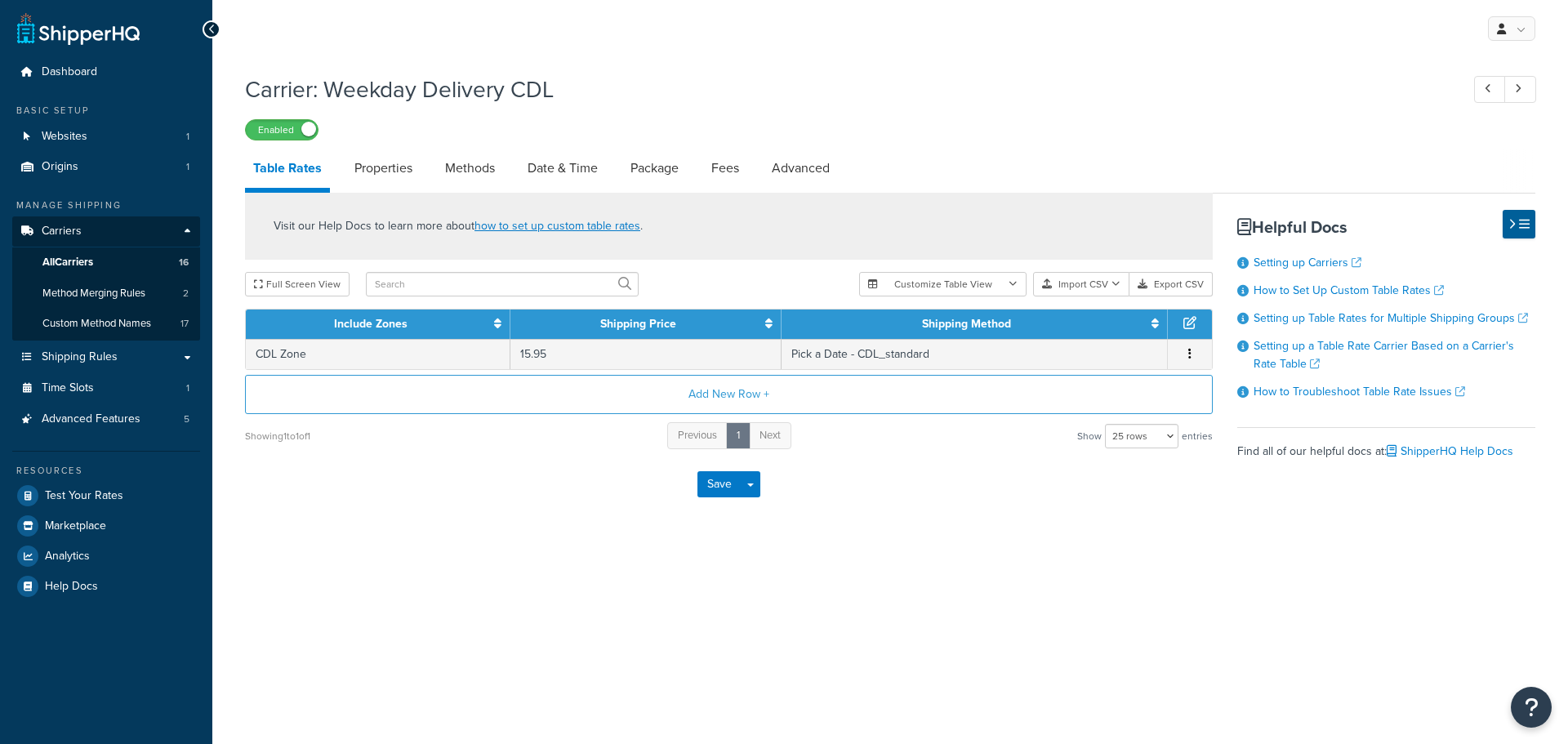
select select "25"
click at [390, 166] on link "Properties" at bounding box center [383, 168] width 74 height 39
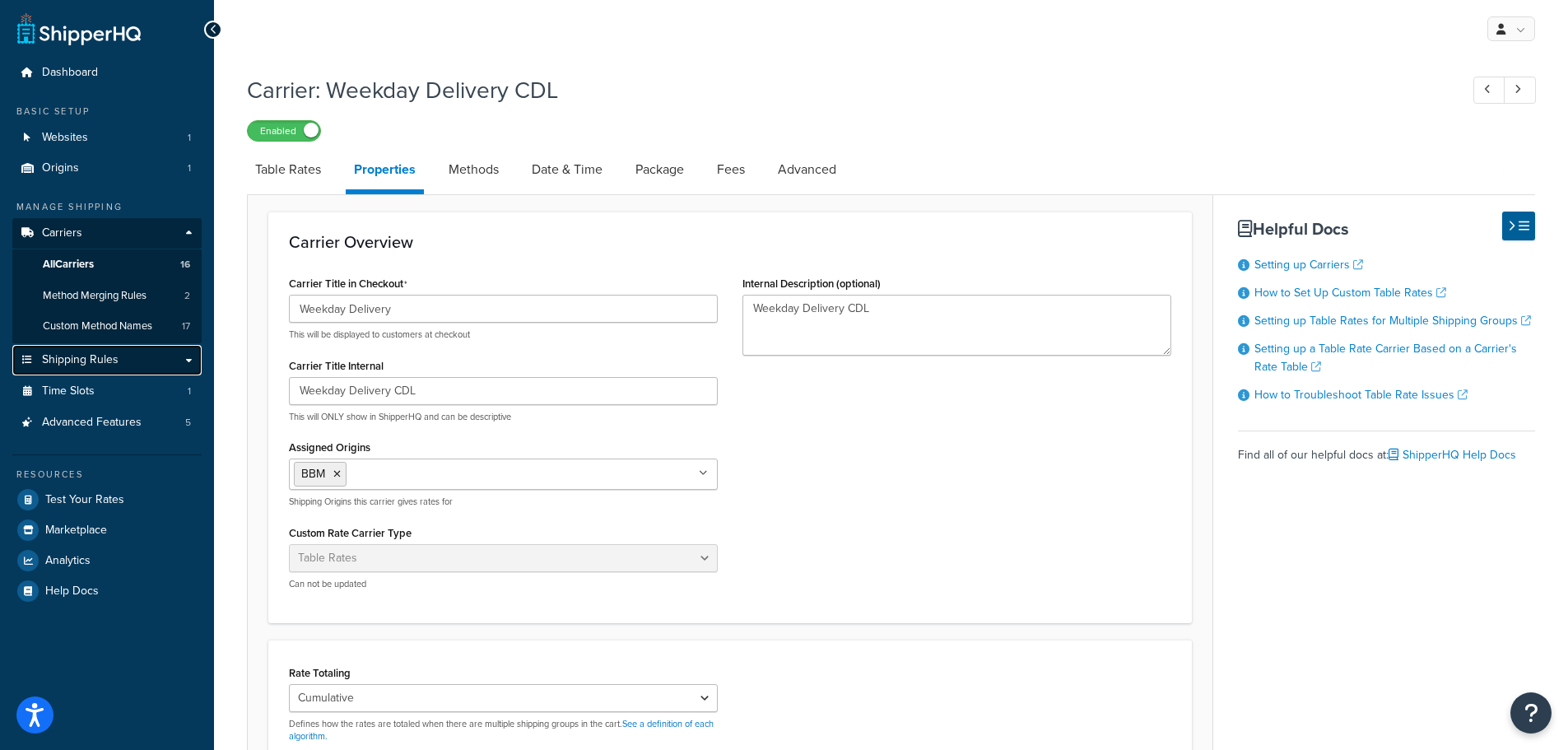
click at [90, 354] on span "Shipping Rules" at bounding box center [80, 360] width 77 height 14
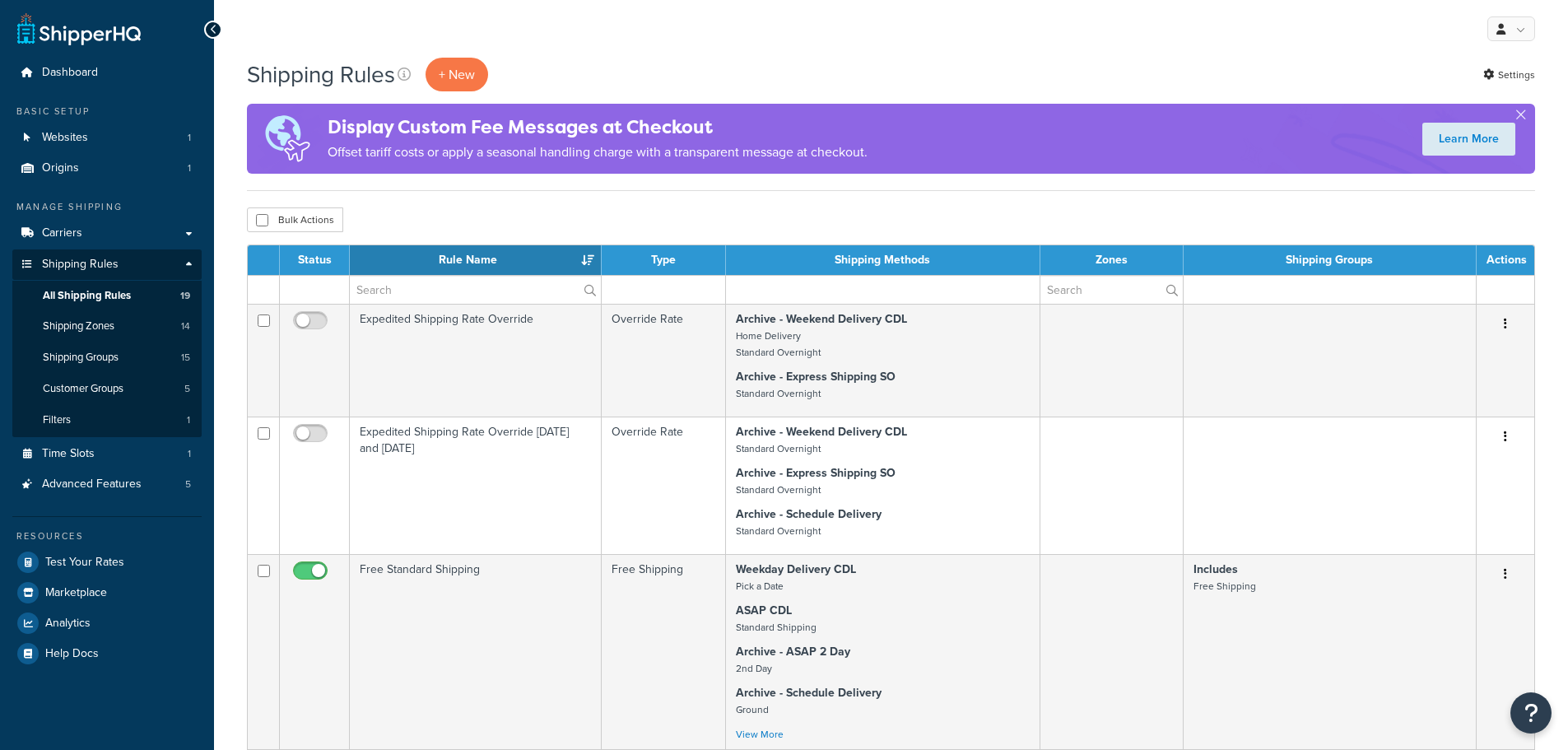
select select "25"
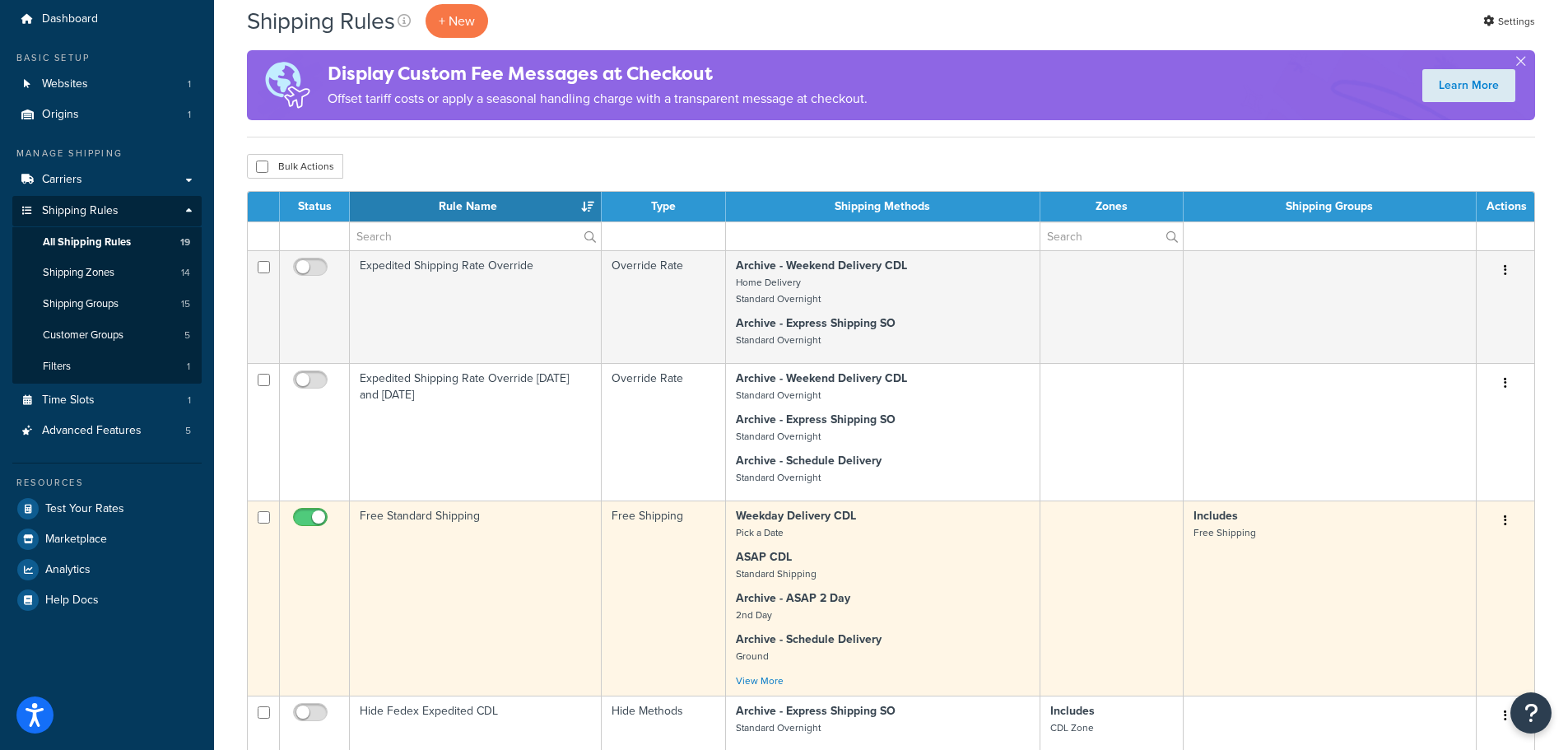
scroll to position [83, 0]
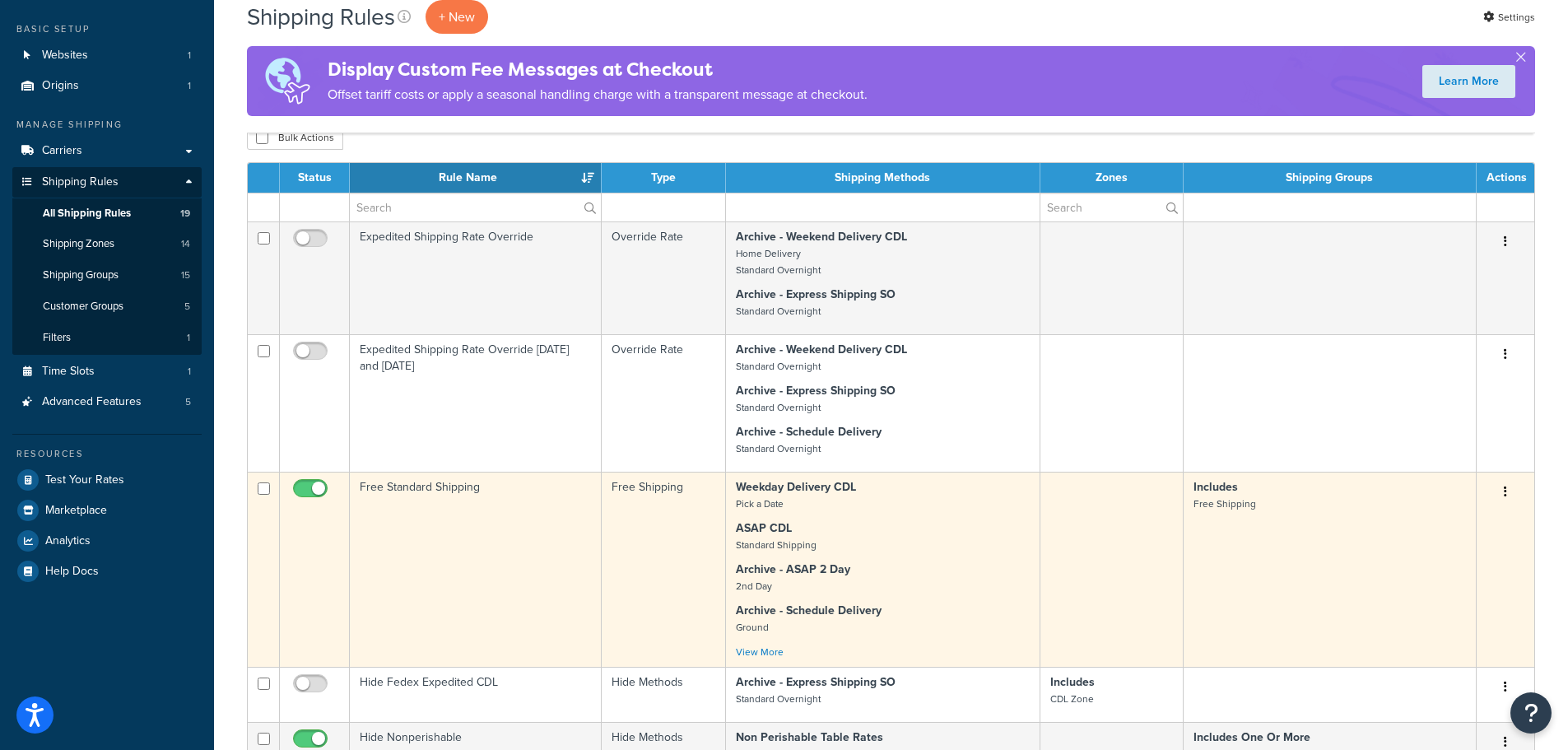
click at [465, 531] on td "Free Standard Shipping" at bounding box center [475, 570] width 252 height 195
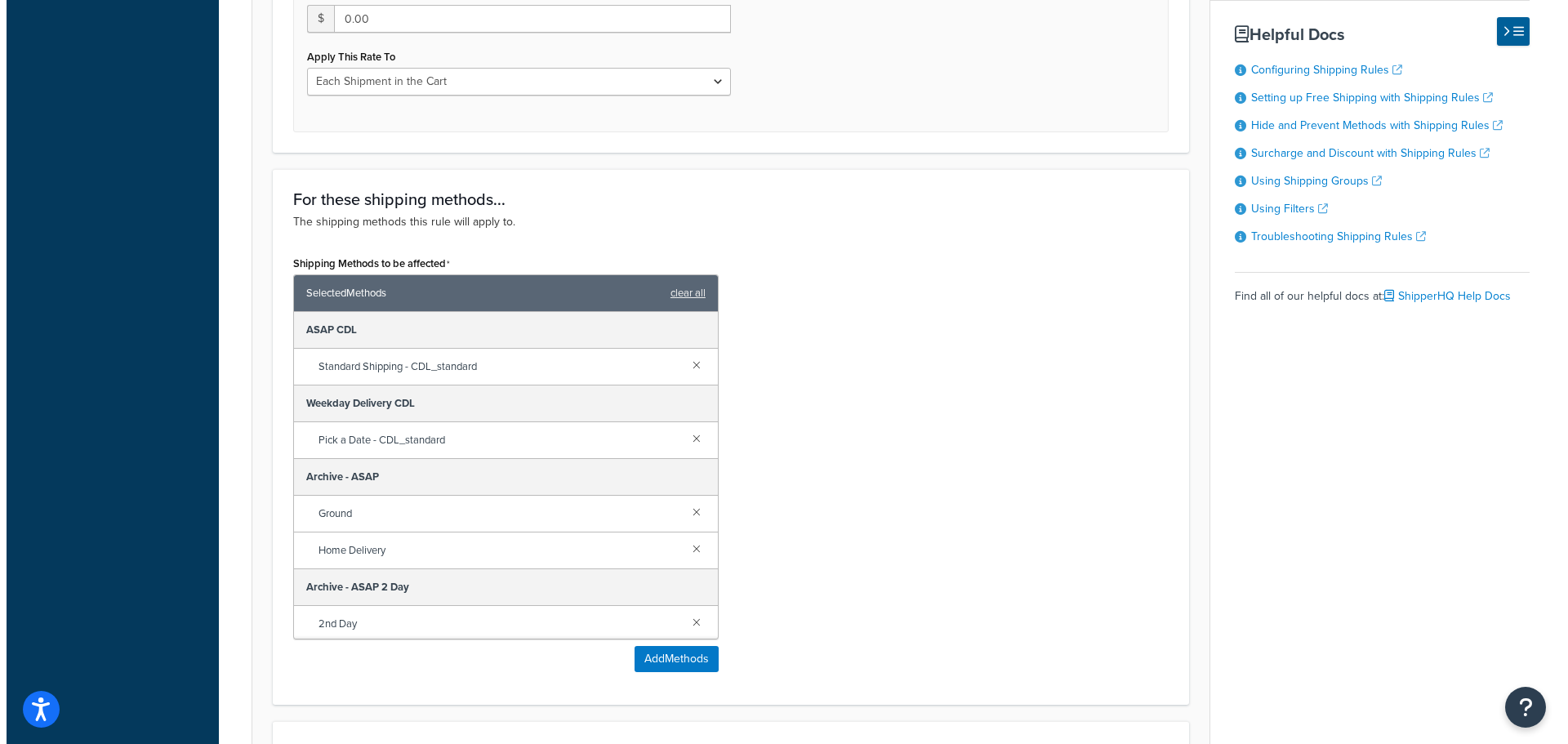
scroll to position [735, 0]
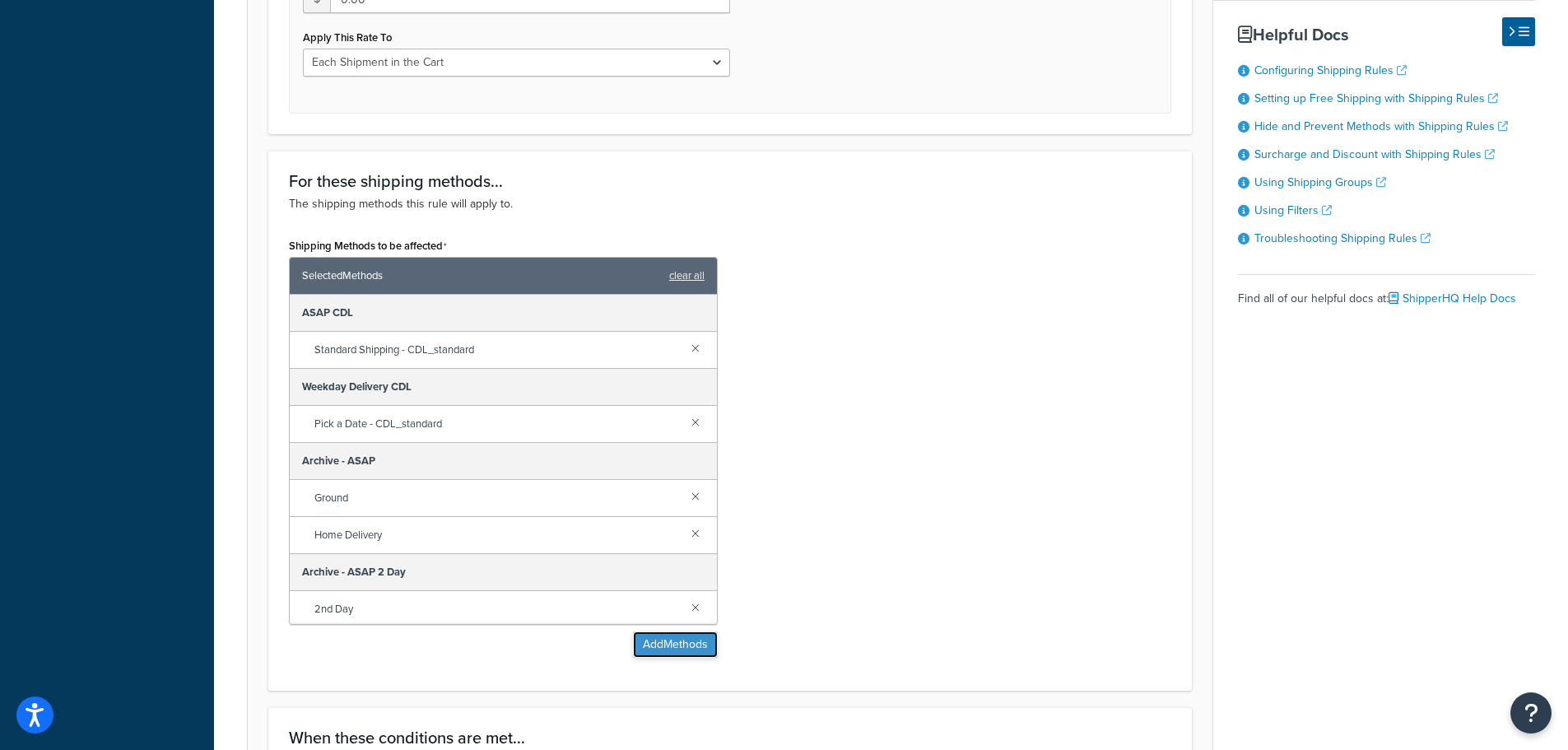
click at [690, 651] on button "Add Methods" at bounding box center [675, 644] width 85 height 26
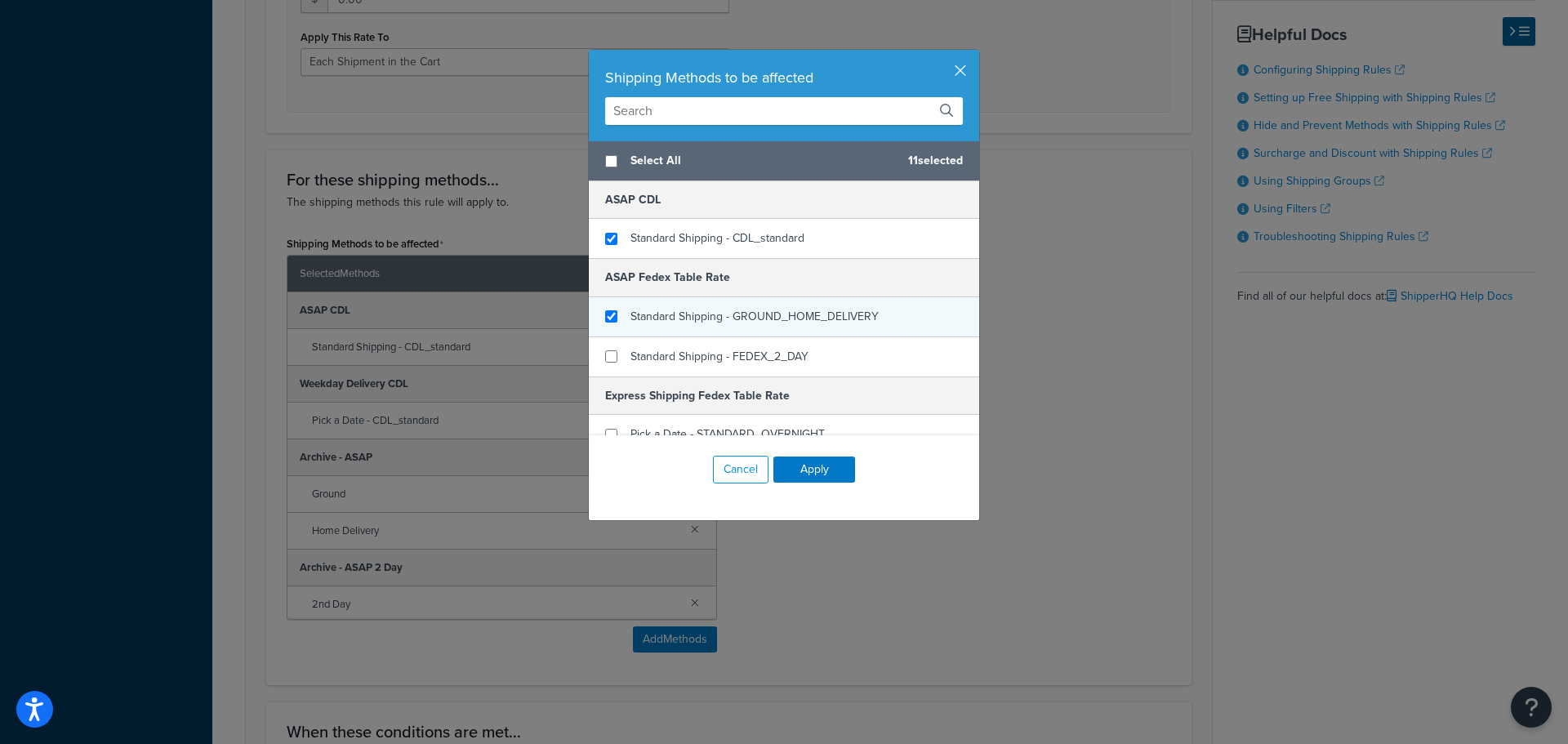
checkbox input "true"
click at [673, 318] on span "Standard Shipping - GROUND_HOME_DELIVERY" at bounding box center [755, 317] width 248 height 17
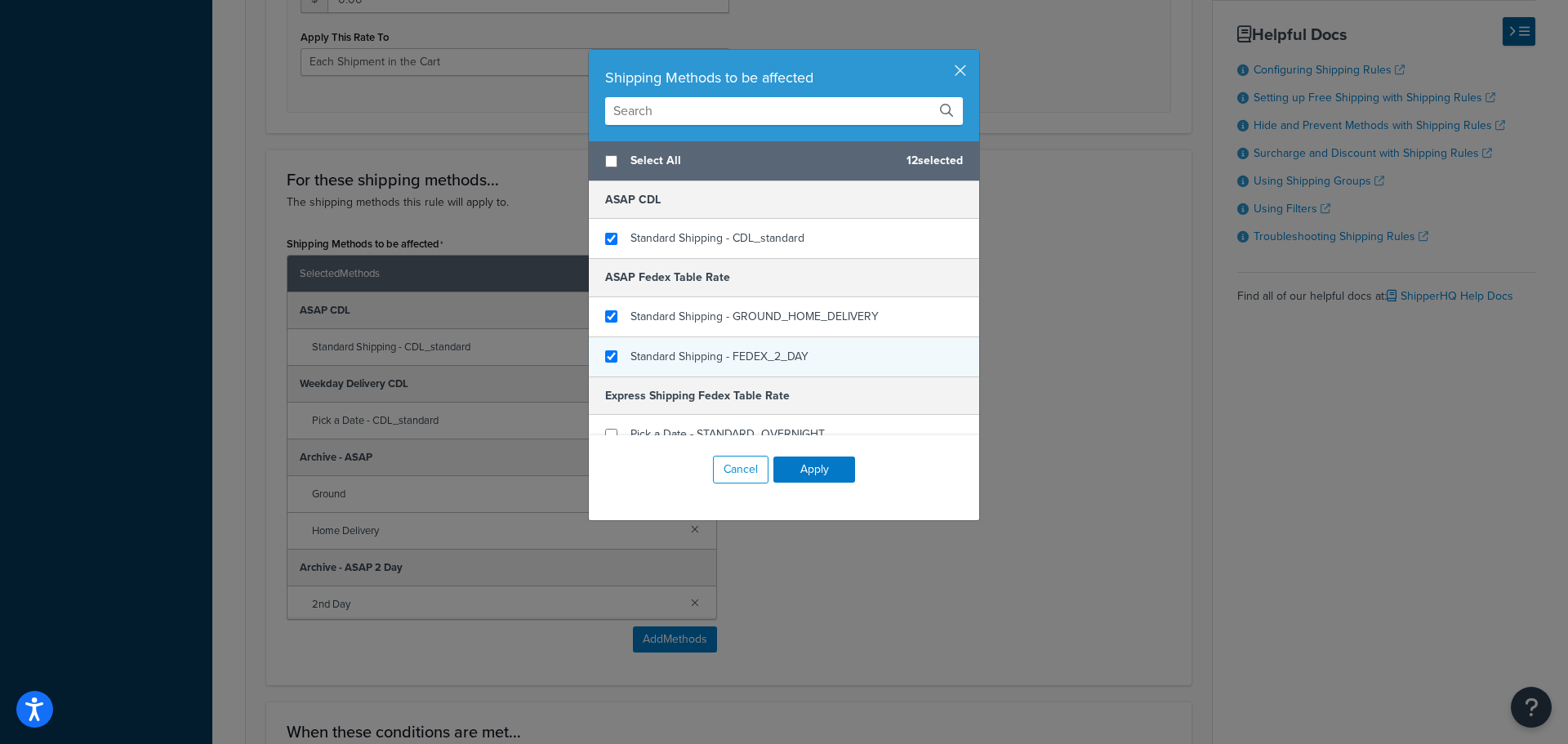
checkbox input "true"
click at [662, 359] on span "Standard Shipping - FEDEX_2_DAY" at bounding box center [720, 356] width 178 height 17
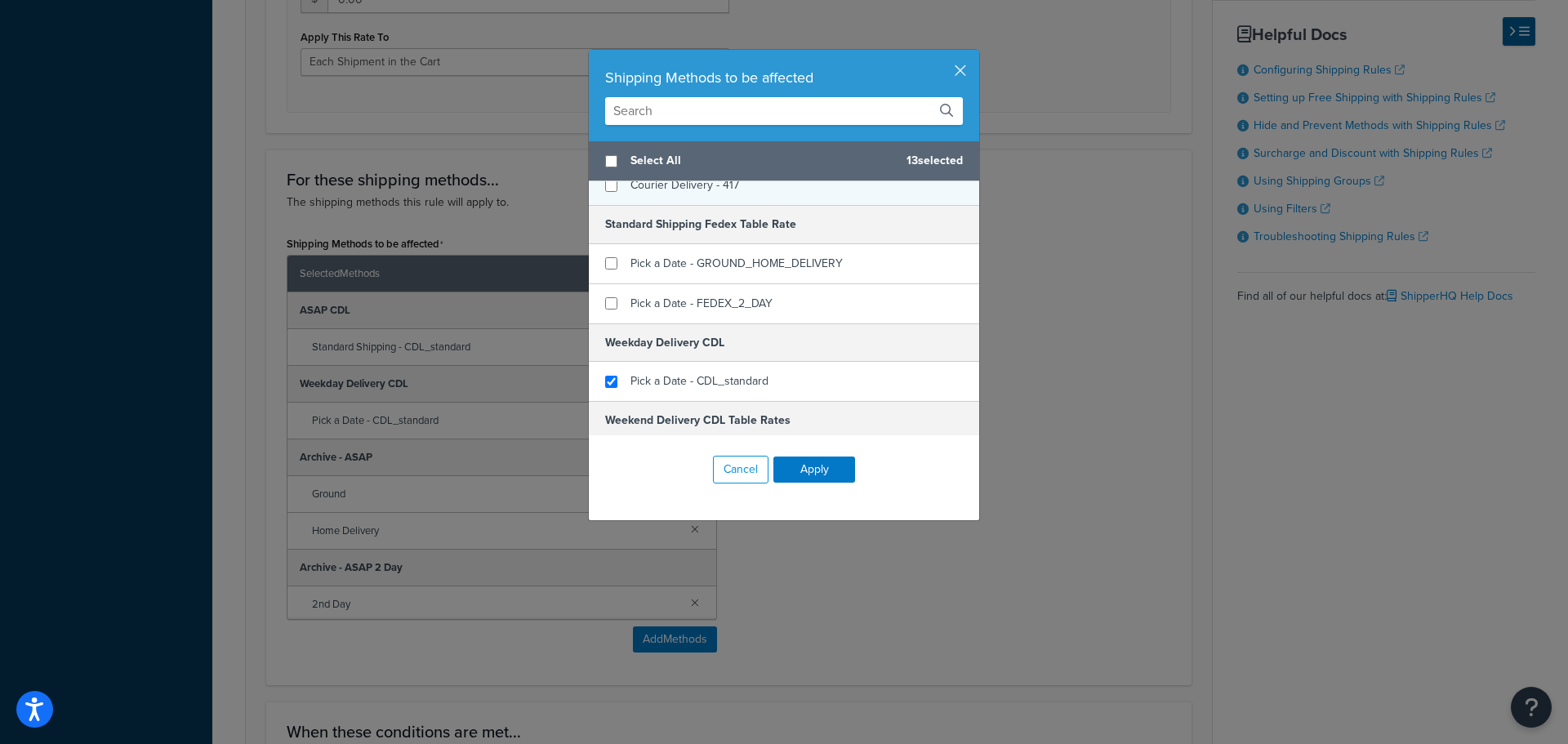
scroll to position [980, 0]
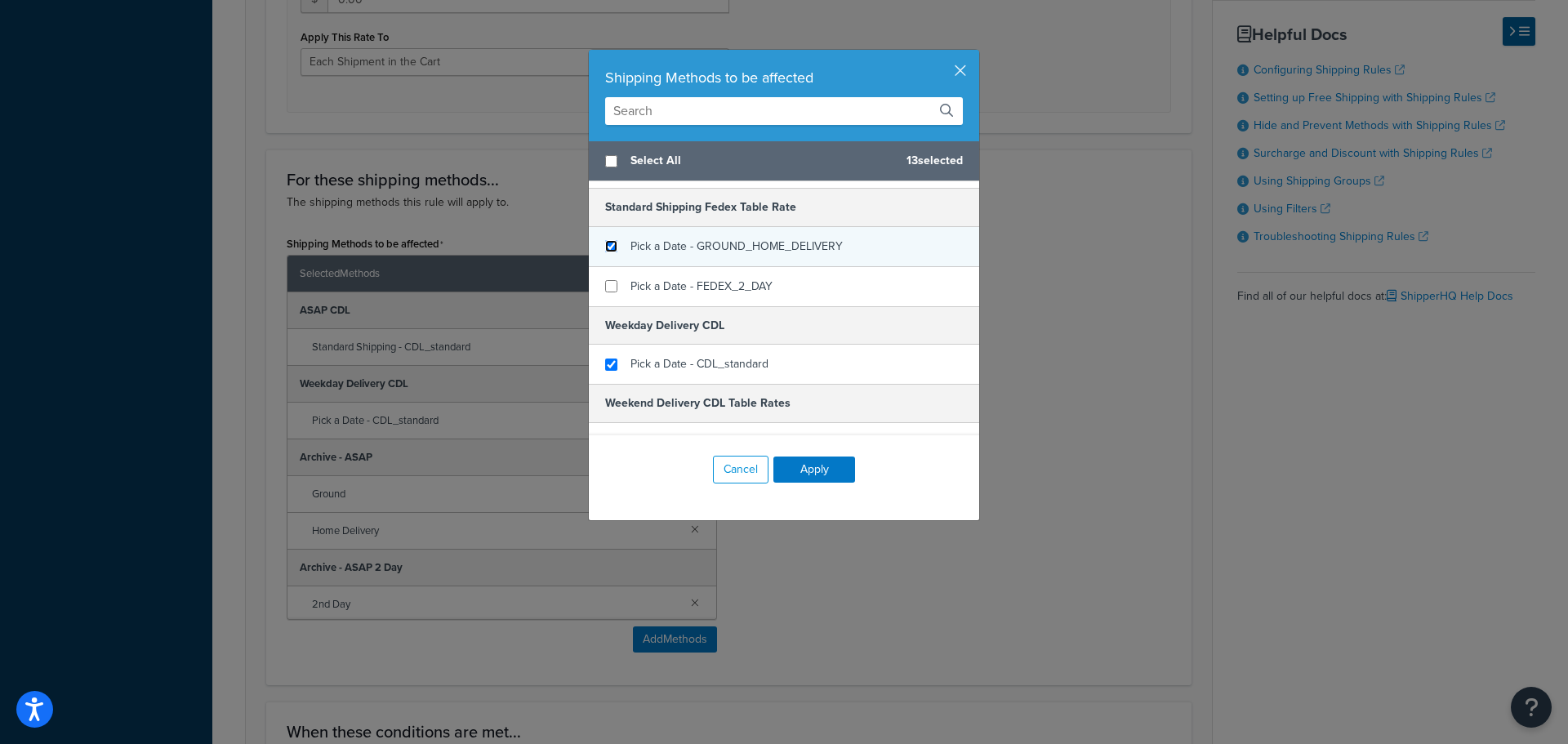
click at [611, 251] on input "checkbox" at bounding box center [611, 246] width 12 height 12
checkbox input "true"
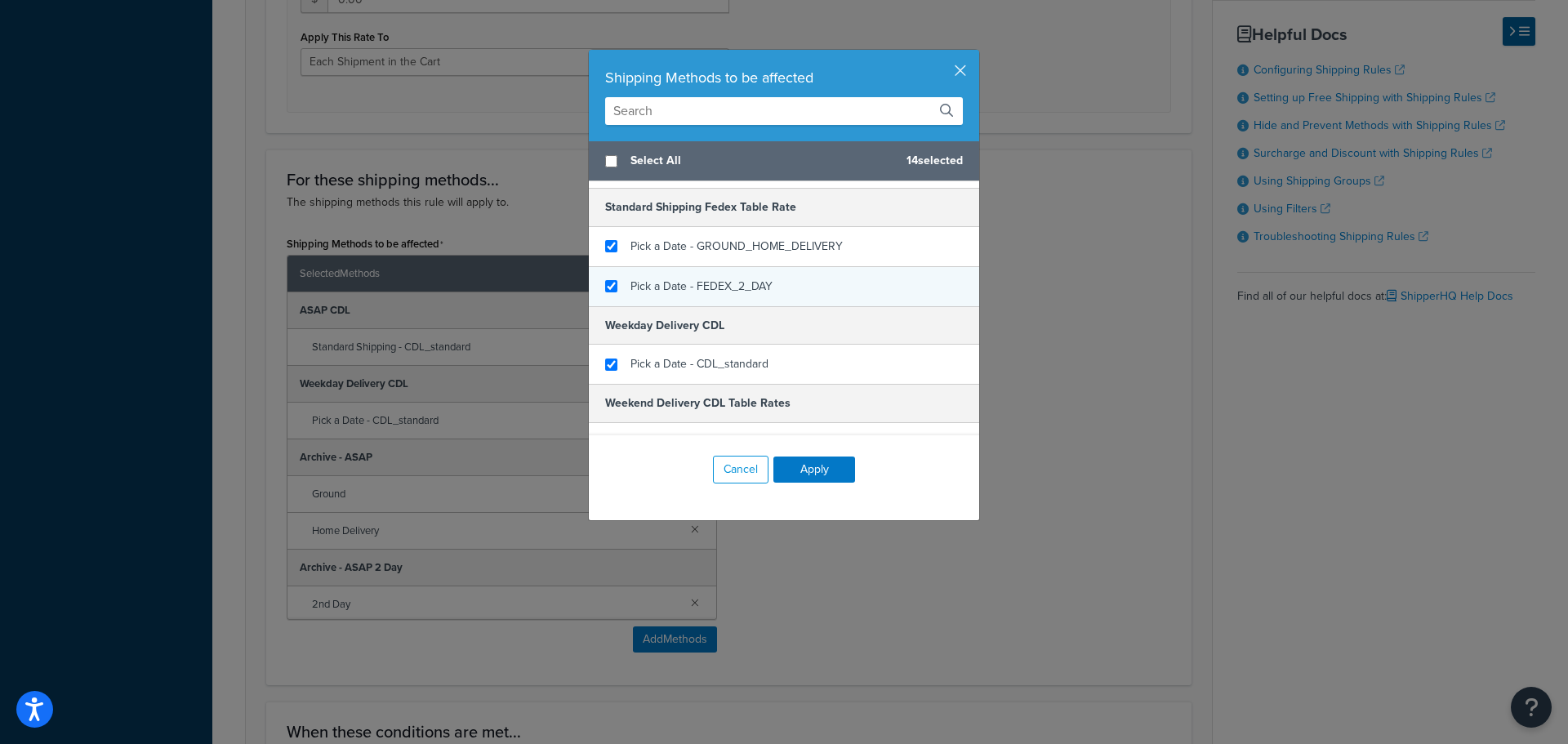
checkbox input "true"
click at [617, 288] on div "Pick a Date - FEDEX_2_DAY" at bounding box center [784, 286] width 390 height 39
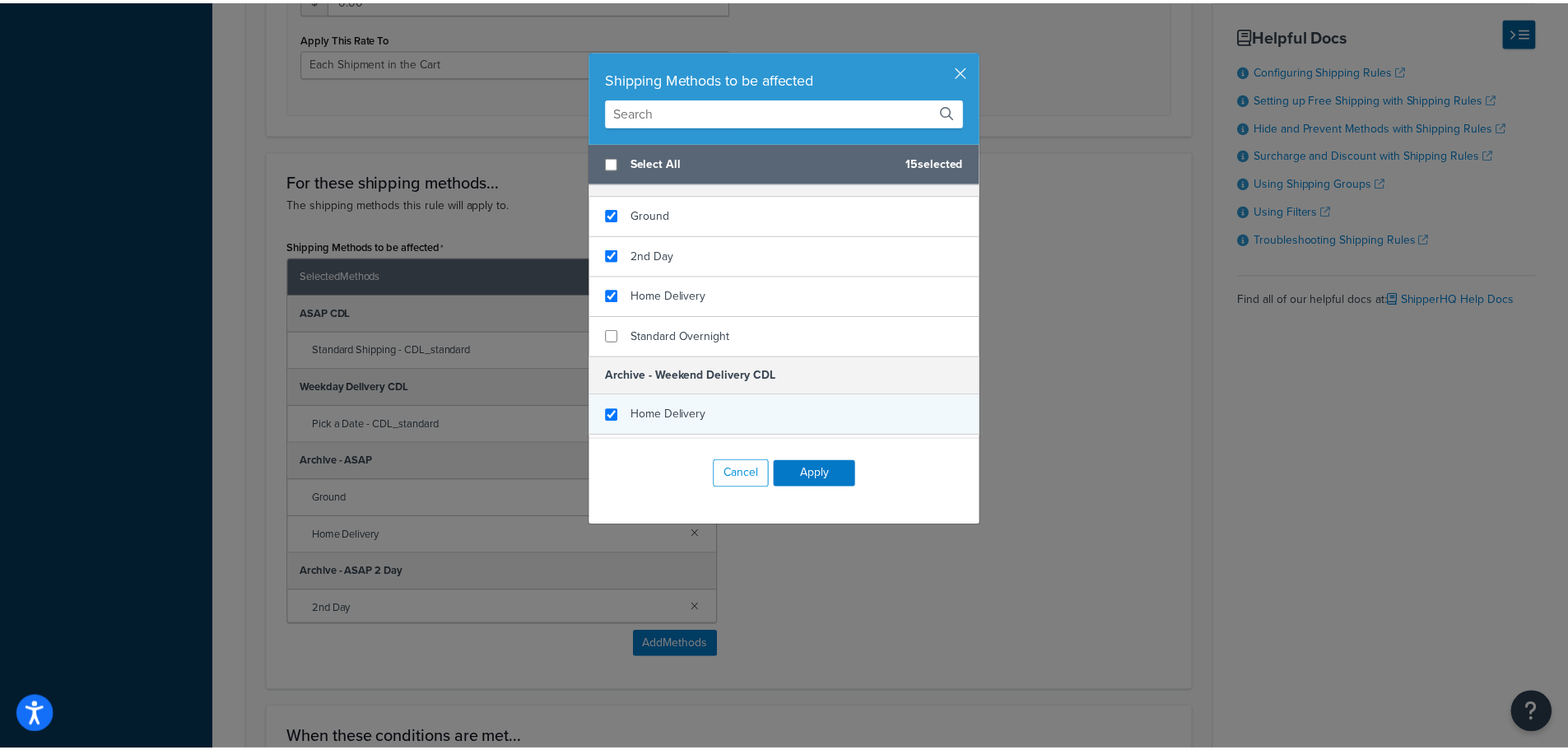
scroll to position [1847, 0]
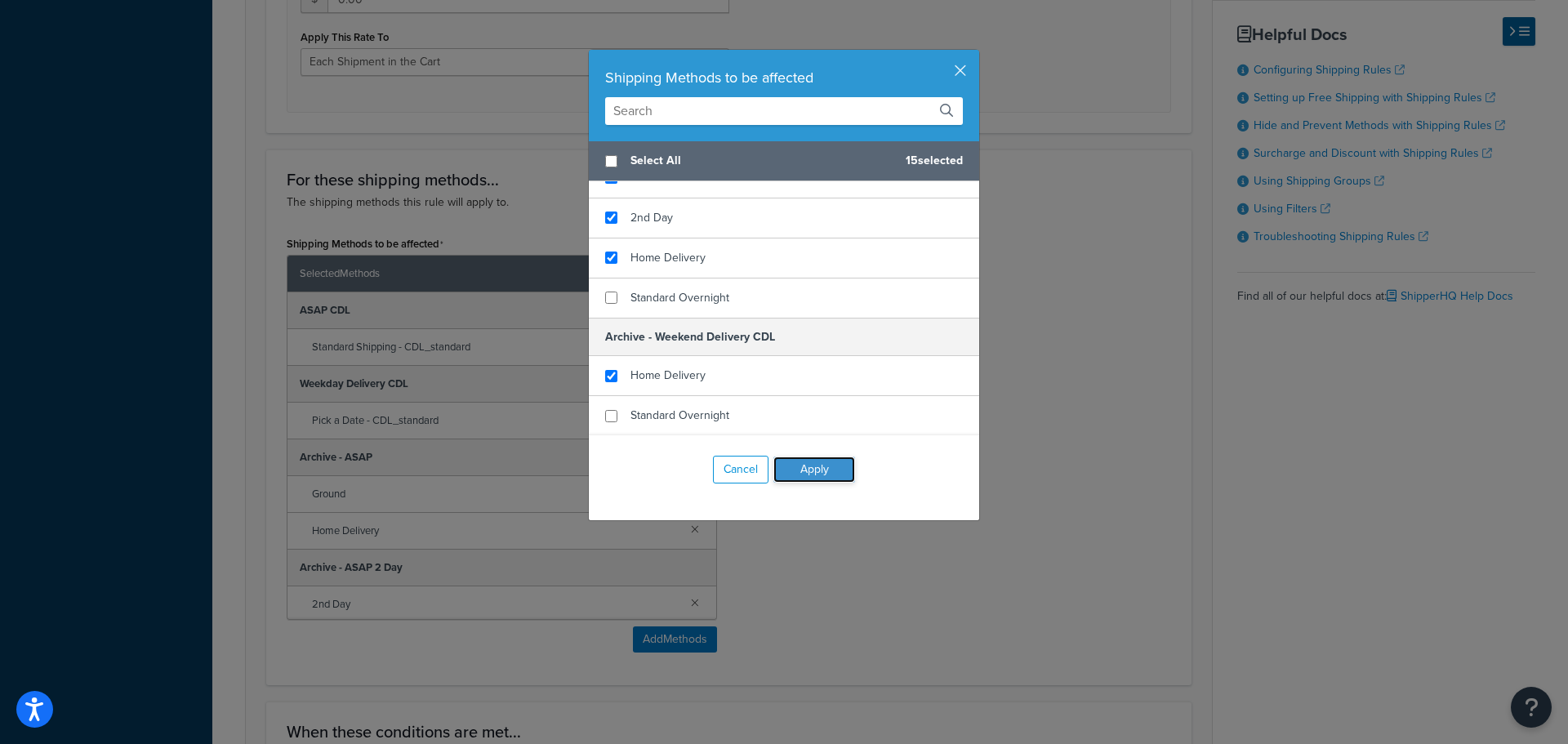
click at [839, 466] on button "Apply" at bounding box center [815, 470] width 82 height 26
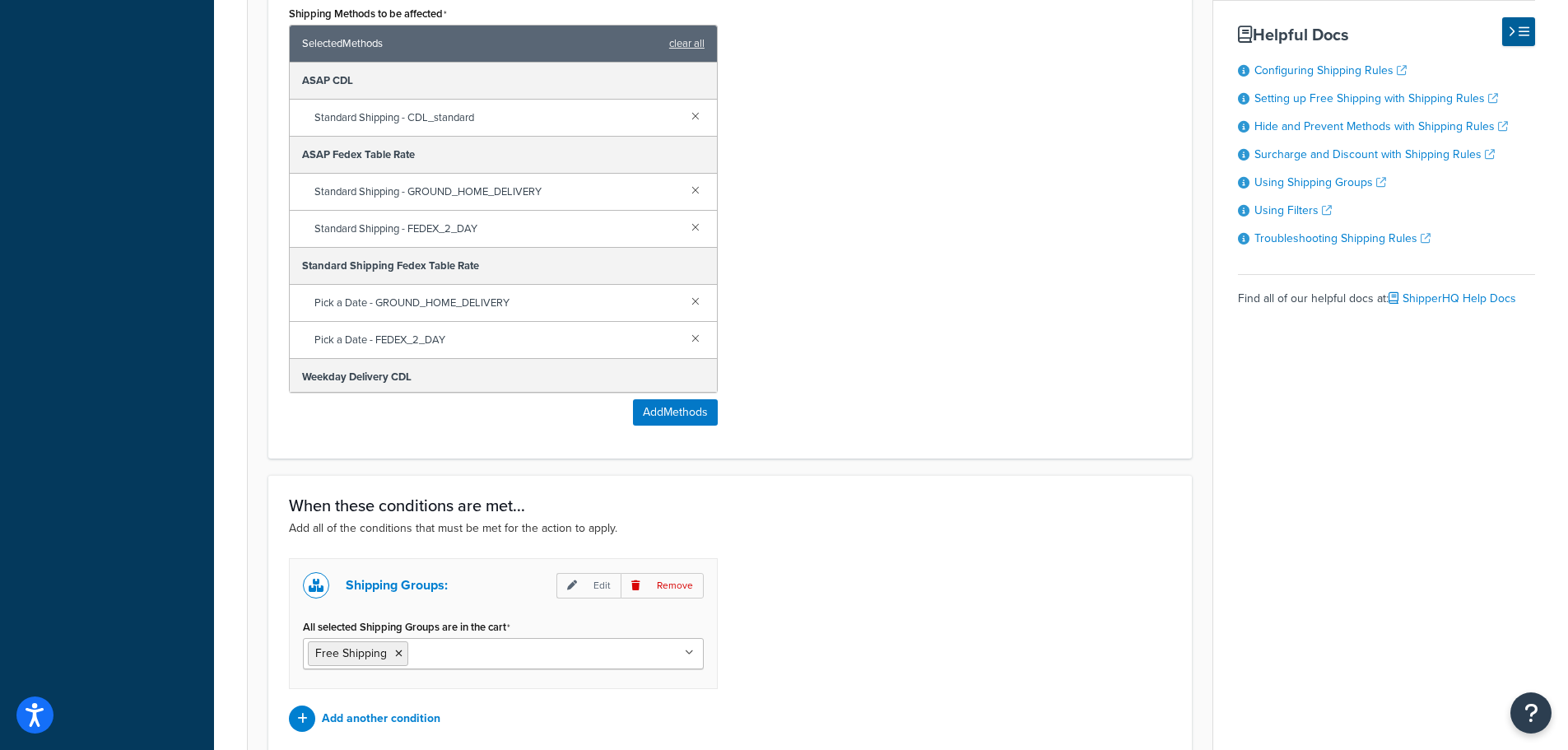
scroll to position [1129, 0]
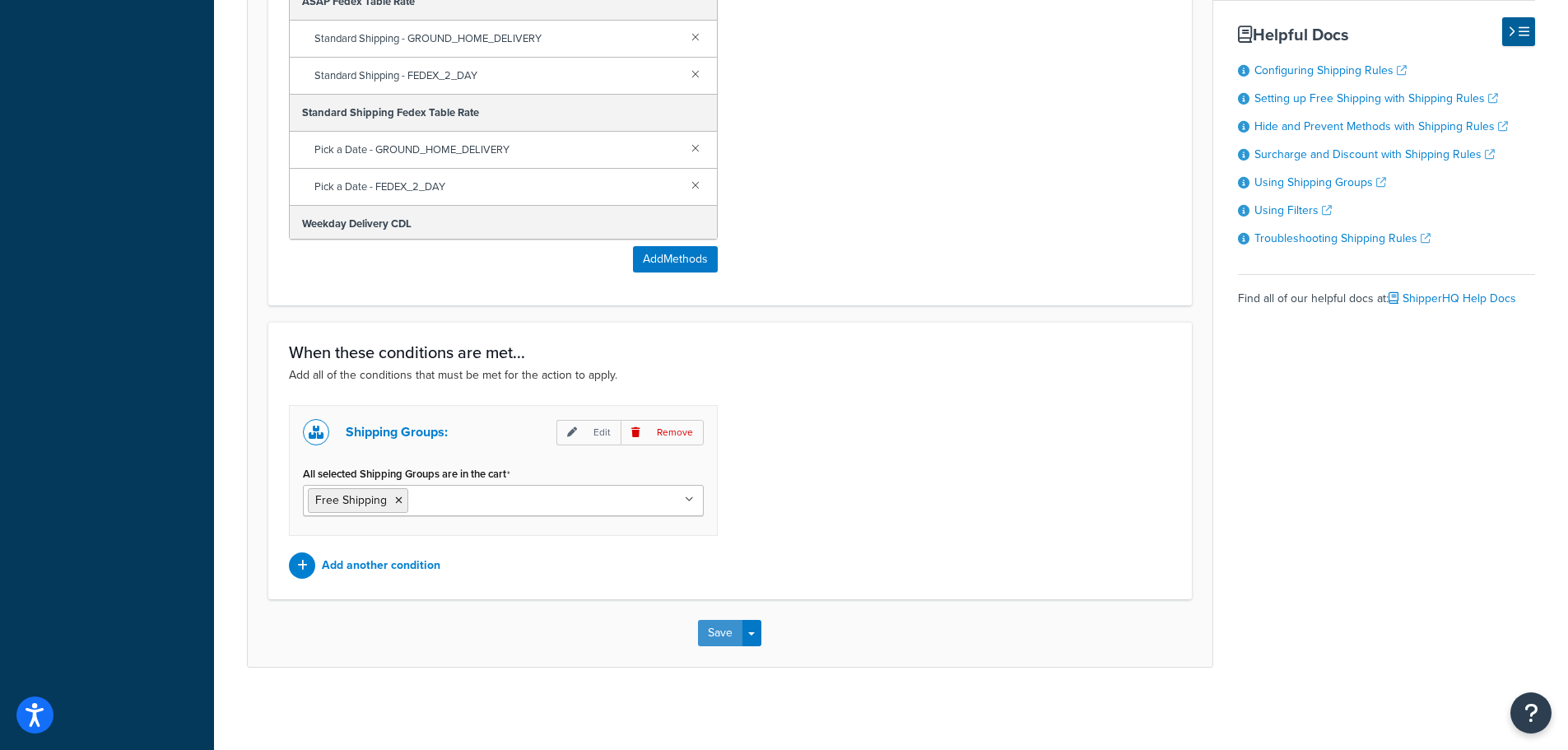
click at [717, 638] on button "Save" at bounding box center [720, 633] width 44 height 26
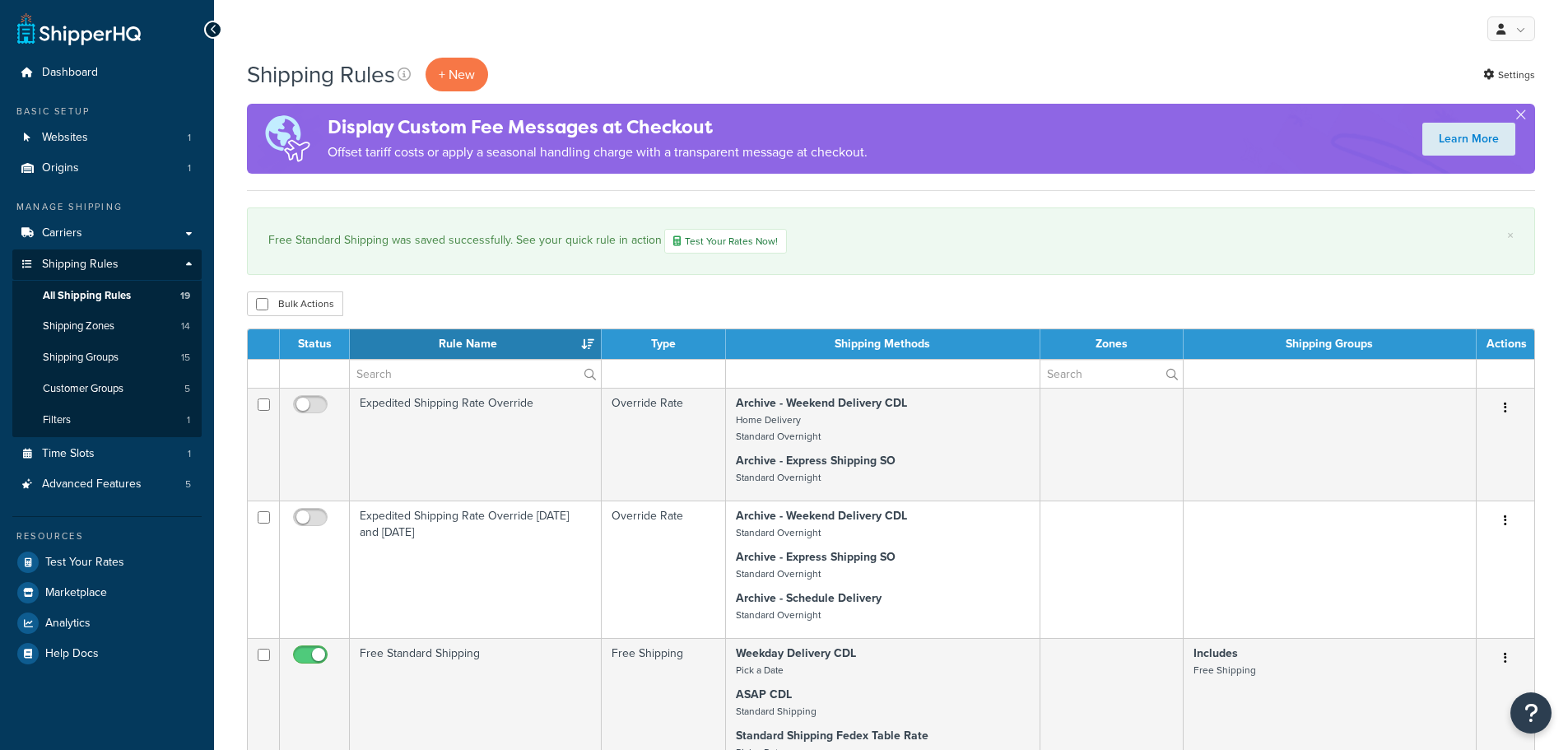
select select "25"
click at [125, 560] on link "Test Your Rates" at bounding box center [107, 562] width 189 height 30
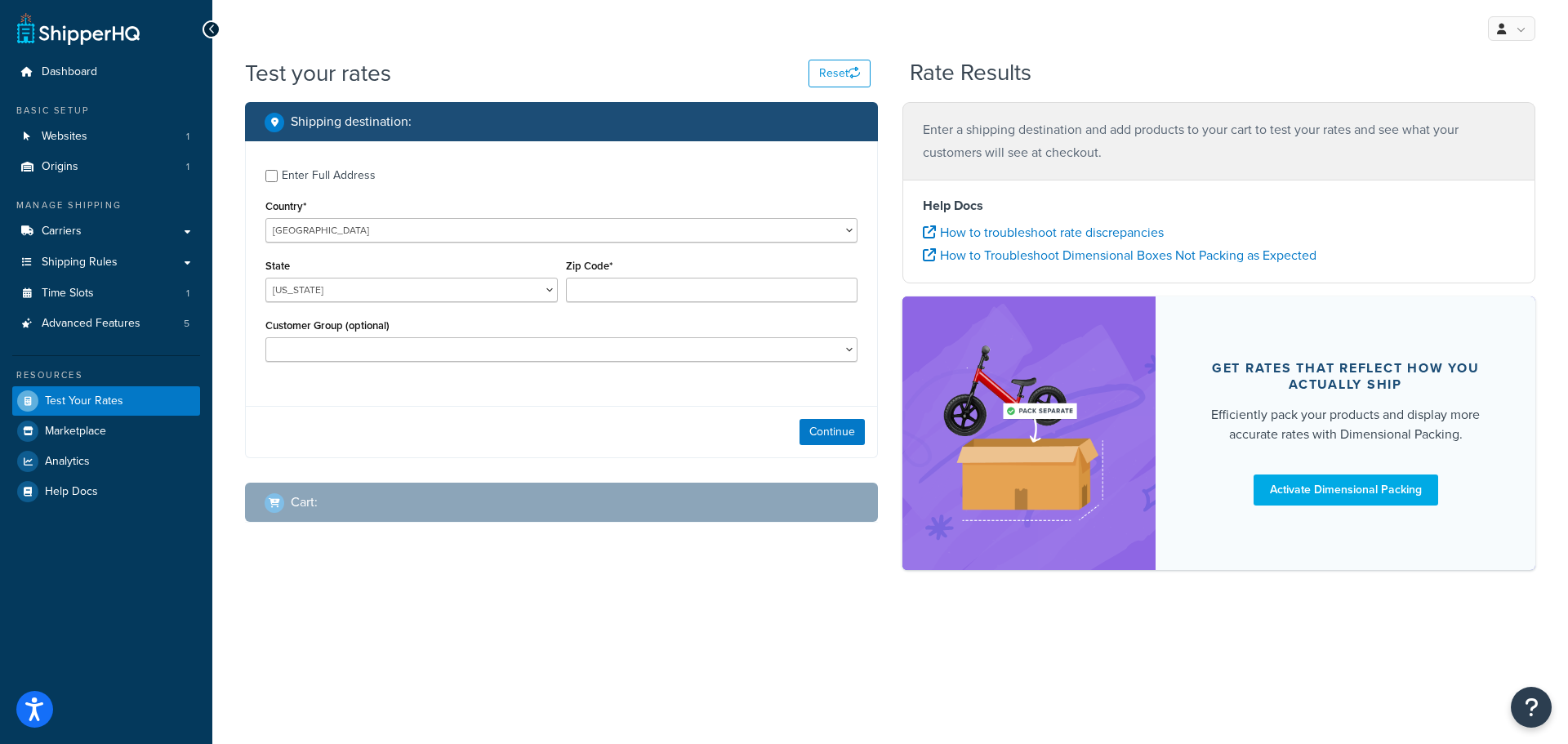
click at [276, 177] on div "Enter Full Address" at bounding box center [562, 174] width 592 height 26
click at [271, 177] on input "Enter Full Address" at bounding box center [272, 176] width 12 height 12
checkbox input "true"
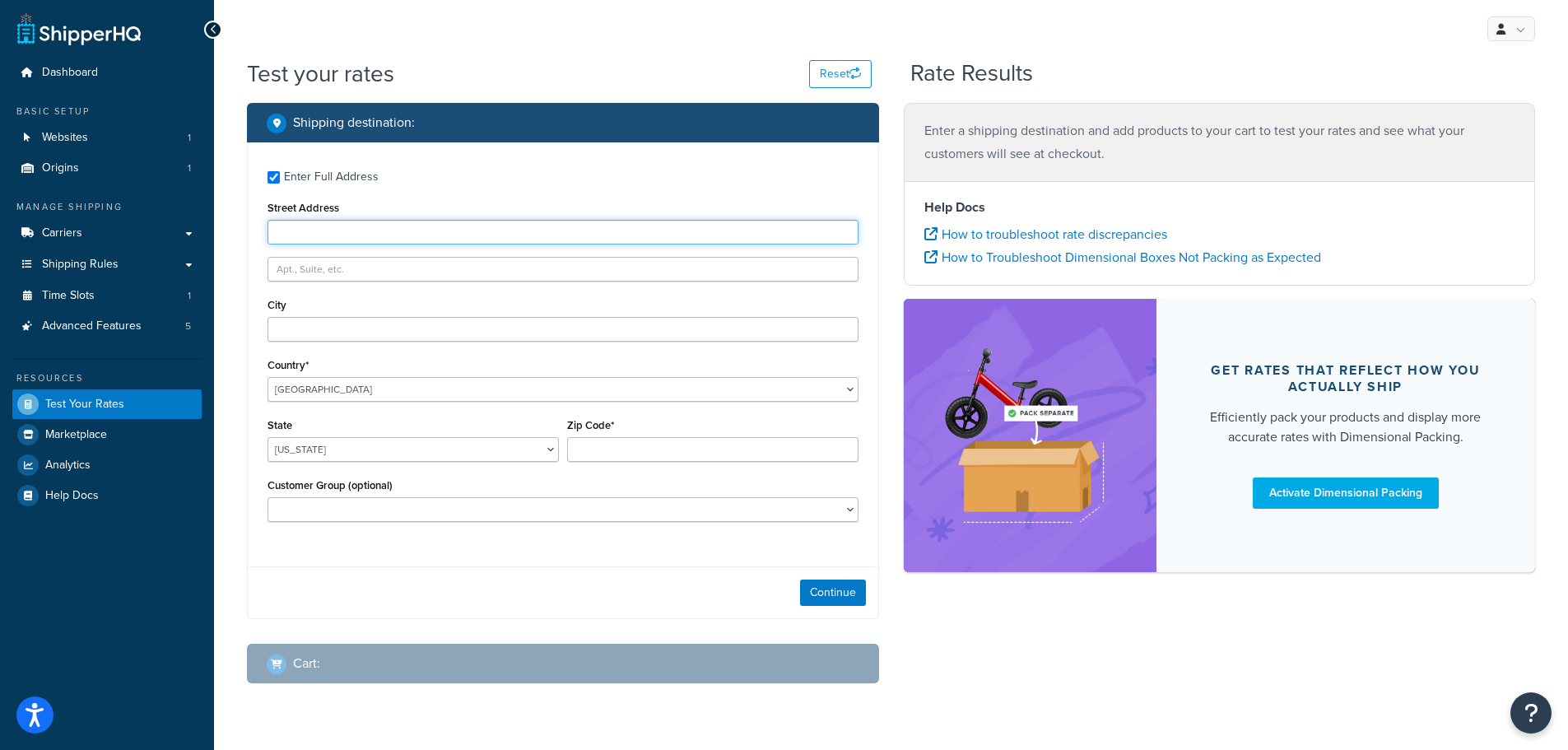
click at [306, 230] on input "Street Address" at bounding box center [563, 232] width 591 height 25
click at [304, 230] on input "Street Address" at bounding box center [563, 232] width 591 height 25
type input "[STREET_ADDRESS]"
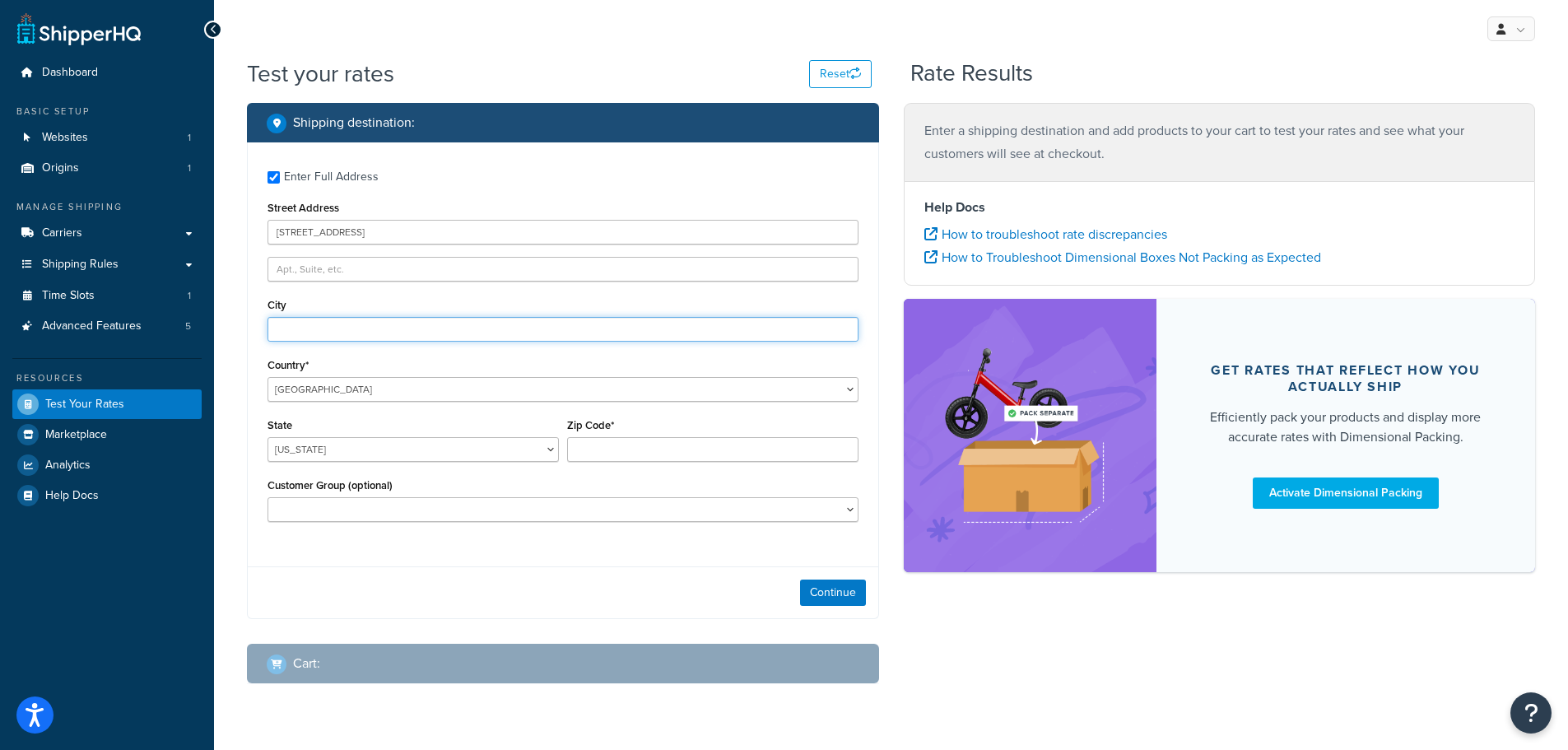
click at [355, 341] on body "For screen-reader mode - click the first button of the website Accessibility Sc…" at bounding box center [784, 395] width 1568 height 791
type input "[GEOGRAPHIC_DATA]"
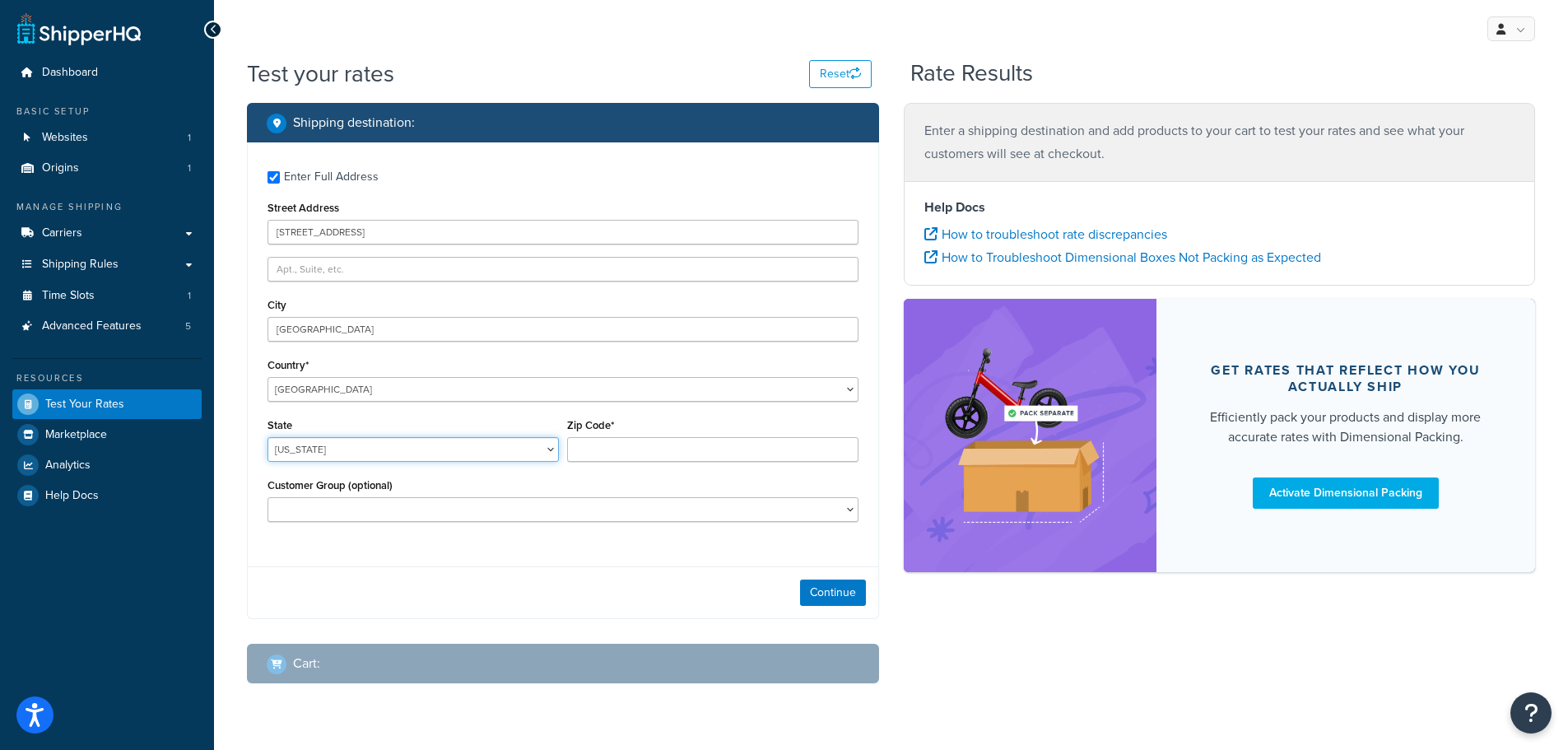
click at [379, 444] on select "[US_STATE] [US_STATE] [US_STATE] [US_STATE] [US_STATE] Armed Forces Americas Ar…" at bounding box center [413, 450] width 291 height 25
select select "CA"
click at [268, 438] on select "[US_STATE] [US_STATE] [US_STATE] [US_STATE] [US_STATE] Armed Forces Americas Ar…" at bounding box center [413, 450] width 291 height 25
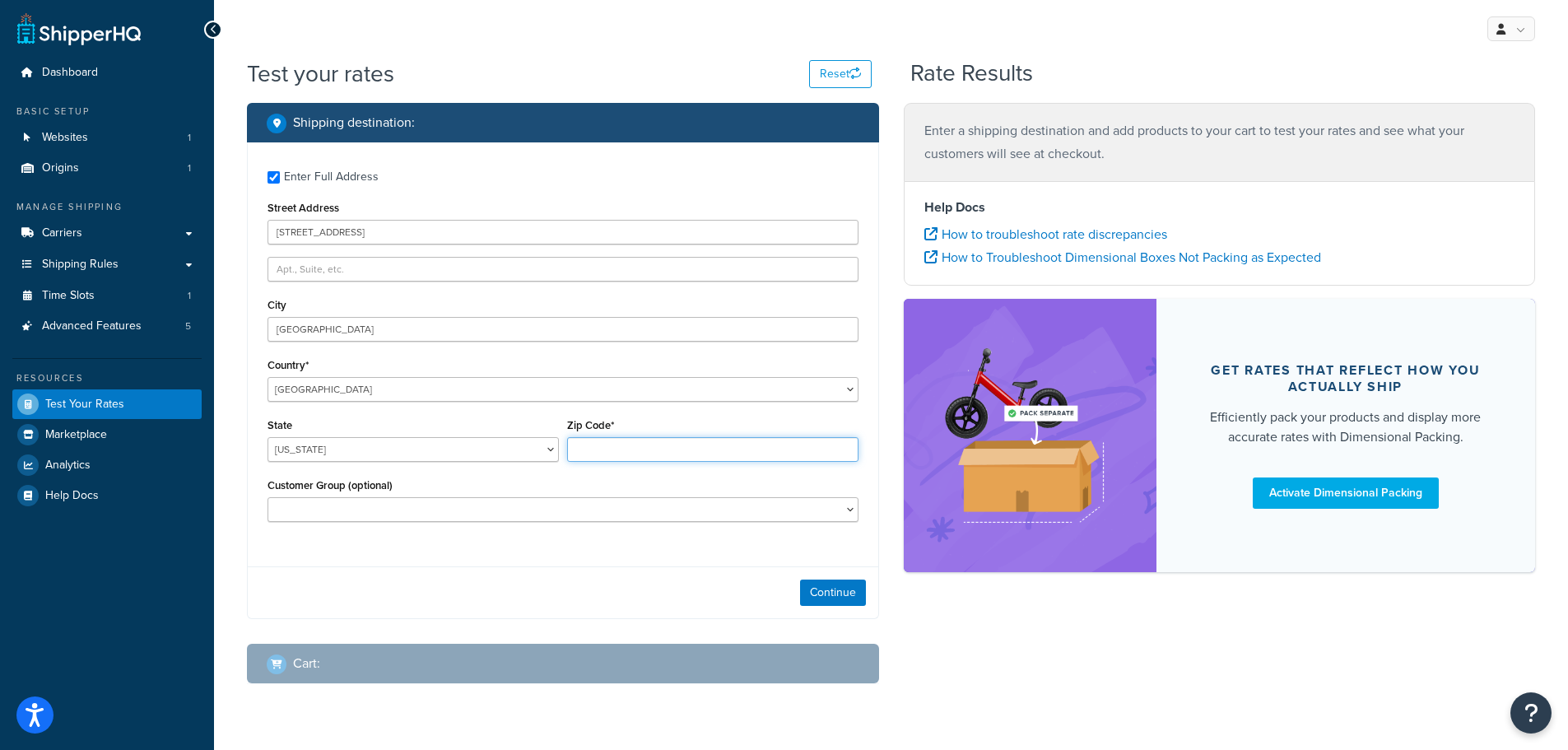
click at [587, 442] on input "Zip Code*" at bounding box center [712, 450] width 291 height 25
type input "91950"
click at [837, 590] on button "Continue" at bounding box center [833, 592] width 66 height 26
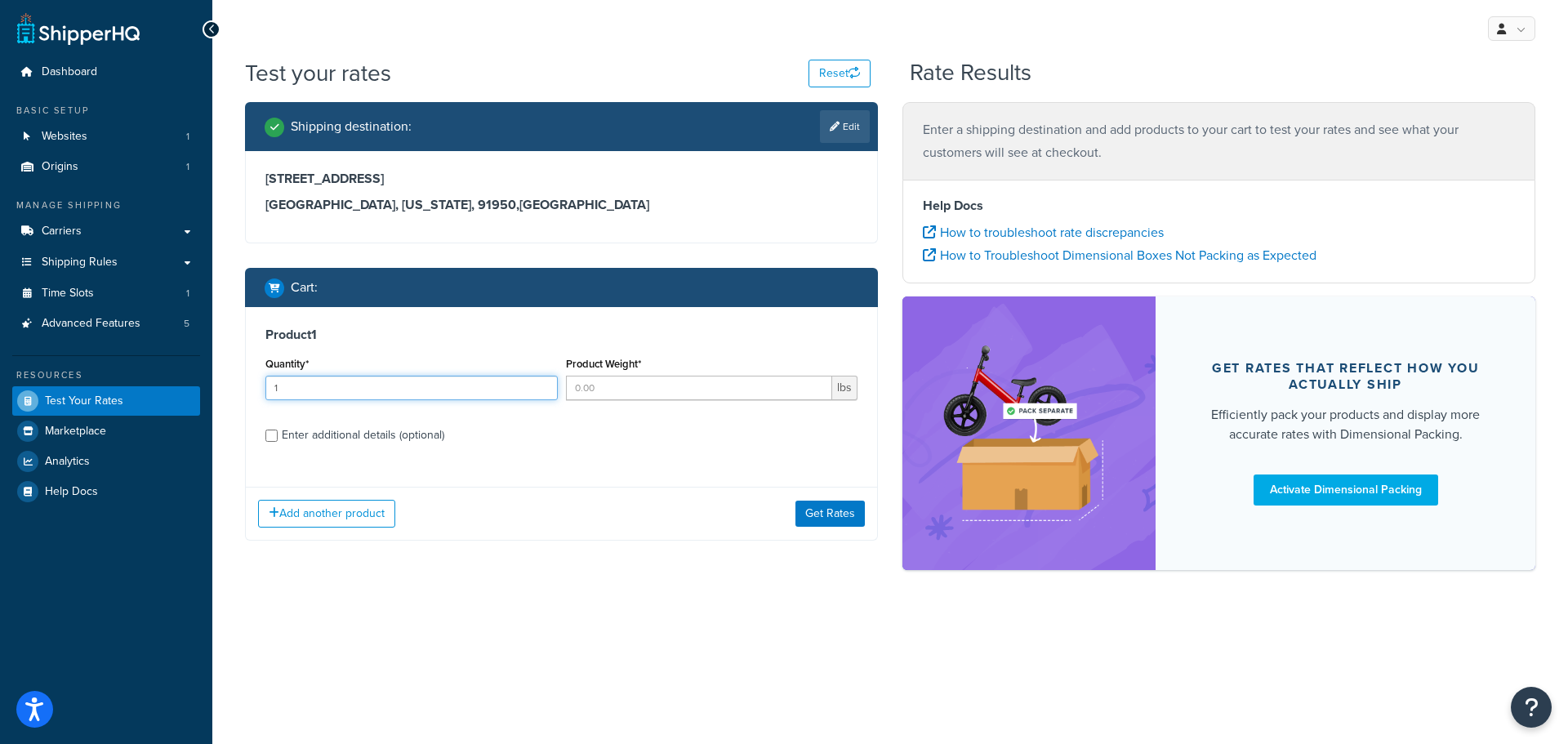
type input "1"
click at [544, 382] on input "1" at bounding box center [411, 388] width 293 height 24
type input "1"
click at [819, 383] on input "1" at bounding box center [700, 388] width 267 height 24
click at [850, 512] on button "Get Rates" at bounding box center [830, 513] width 69 height 26
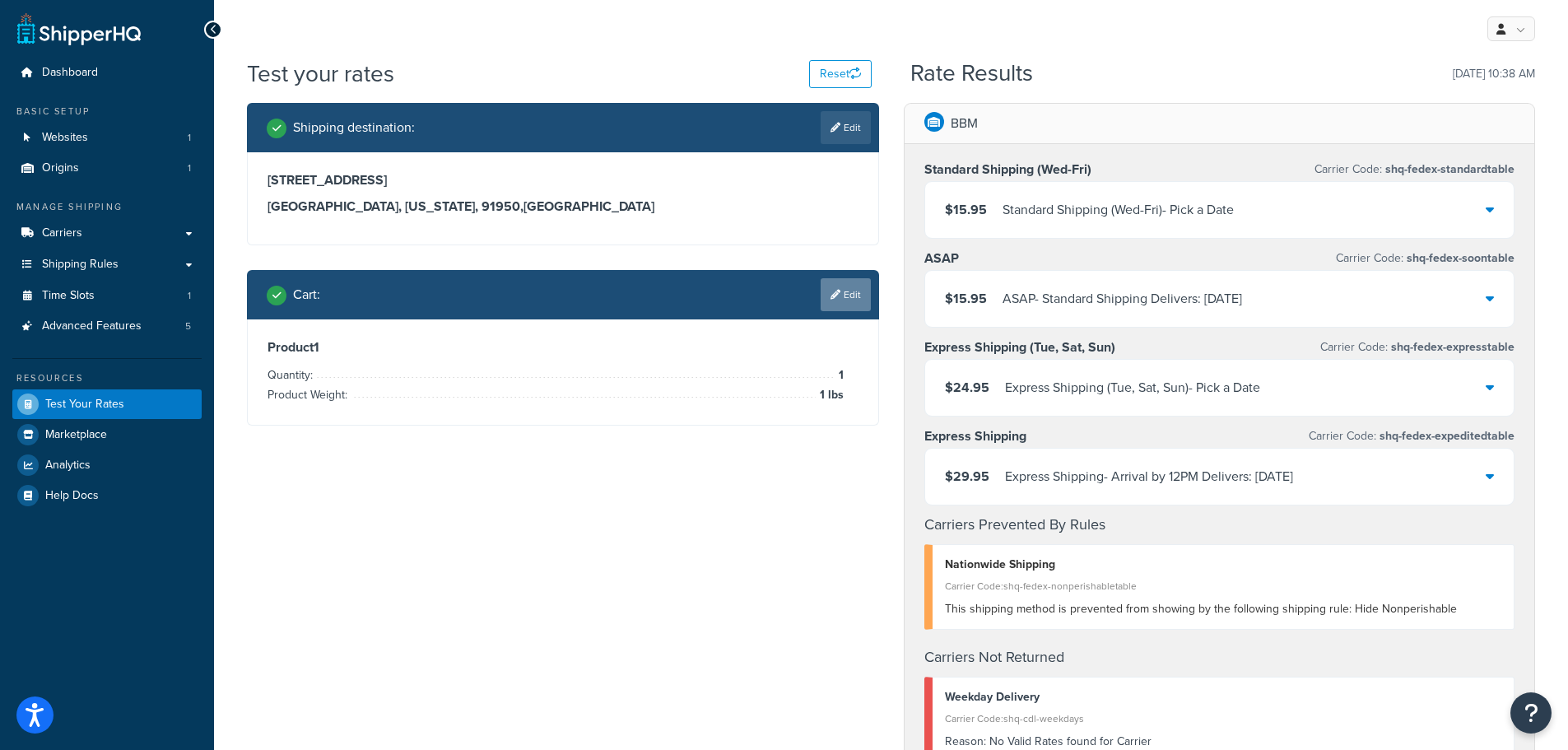
click at [848, 290] on link "Edit" at bounding box center [845, 294] width 50 height 33
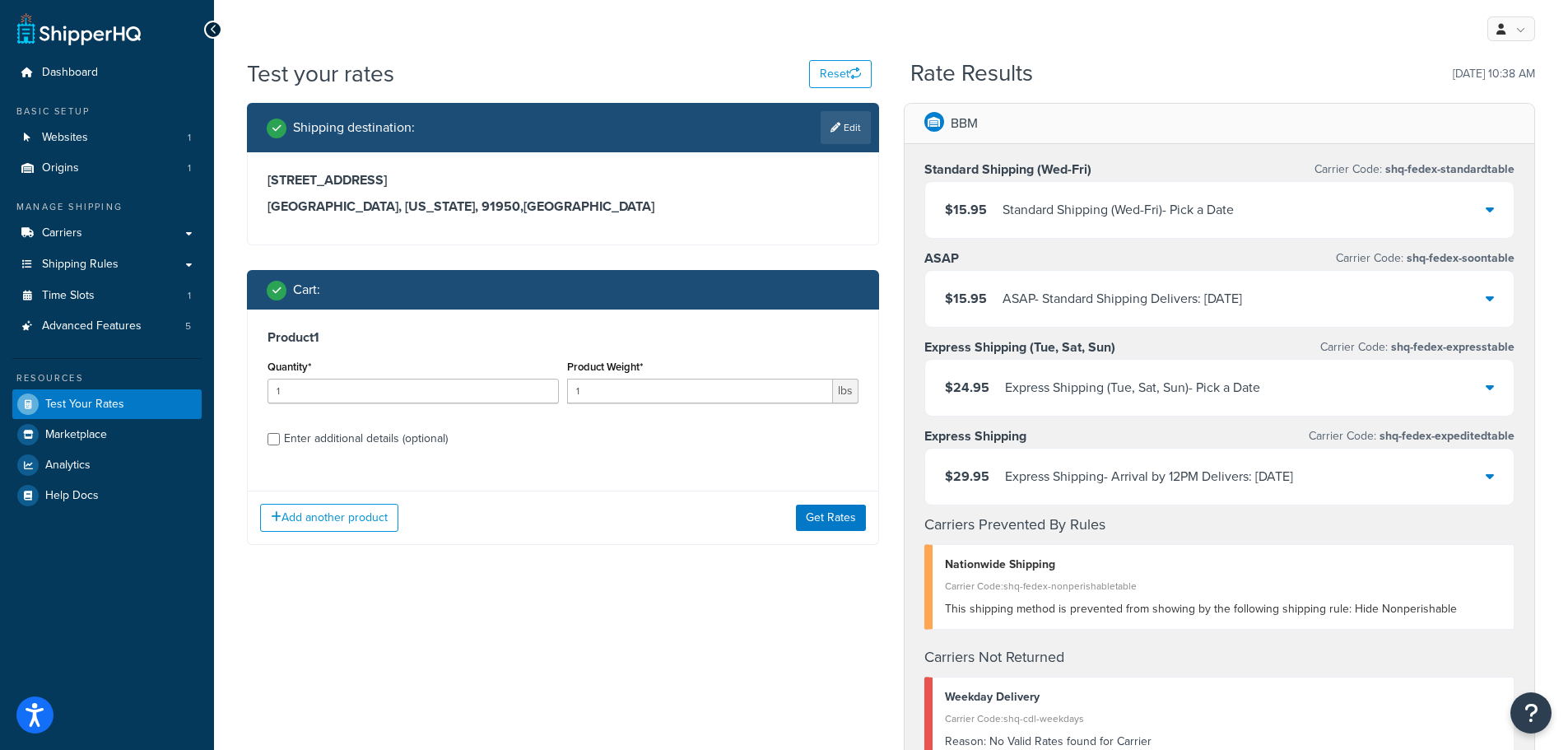
click at [424, 445] on div "Enter additional details (optional)" at bounding box center [366, 438] width 164 height 23
click at [280, 445] on input "Enter additional details (optional)" at bounding box center [274, 439] width 12 height 12
checkbox input "true"
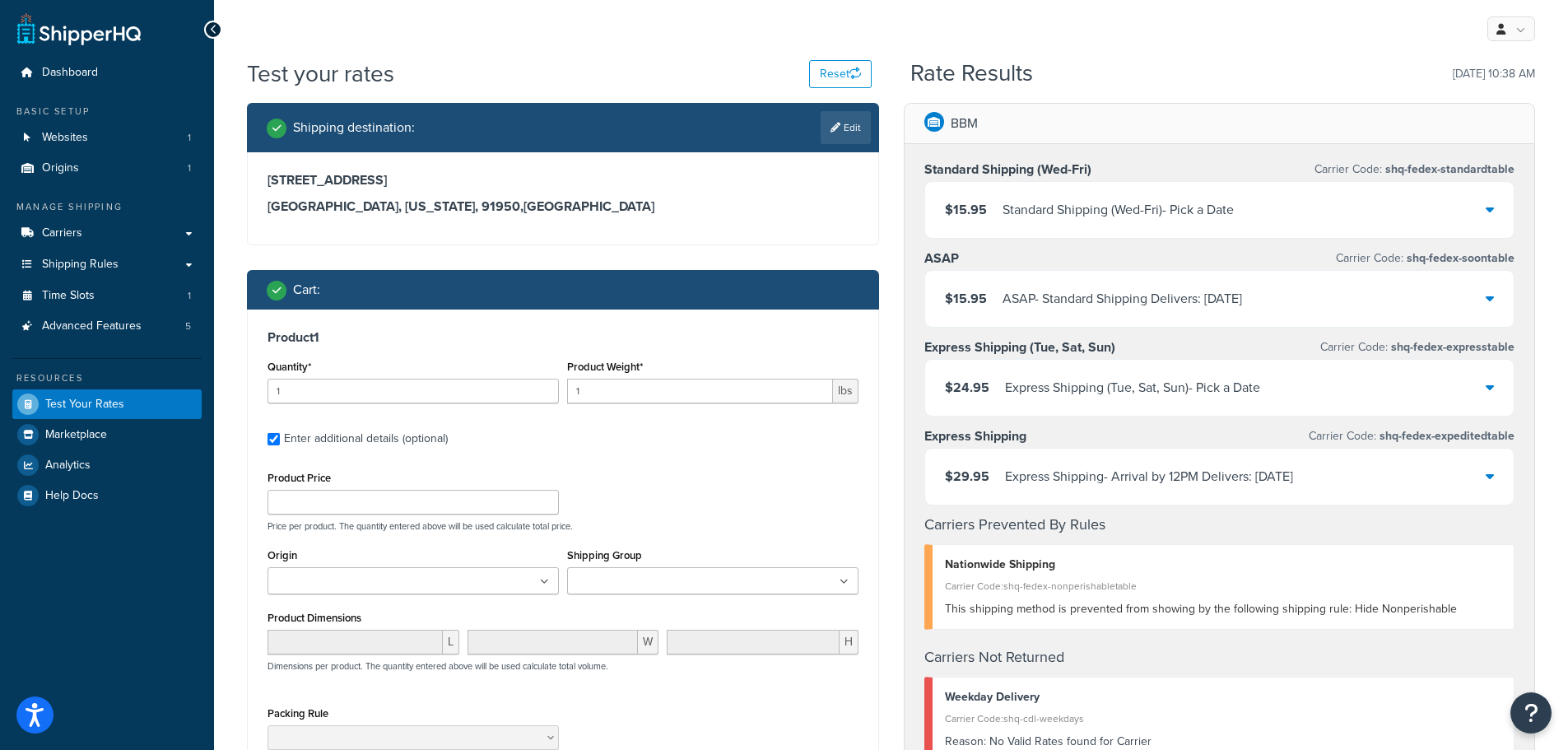
click at [686, 577] on input "Shipping Group" at bounding box center [645, 582] width 146 height 18
click at [882, 561] on div "Shipping destination : Edit [STREET_ADDRESS][US_STATE] Cart : Product 1 Quantit…" at bounding box center [563, 512] width 657 height 820
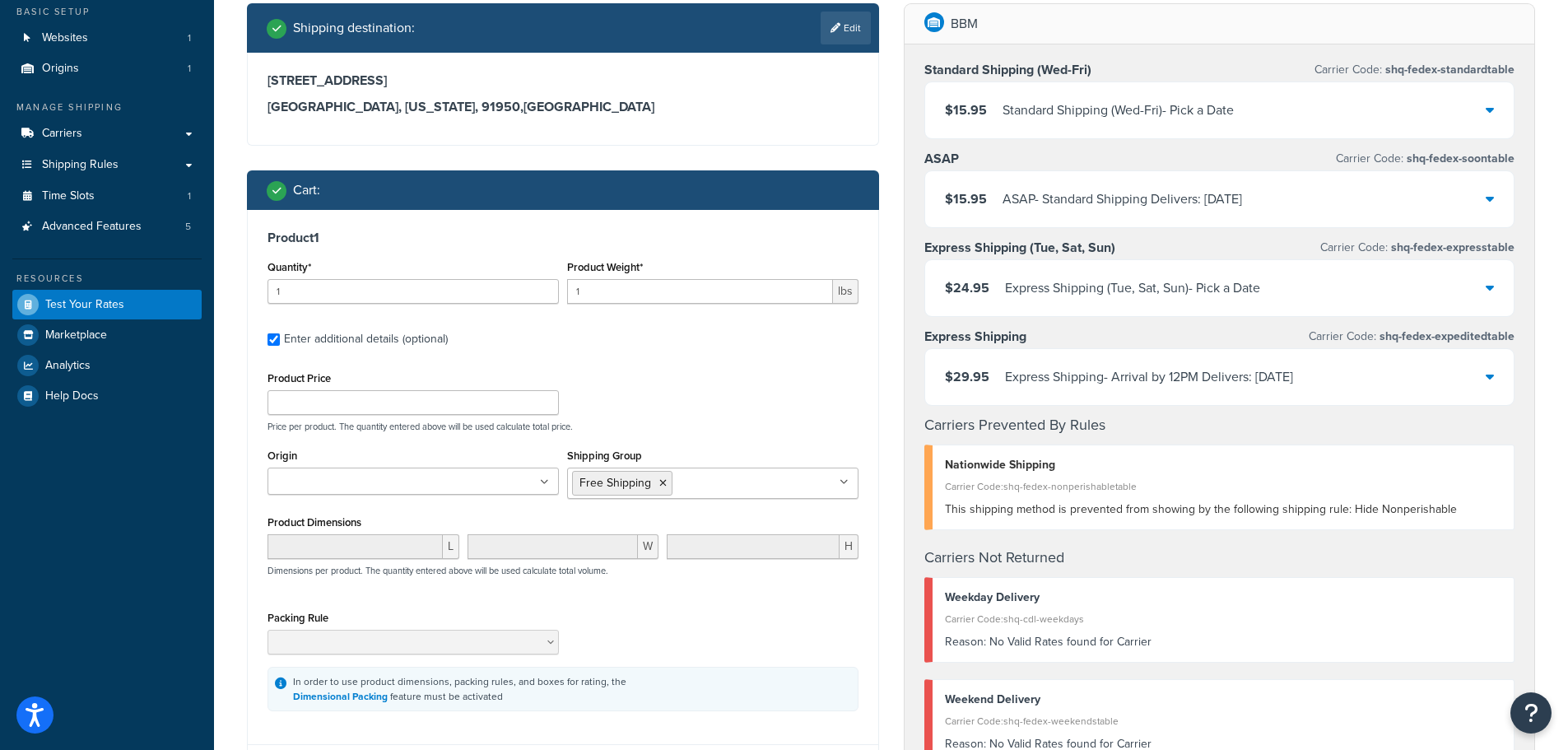
scroll to position [247, 0]
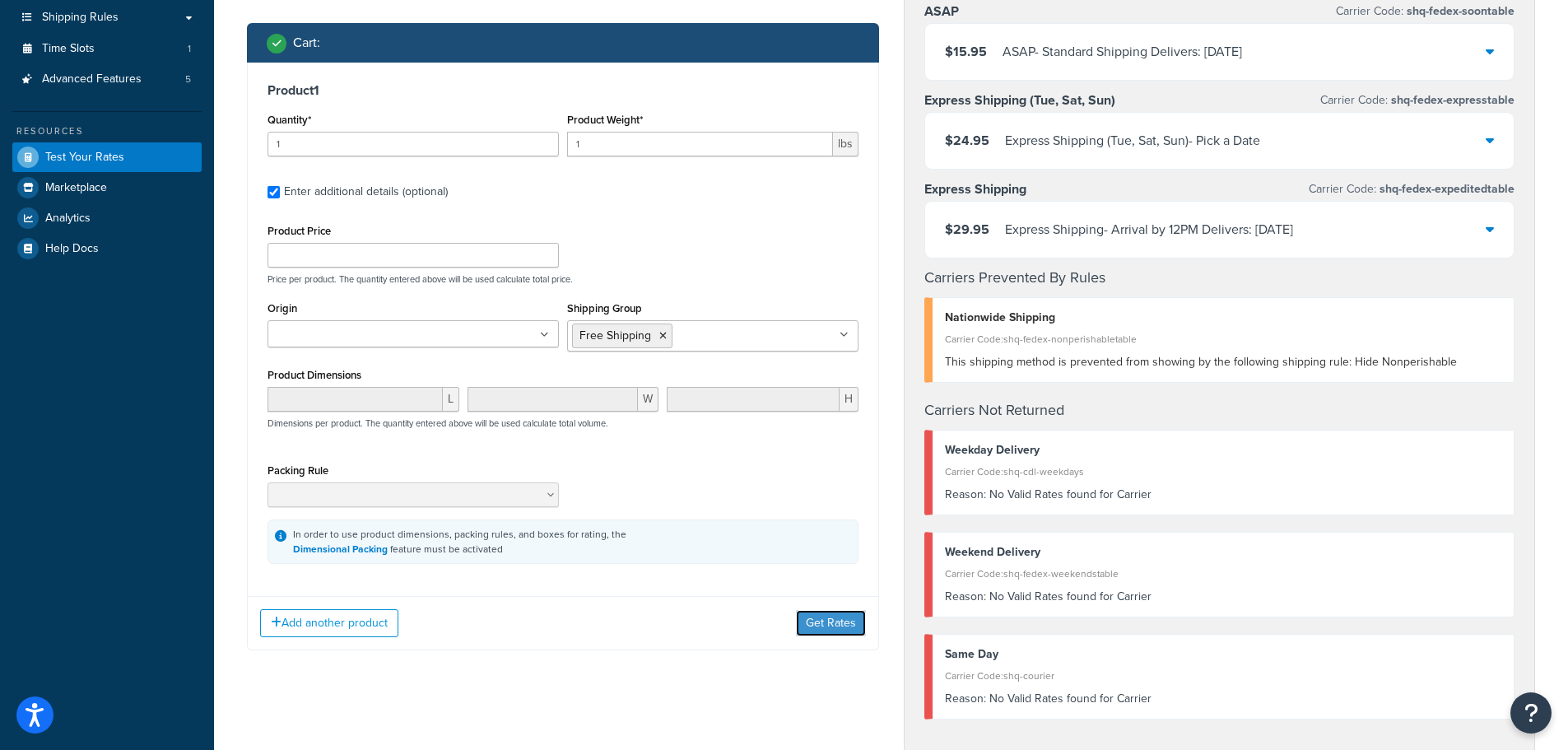
click at [836, 626] on button "Get Rates" at bounding box center [830, 623] width 70 height 26
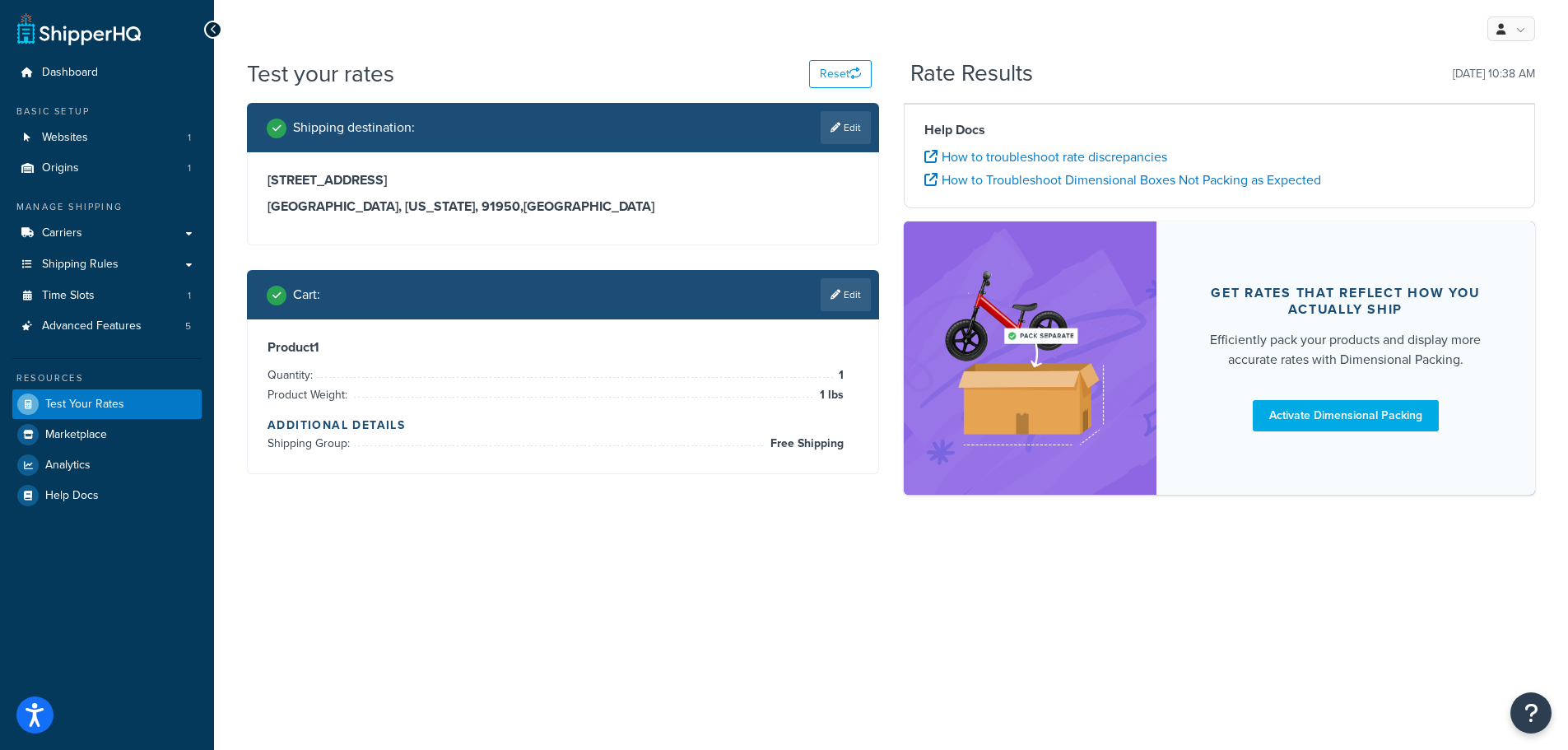
scroll to position [0, 0]
